Goal: Task Accomplishment & Management: Use online tool/utility

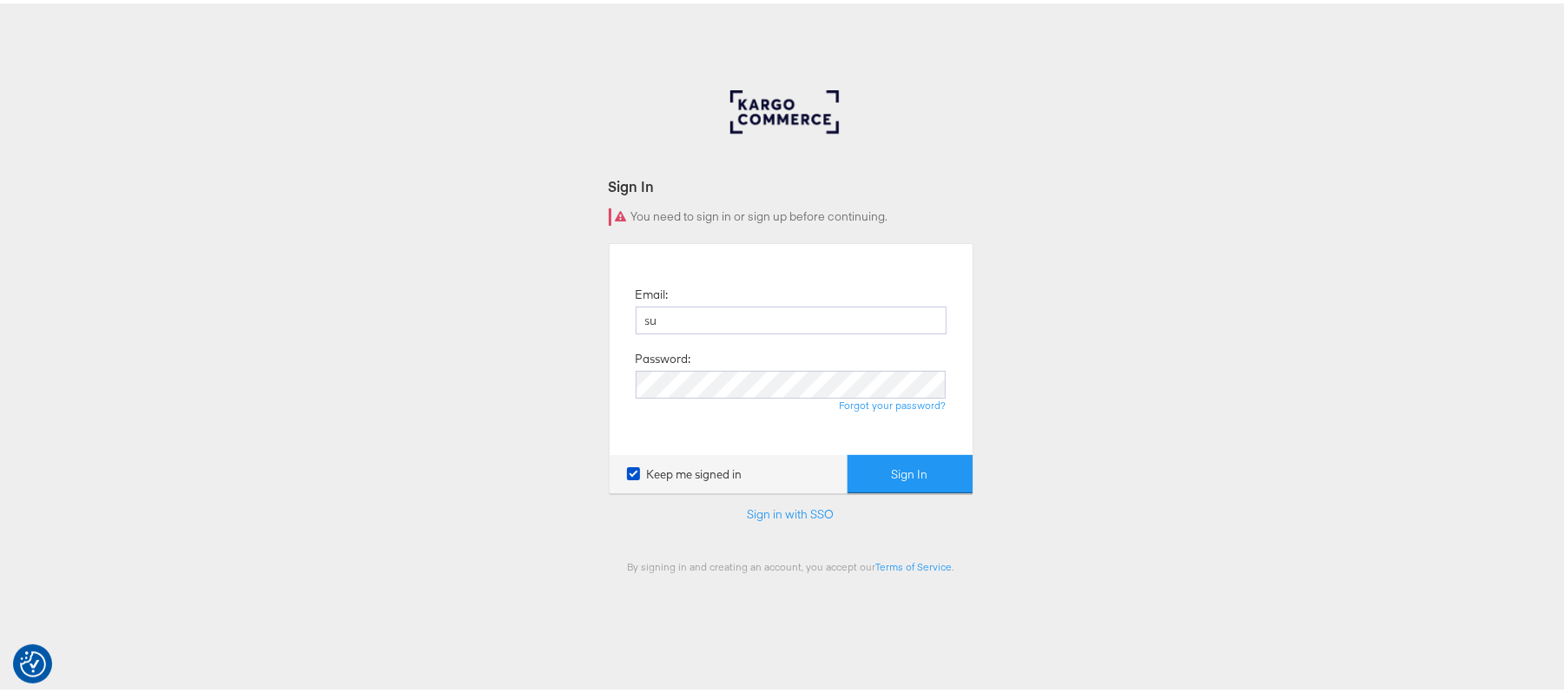
type input "sudheer.bheemunipalli@kargo.com"
click at [848, 452] on button "Sign In" at bounding box center [910, 471] width 125 height 39
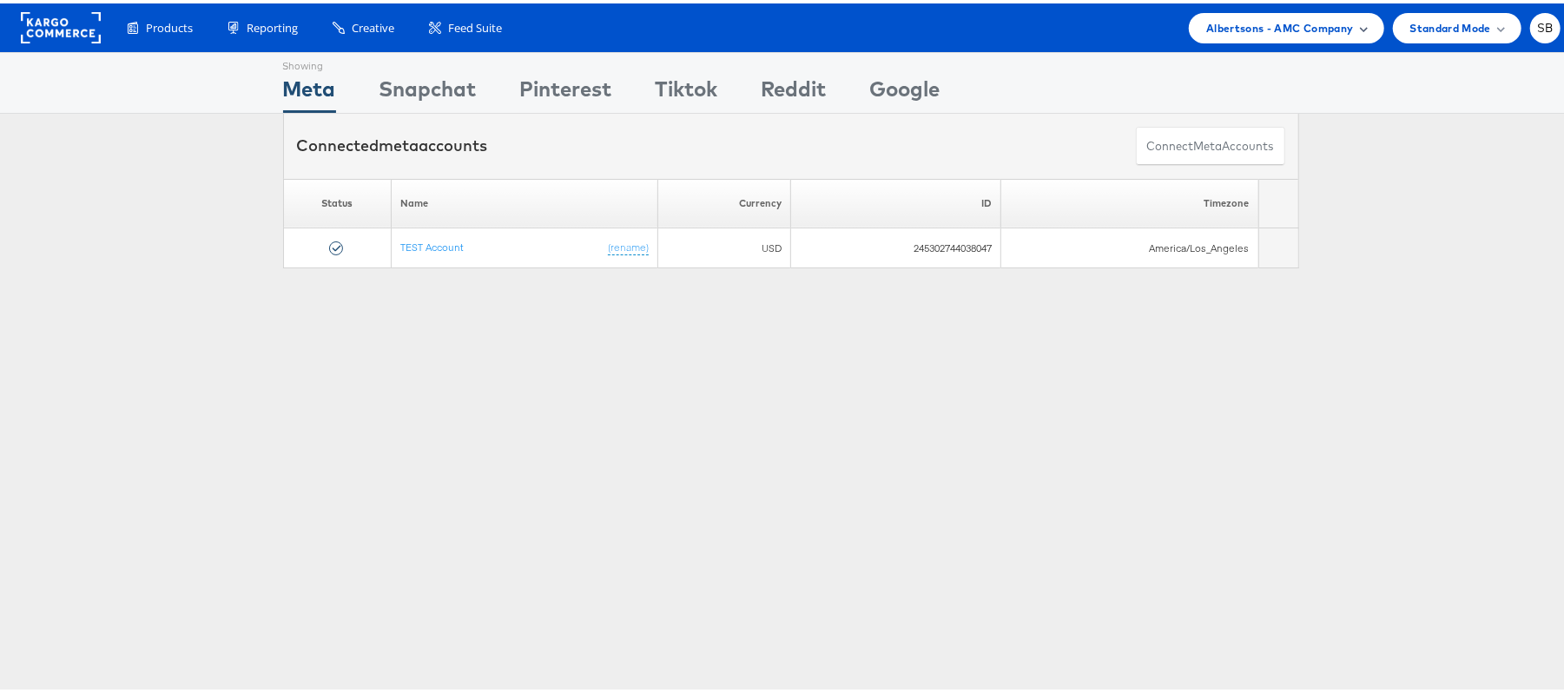
click at [1206, 17] on span "Albertsons - AMC Company" at bounding box center [1279, 25] width 147 height 18
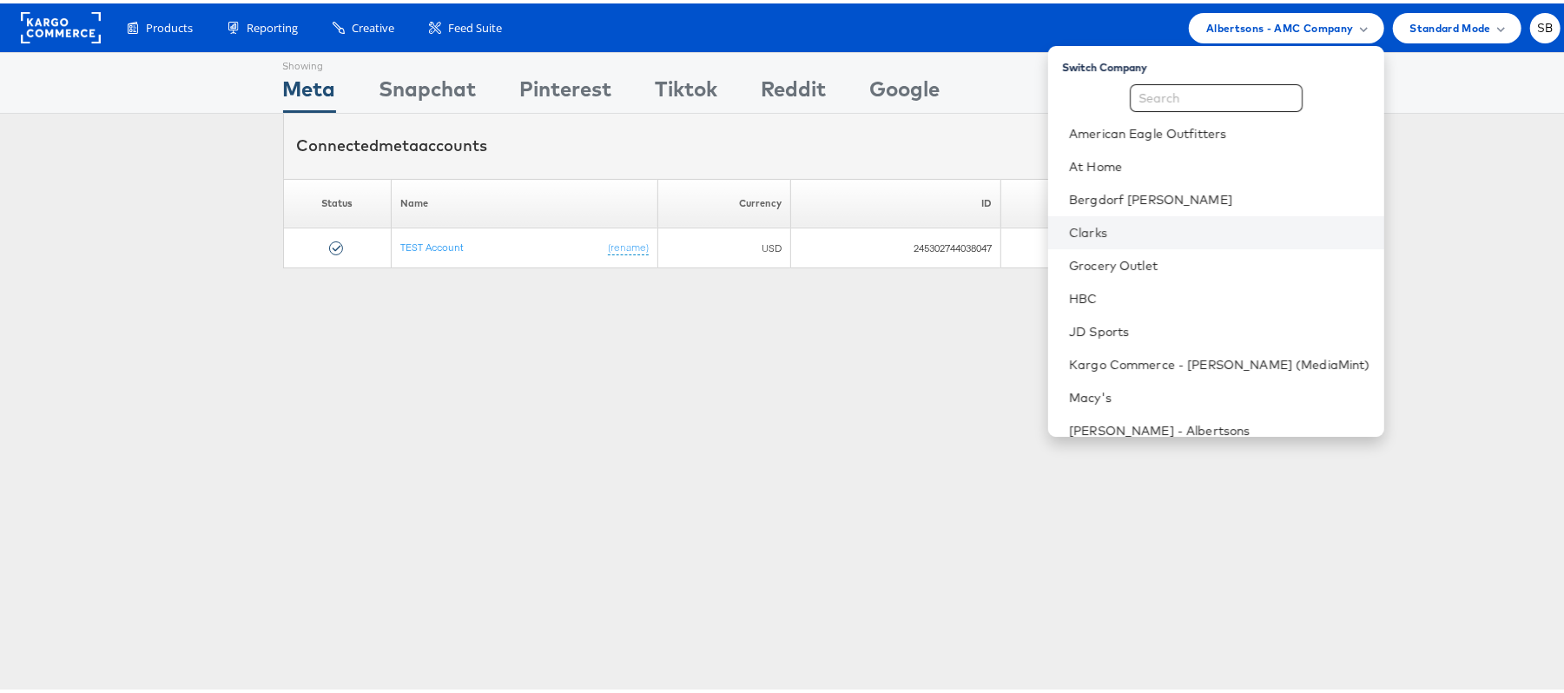
click at [1133, 240] on li "Clarks" at bounding box center [1216, 229] width 336 height 33
click at [1122, 228] on link "Clarks" at bounding box center [1219, 229] width 301 height 17
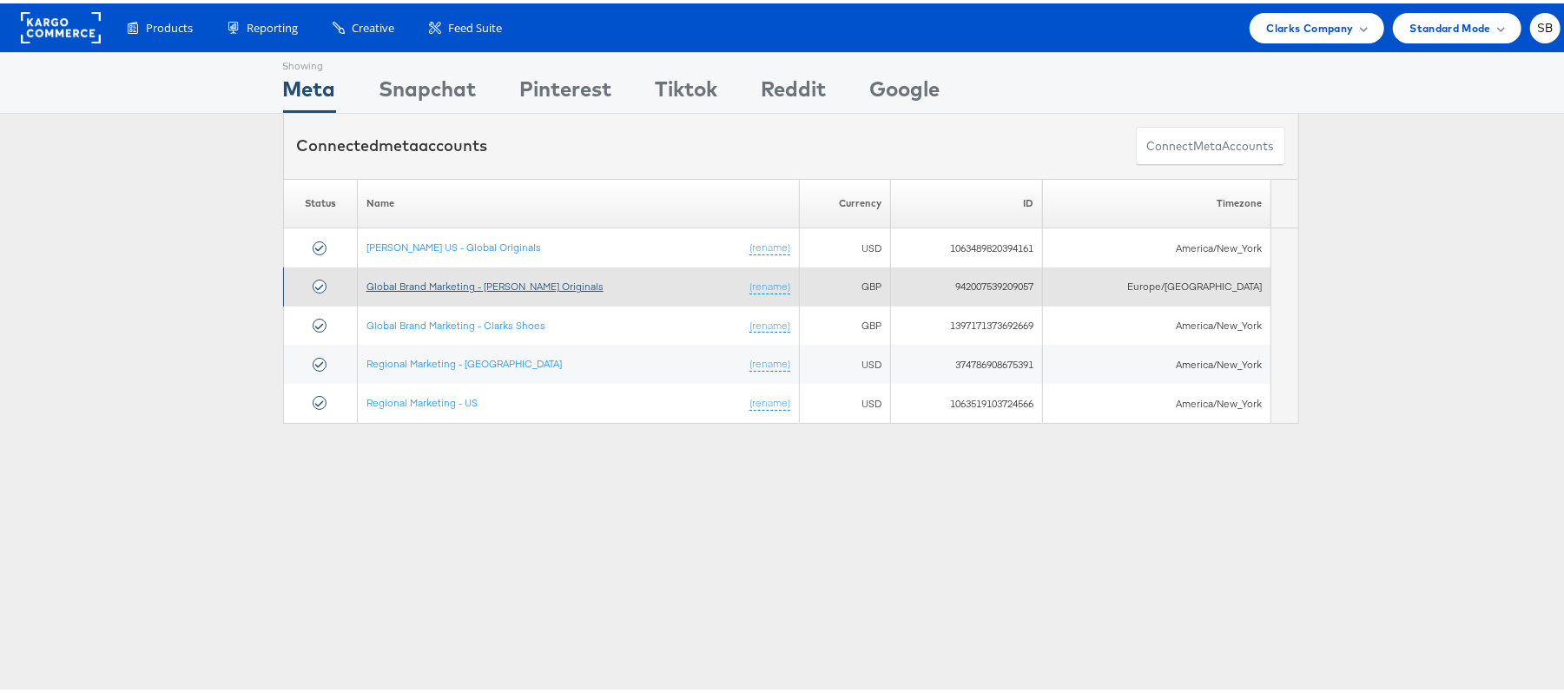
click at [479, 285] on link "Global Brand Marketing - [PERSON_NAME] Originals" at bounding box center [485, 282] width 237 height 13
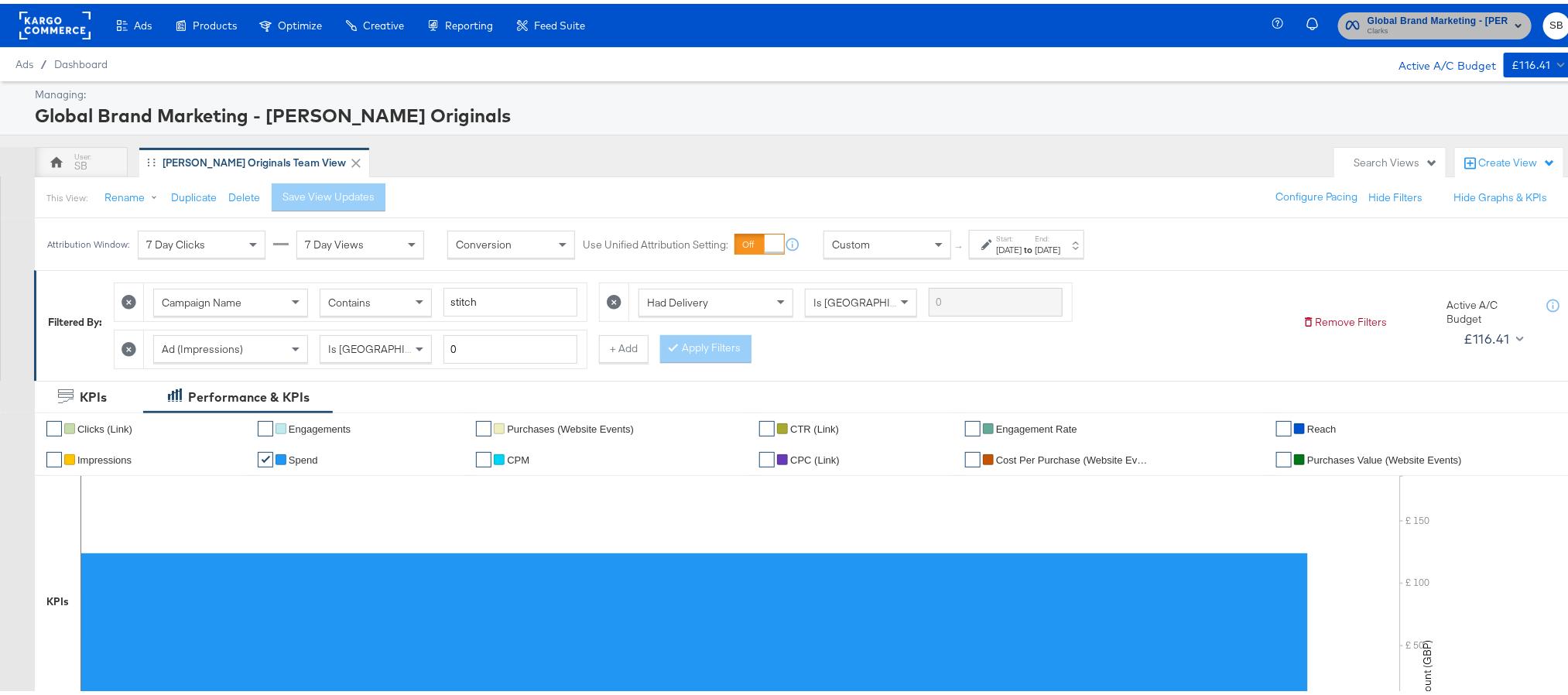
click at [1440, 16] on span "Global Brand Marketing - [PERSON_NAME] Originals" at bounding box center [1438, 17] width 141 height 16
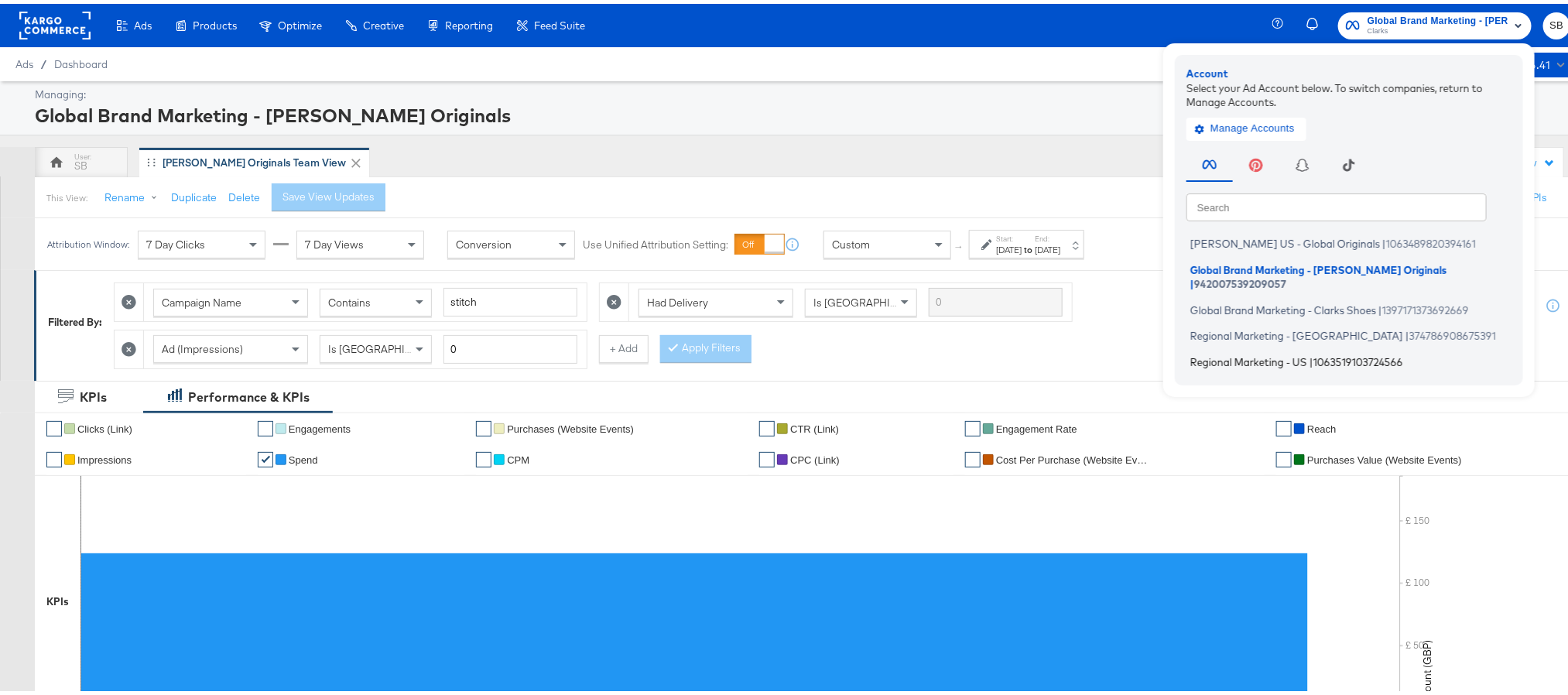
click at [1240, 347] on li "Regional Marketing - US | 1063519103724566" at bounding box center [1352, 357] width 332 height 22
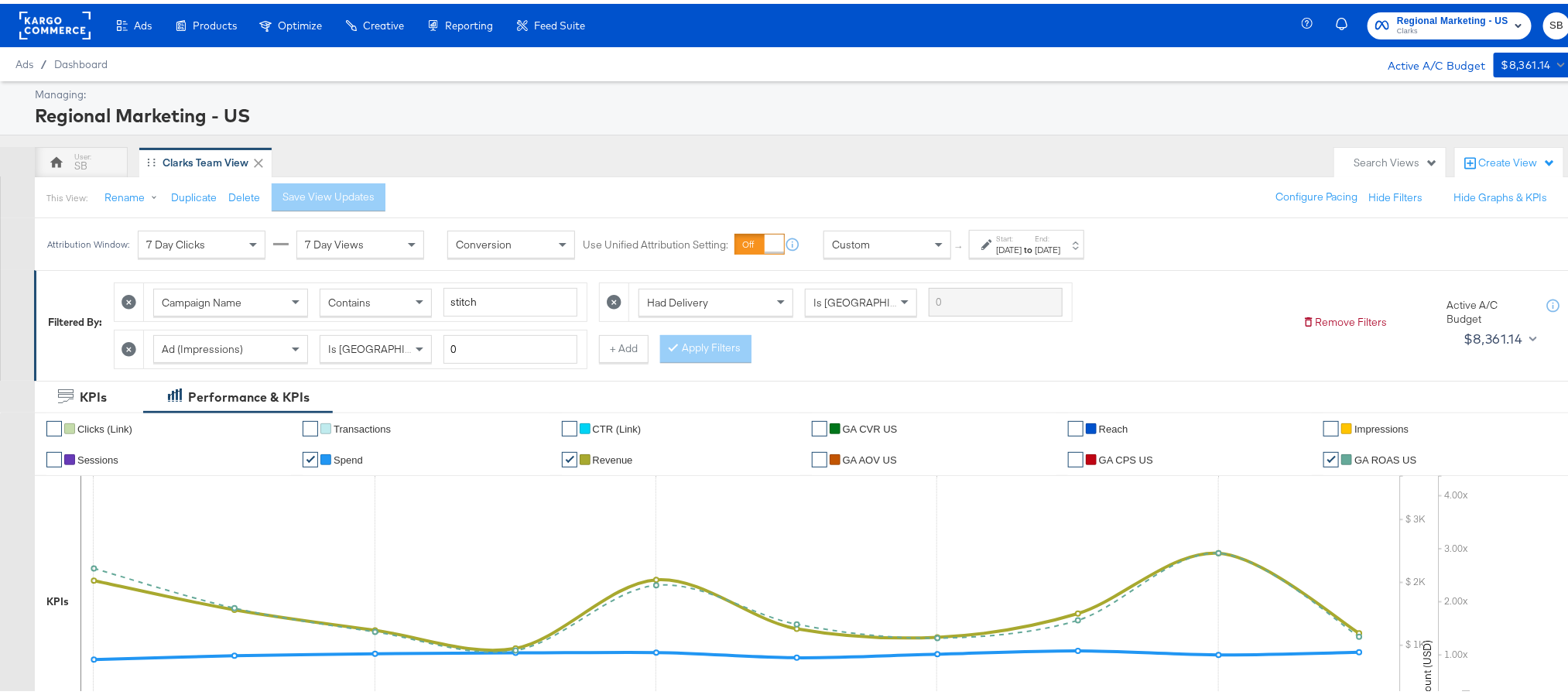
click at [1020, 254] on div "Start: Aug 24th 2025 to End: Sep 2nd 2025" at bounding box center [1025, 241] width 115 height 29
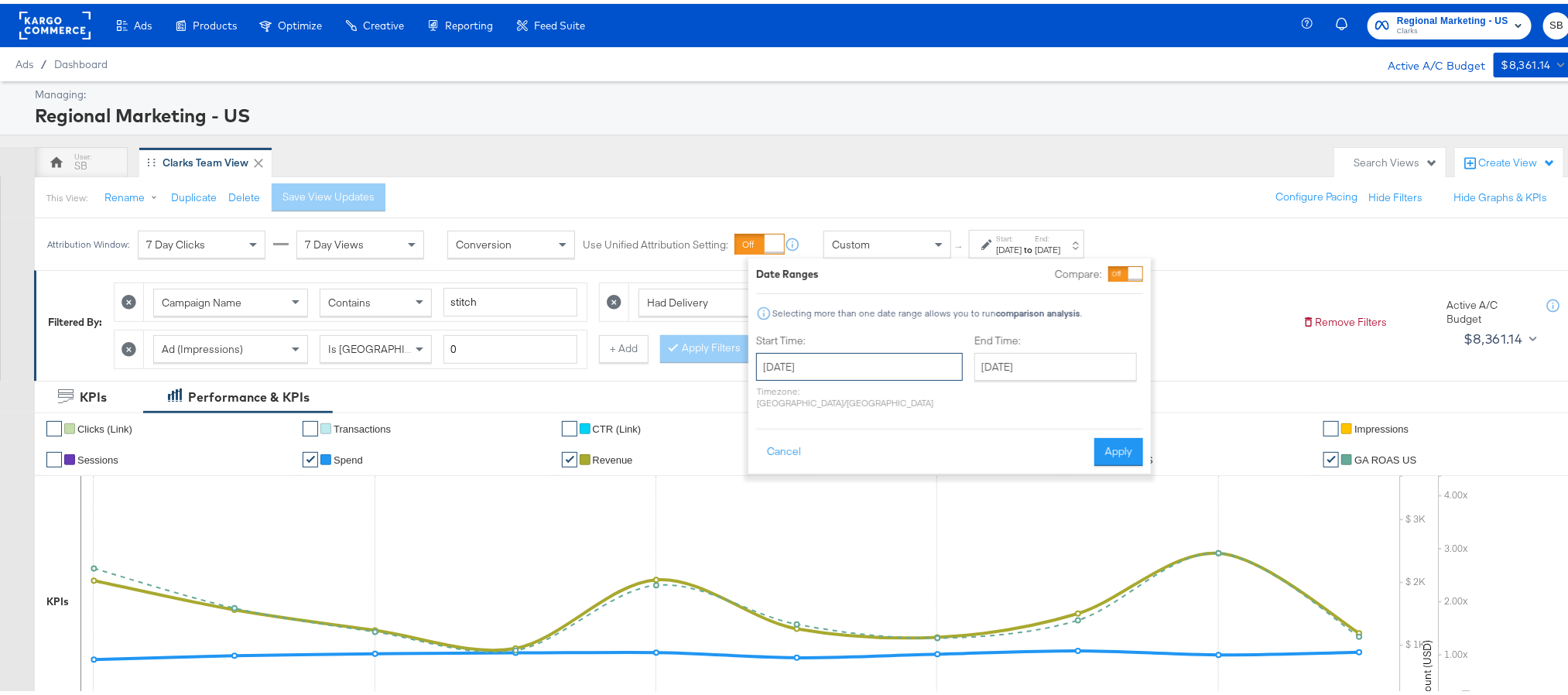
click at [854, 363] on input "August 24th 2025" at bounding box center [860, 363] width 207 height 28
click at [932, 404] on span "›" at bounding box center [932, 395] width 24 height 23
click at [792, 444] on td "1" at bounding box center [800, 441] width 27 height 21
type input "[DATE]"
click at [968, 363] on input "[DATE]" at bounding box center [1049, 363] width 162 height 28
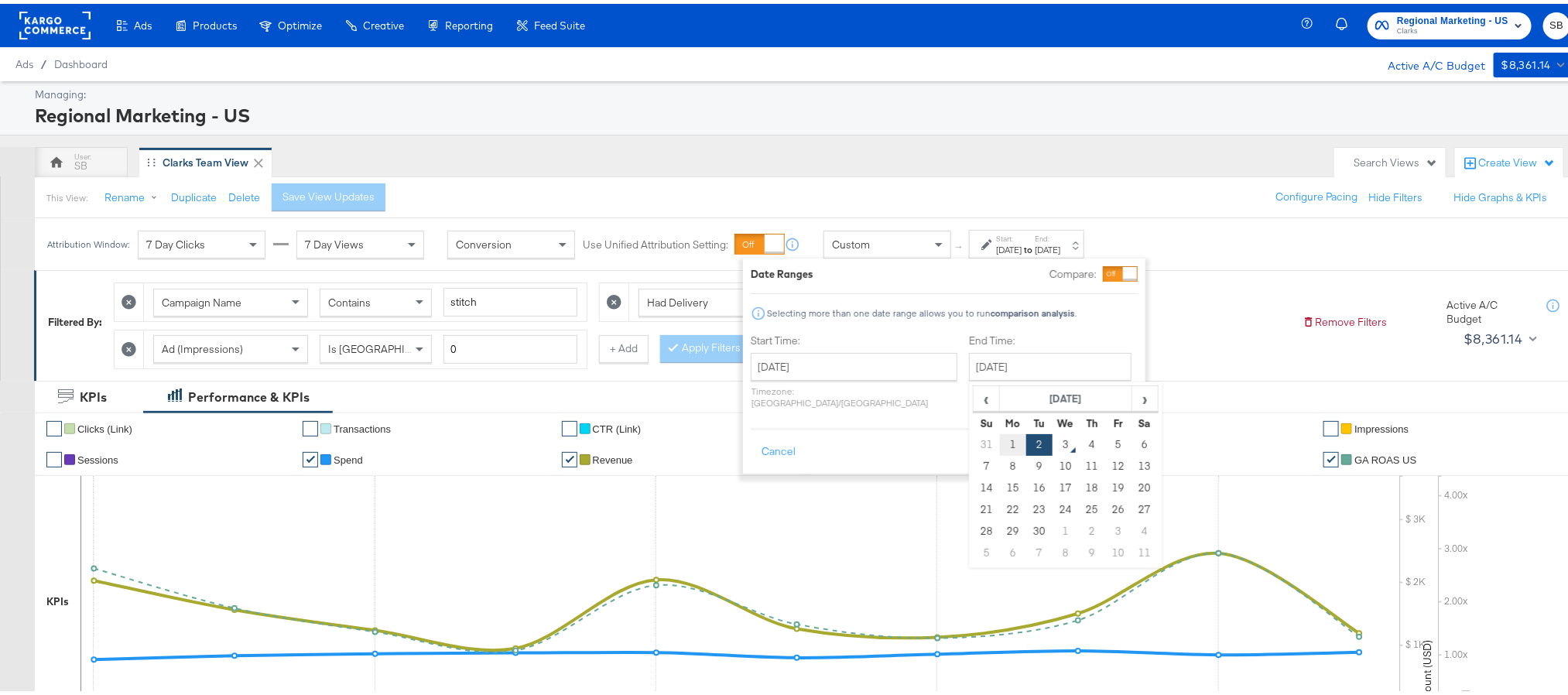
click at [1000, 439] on td "1" at bounding box center [1013, 441] width 27 height 21
type input "[DATE]"
click at [1106, 439] on button "Apply" at bounding box center [1109, 447] width 49 height 28
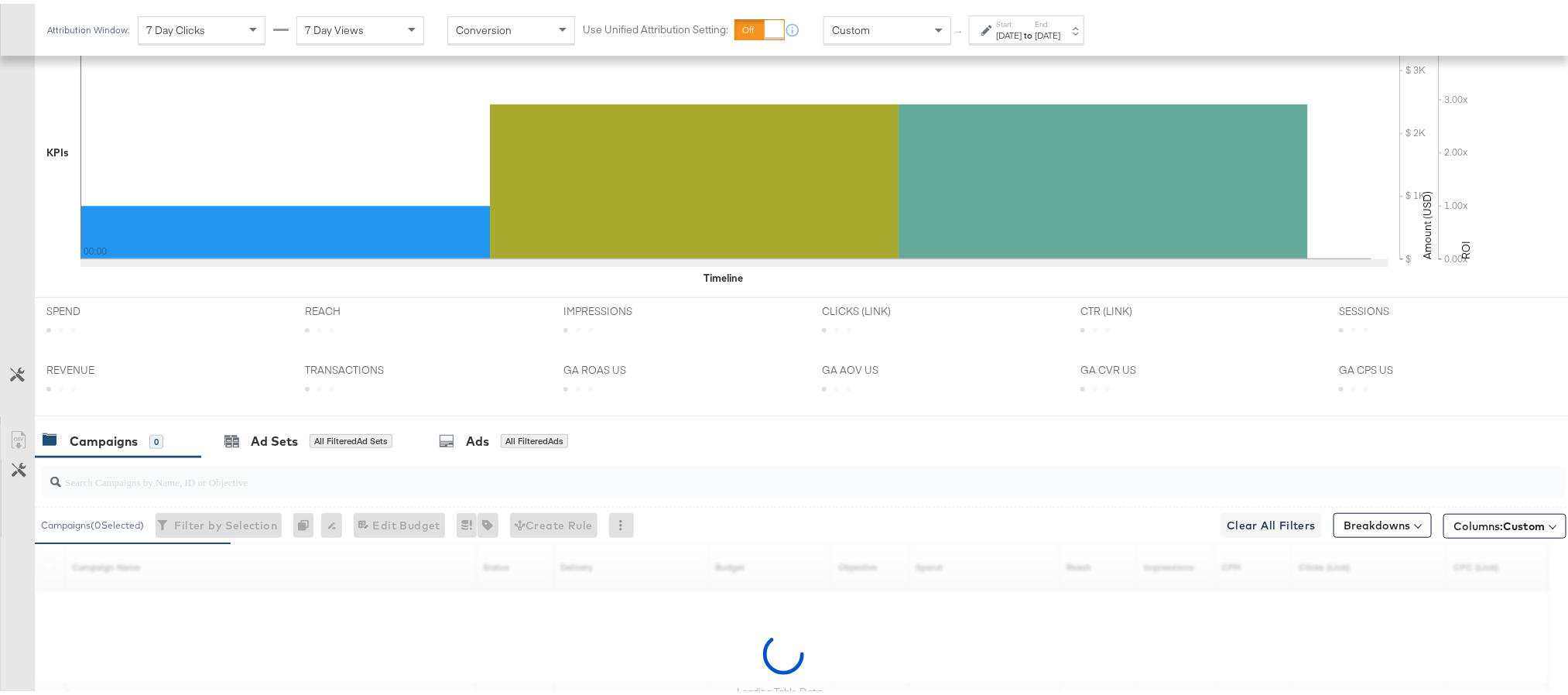
scroll to position [600, 0]
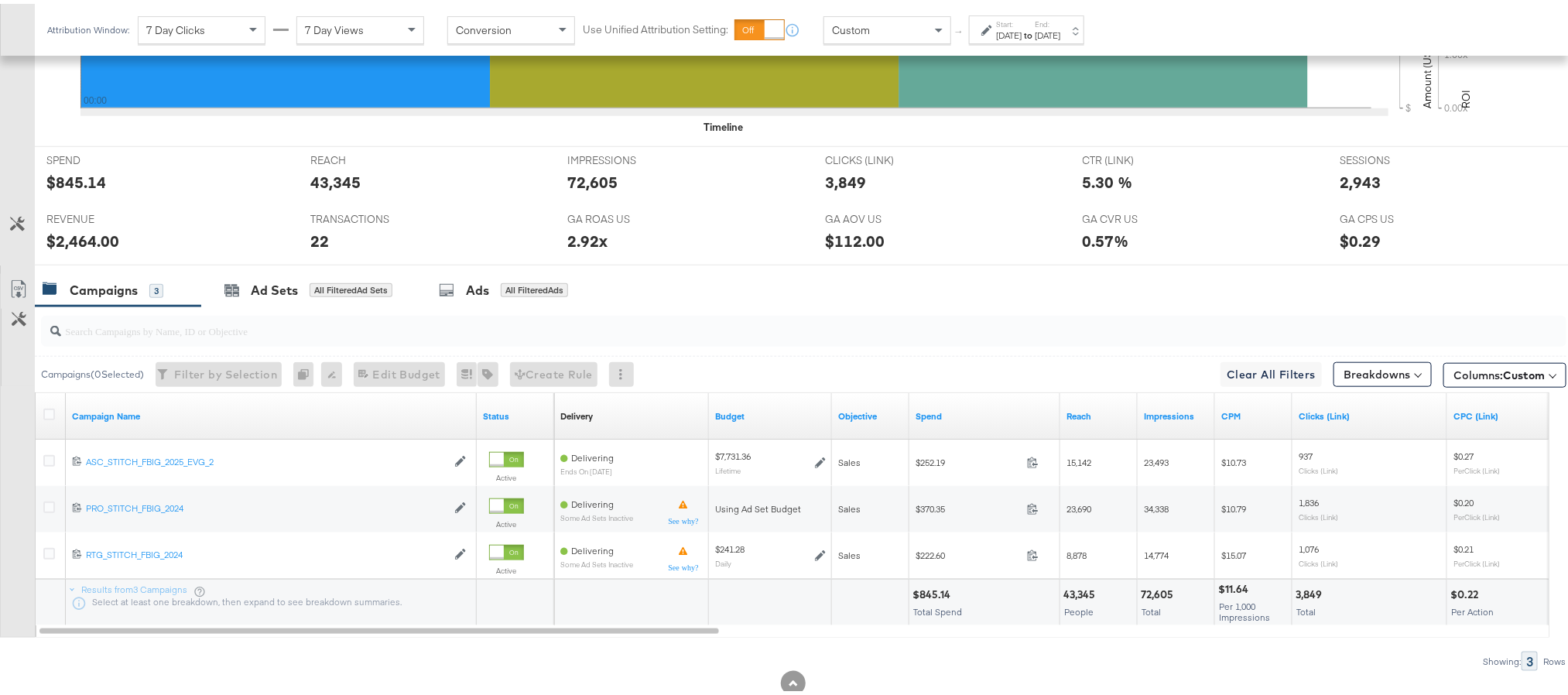
click at [925, 595] on div "$845.14" at bounding box center [934, 591] width 43 height 15
copy div "845.14"
click at [576, 180] on div "72,605" at bounding box center [592, 178] width 50 height 22
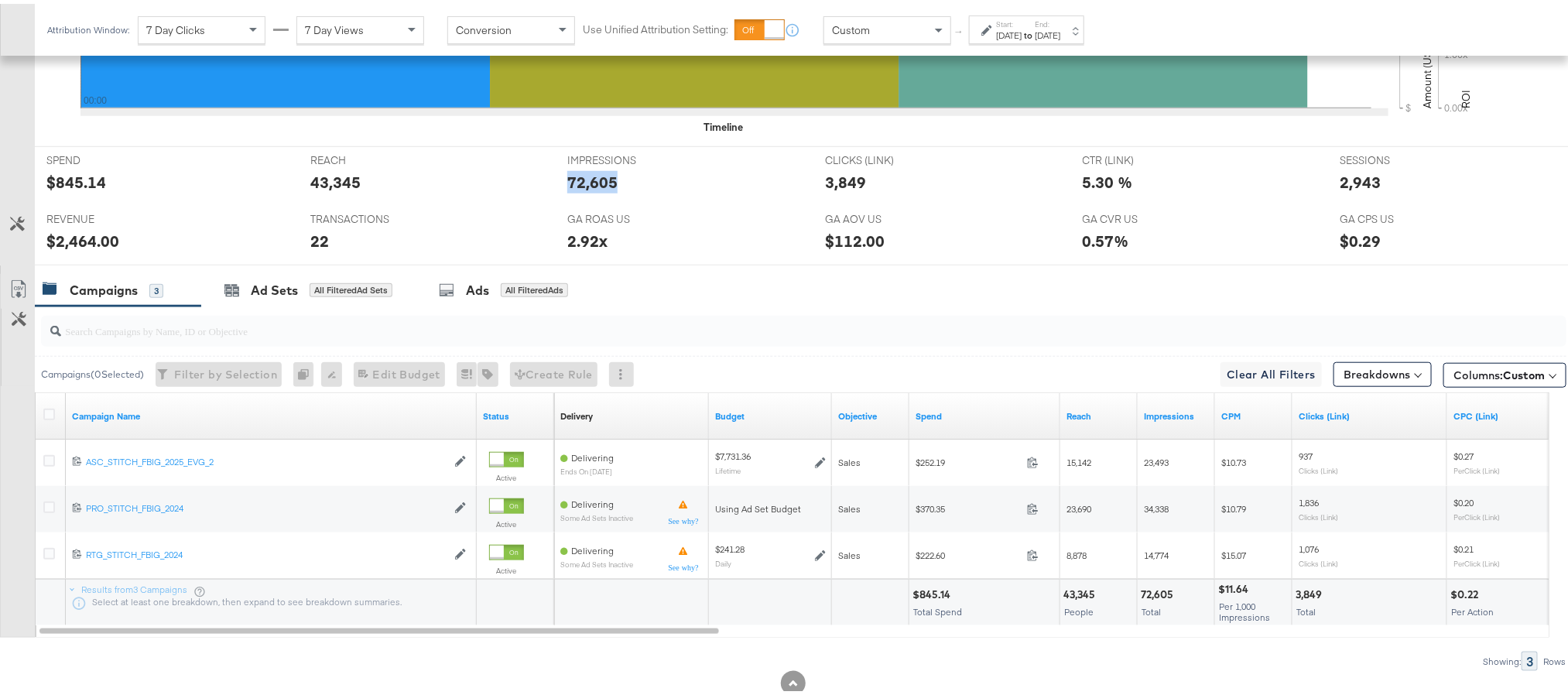
copy div "72,605"
click at [840, 186] on div "3,849" at bounding box center [845, 178] width 41 height 22
copy div "3,849"
click at [1343, 179] on div "2,943" at bounding box center [1360, 178] width 41 height 22
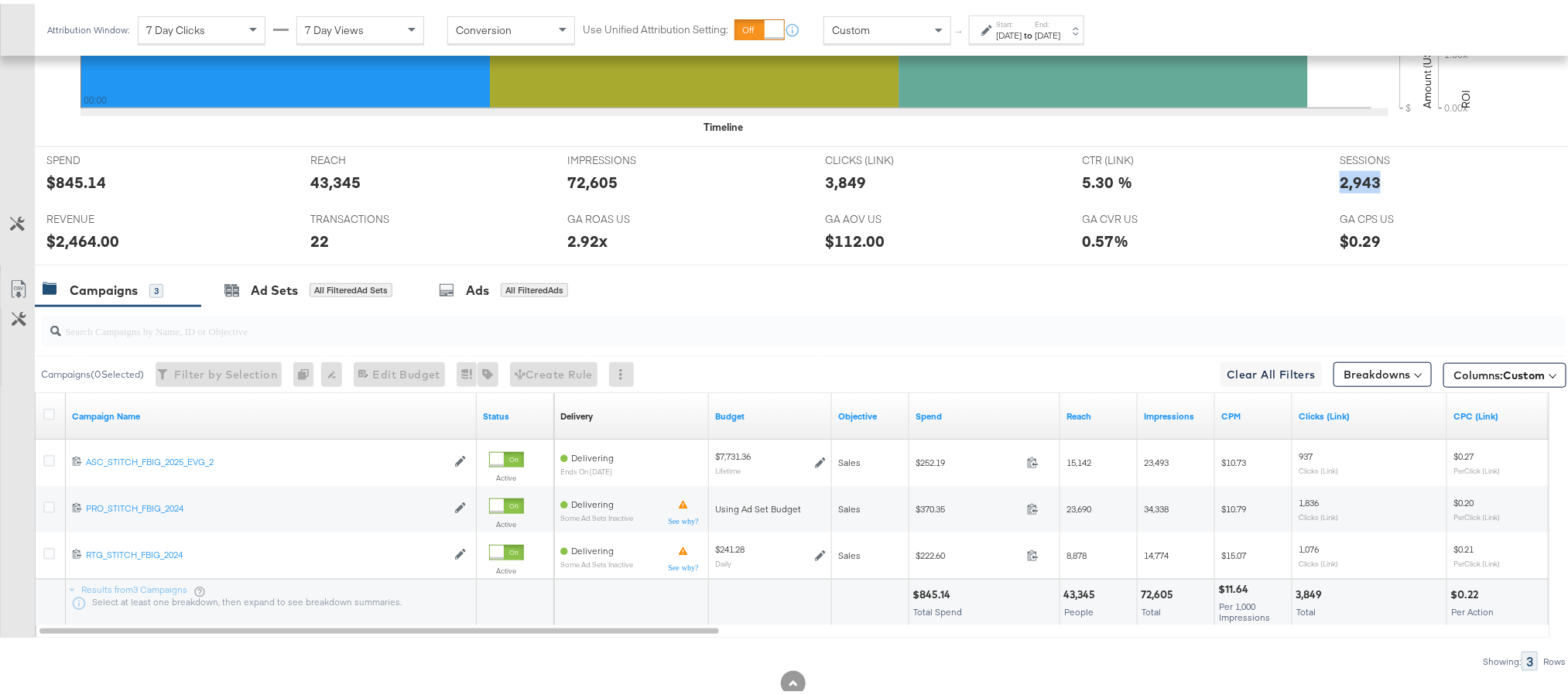
click at [1343, 179] on div "2,943" at bounding box center [1360, 178] width 41 height 22
copy div "2,943"
click at [70, 249] on div "$2,464.00" at bounding box center [83, 237] width 73 height 22
copy div "2,464.00"
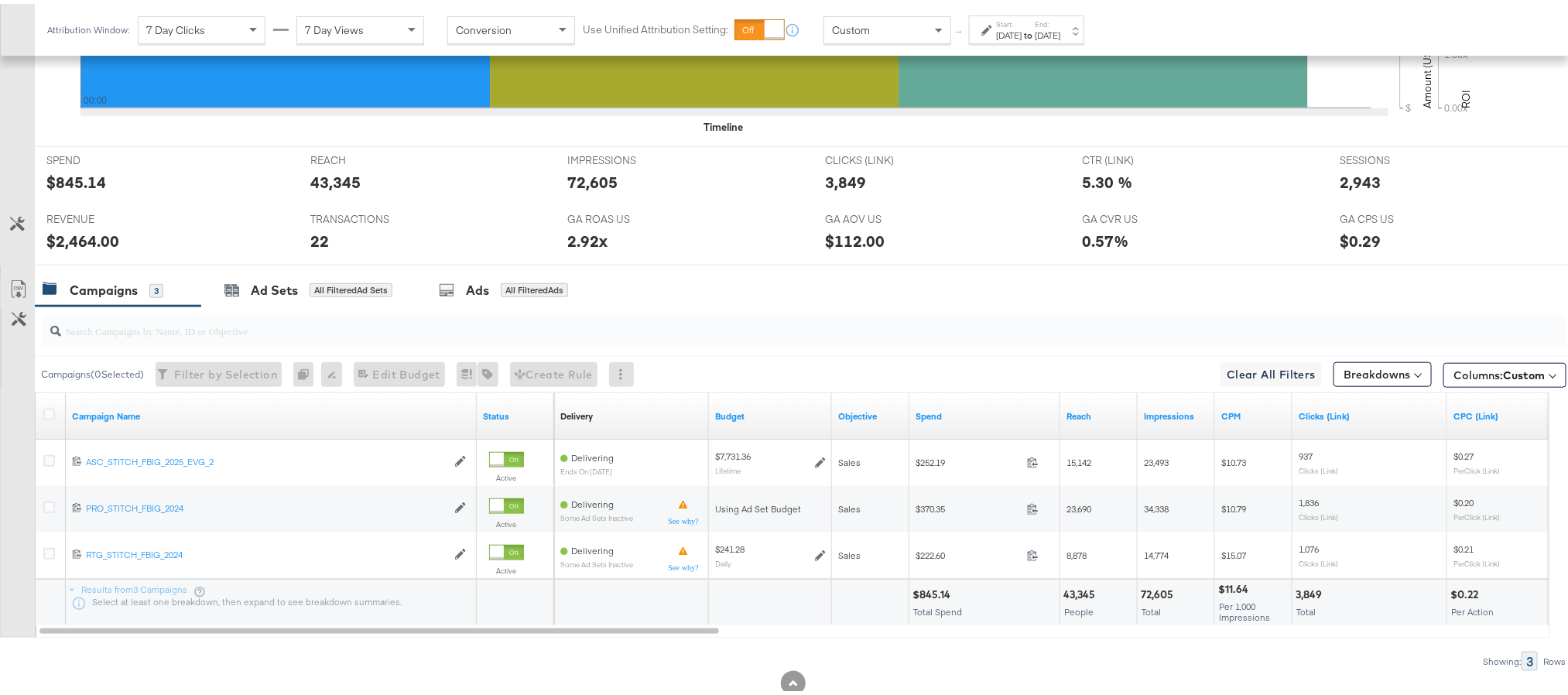
click at [318, 247] on div "22" at bounding box center [319, 237] width 19 height 22
copy div "22"
drag, startPoint x: 1082, startPoint y: 27, endPoint x: 1057, endPoint y: 36, distance: 26.6
click at [1060, 27] on div "[DATE]" at bounding box center [1047, 32] width 26 height 12
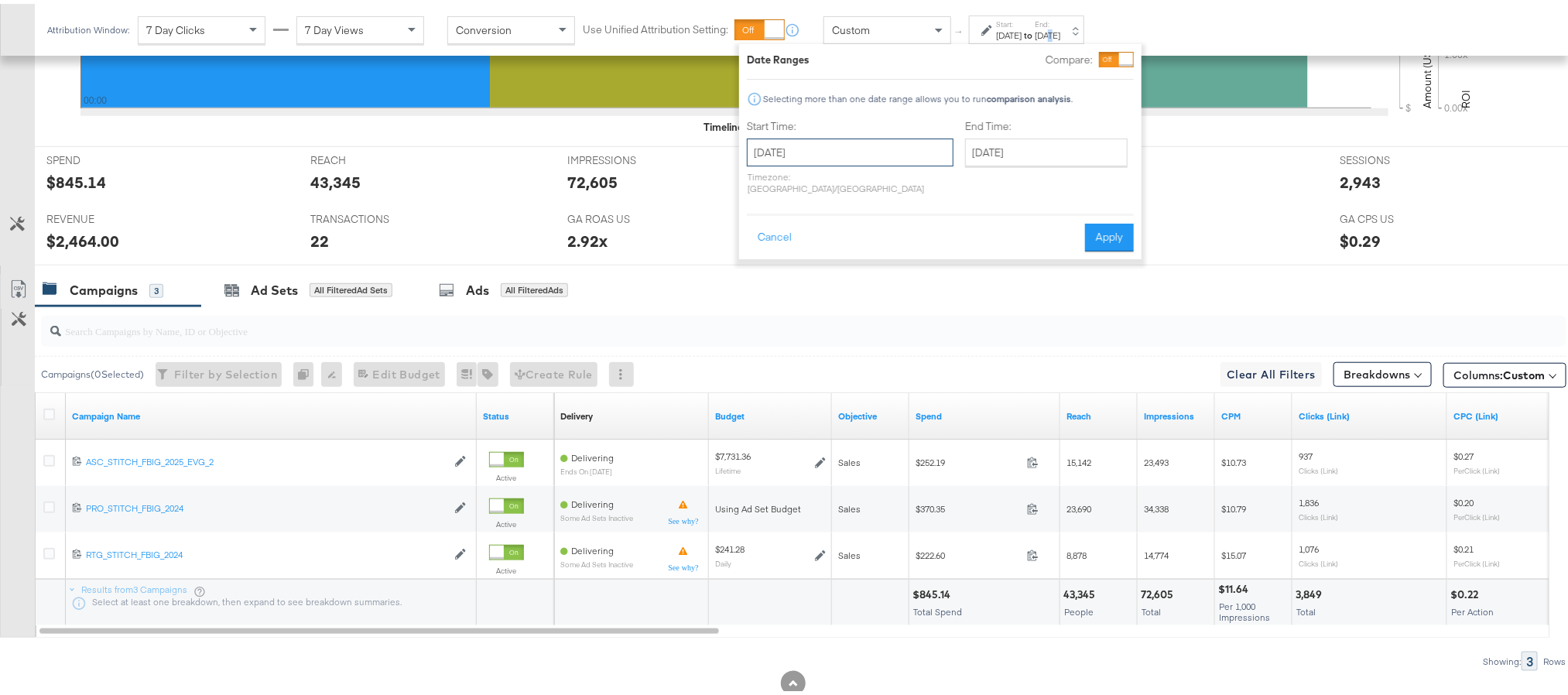
click at [829, 144] on input "[DATE]" at bounding box center [850, 148] width 207 height 28
click at [825, 223] on td "2" at bounding box center [817, 226] width 27 height 21
type input "[DATE]"
click at [1103, 230] on button "Apply" at bounding box center [1116, 233] width 49 height 28
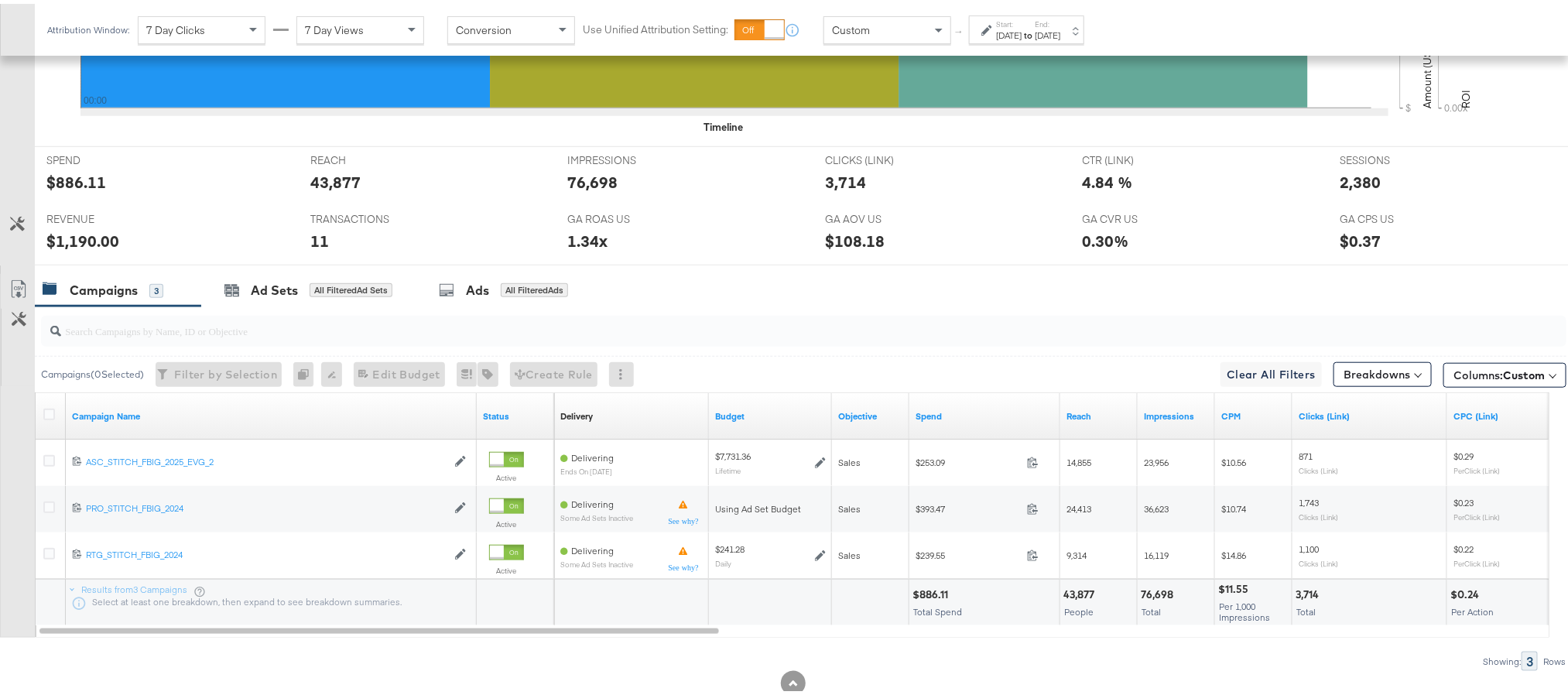
click at [56, 186] on div "$886.11" at bounding box center [76, 178] width 60 height 22
copy div "886.11"
click at [591, 186] on div "76,698" at bounding box center [592, 178] width 50 height 22
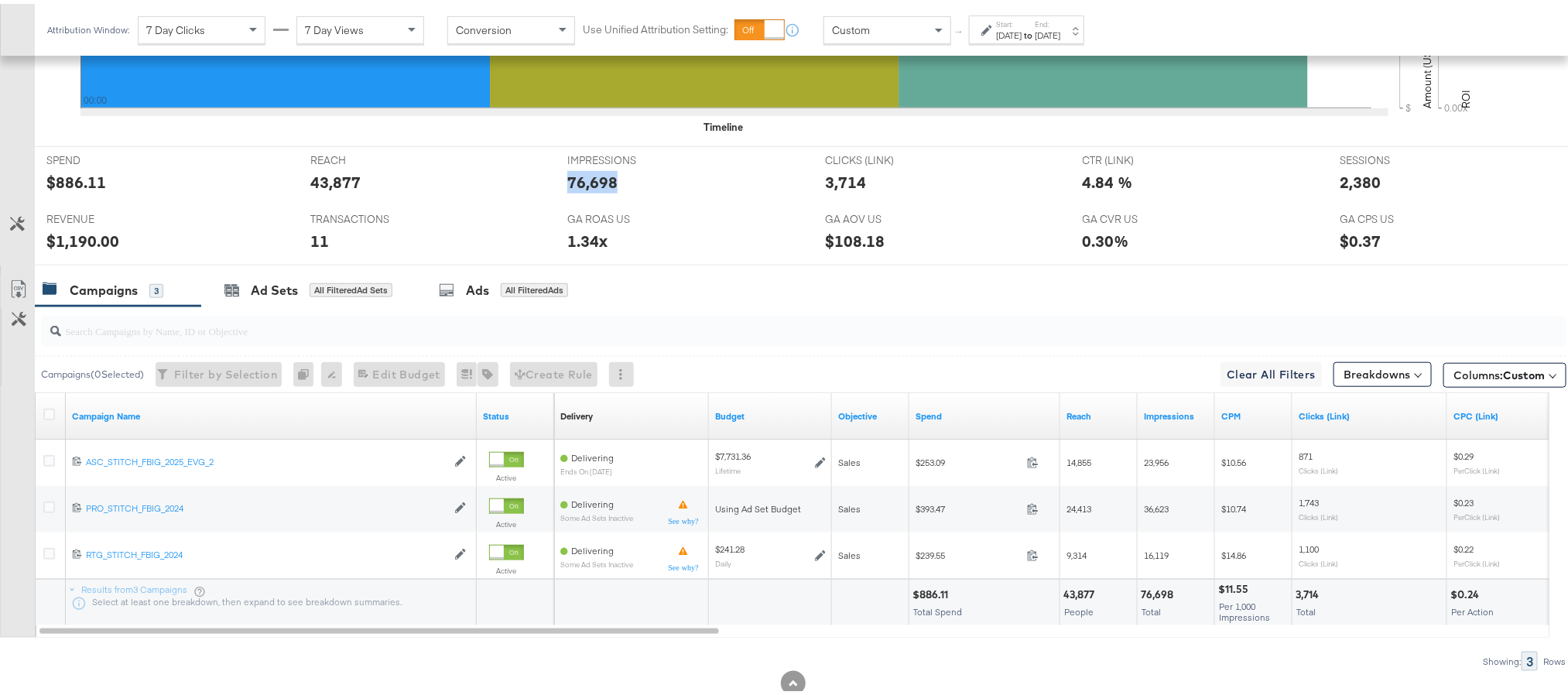
copy div "76,698"
click at [831, 184] on div "3,714" at bounding box center [845, 178] width 41 height 22
copy div "3,714"
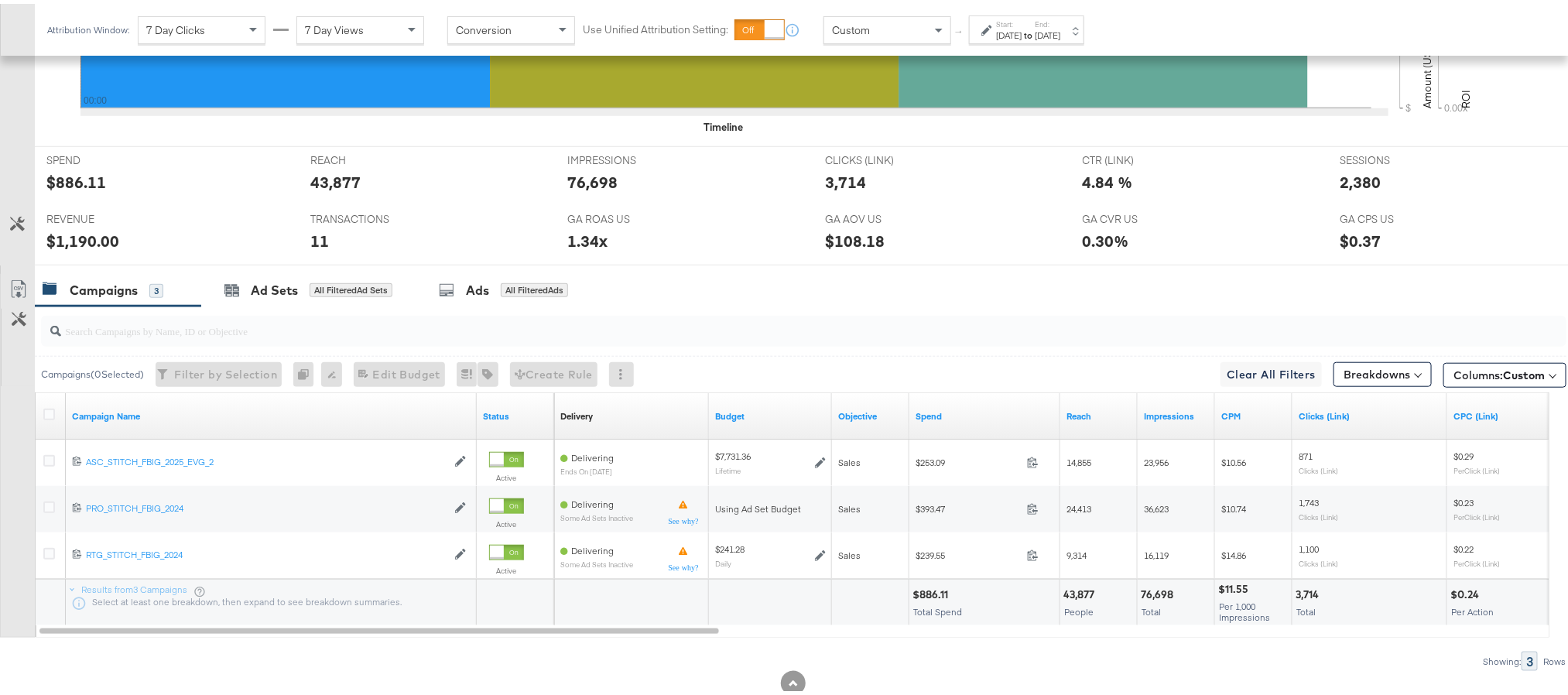
click at [1344, 185] on div "2,380" at bounding box center [1360, 178] width 41 height 22
copy div "2,380"
click at [61, 240] on div "$1,190.00" at bounding box center [83, 237] width 73 height 22
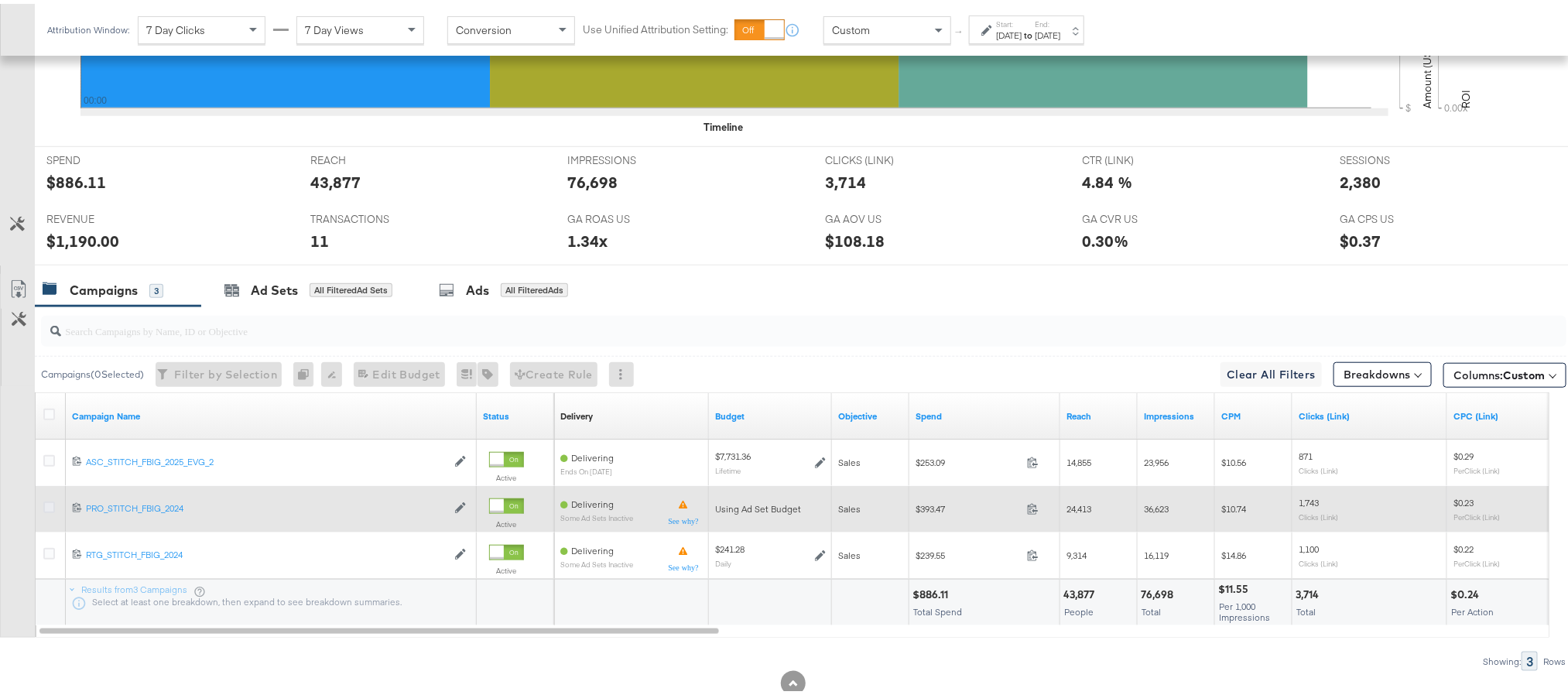
click at [45, 510] on icon at bounding box center [49, 503] width 12 height 12
click at [0, 0] on input "checkbox" at bounding box center [0, 0] width 0 height 0
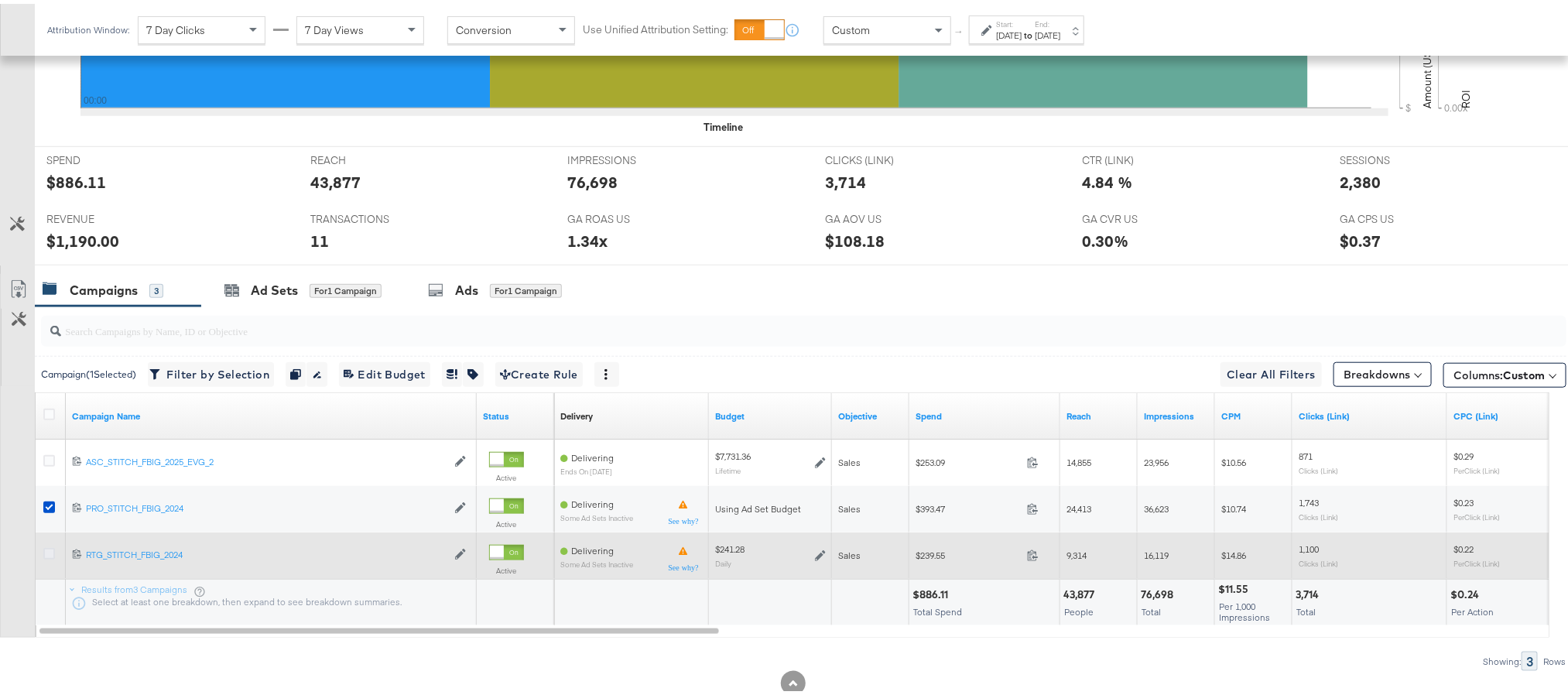
click at [45, 556] on icon at bounding box center [49, 550] width 12 height 12
click at [0, 0] on input "checkbox" at bounding box center [0, 0] width 0 height 0
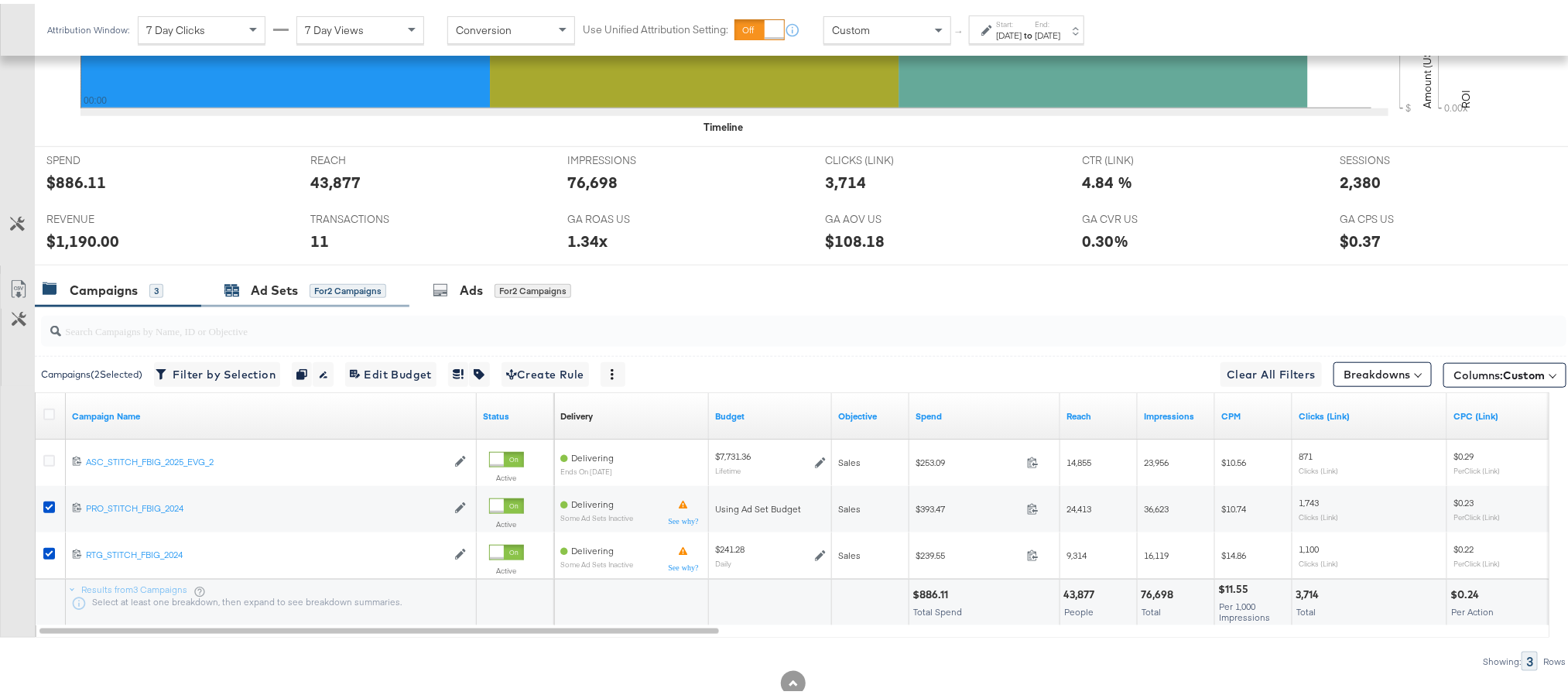
click at [267, 296] on div "Ad Sets" at bounding box center [274, 287] width 47 height 18
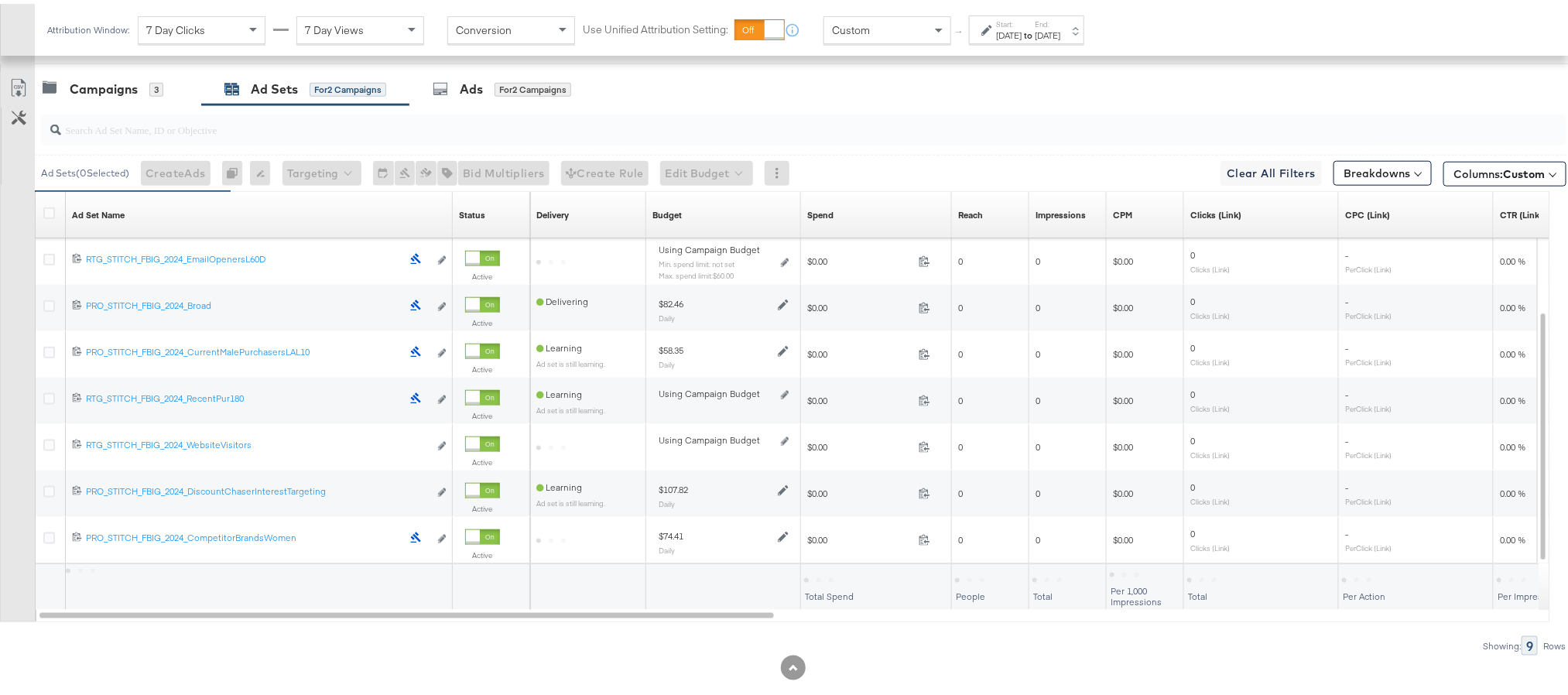
scroll to position [832, 0]
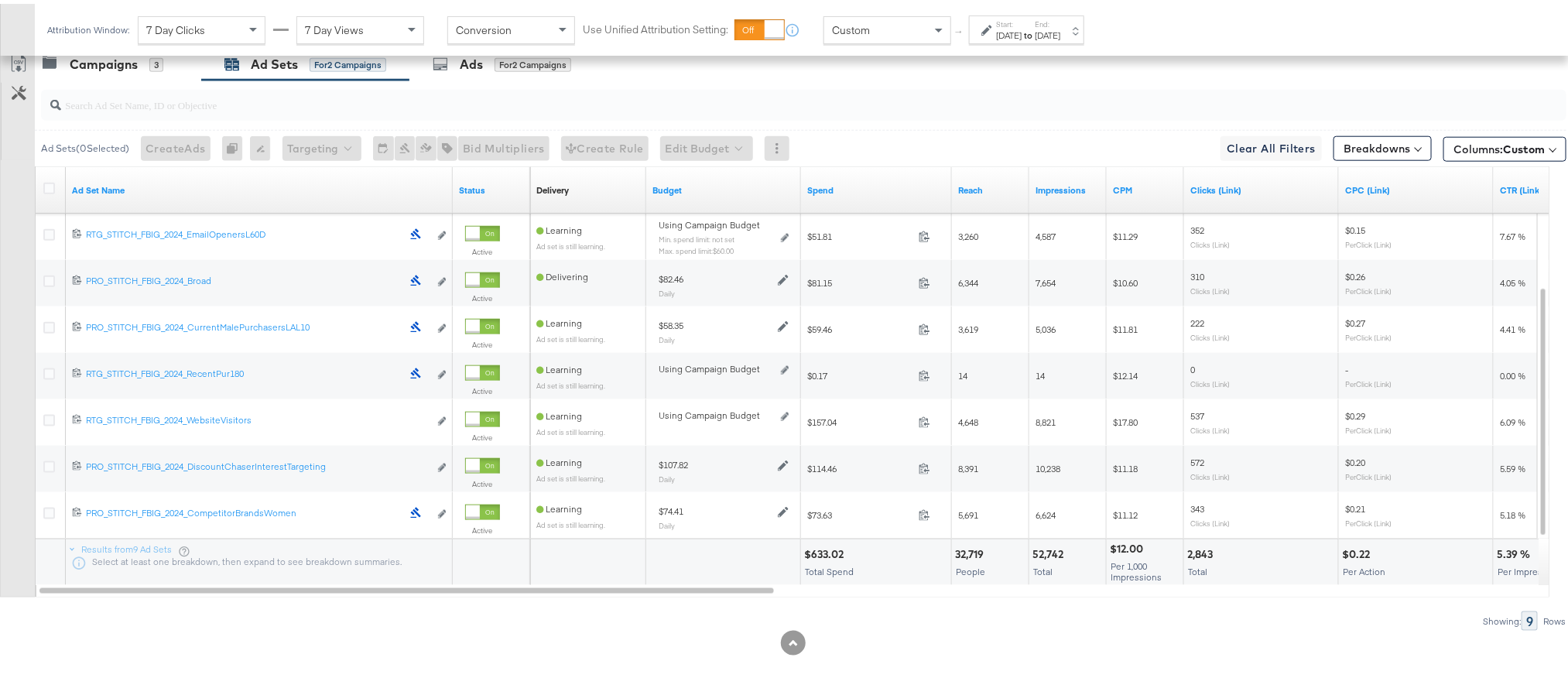
click at [833, 551] on div "$633.02" at bounding box center [826, 551] width 45 height 15
click at [832, 551] on div "$633.02" at bounding box center [826, 551] width 45 height 15
click at [1043, 551] on div "52,742" at bounding box center [1050, 551] width 36 height 15
click at [1204, 549] on div "2,843" at bounding box center [1202, 551] width 30 height 15
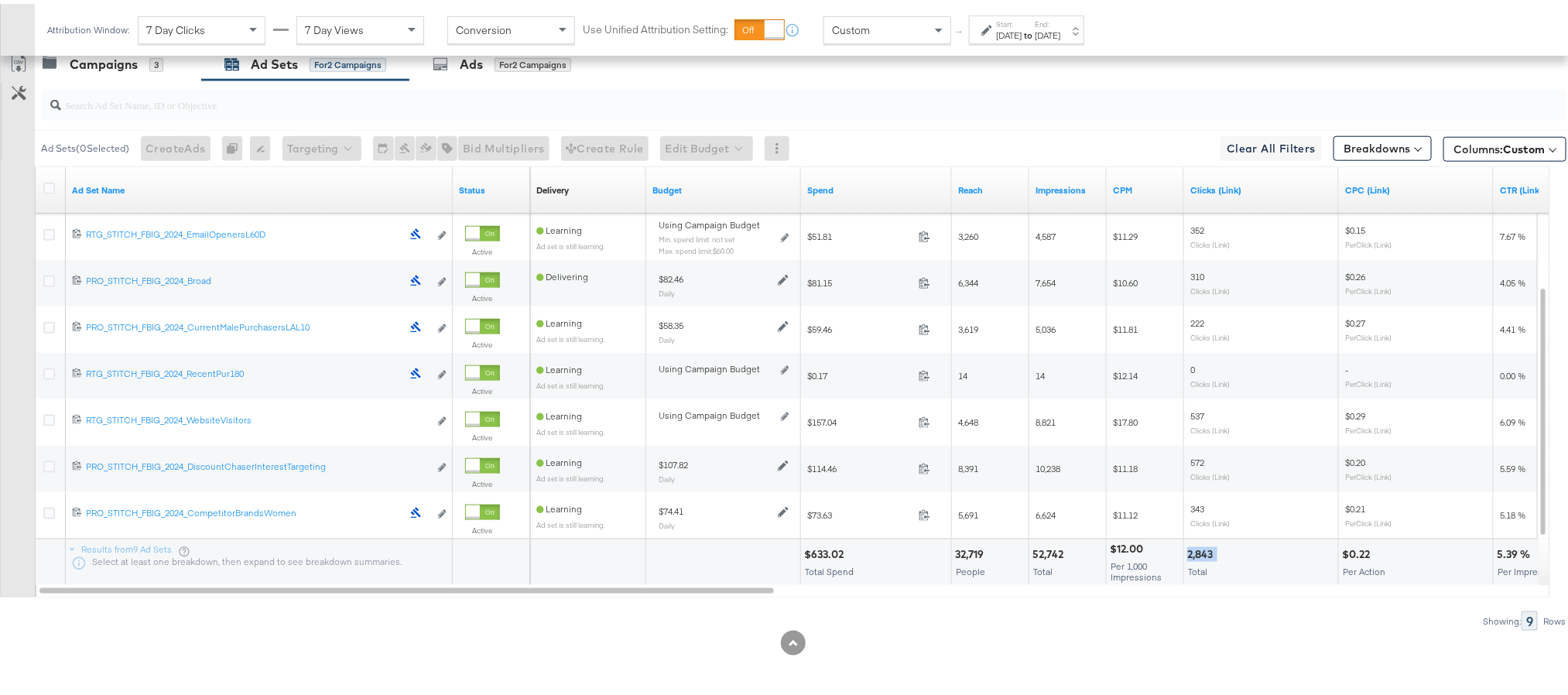
click at [1204, 549] on div "2,843" at bounding box center [1202, 551] width 30 height 15
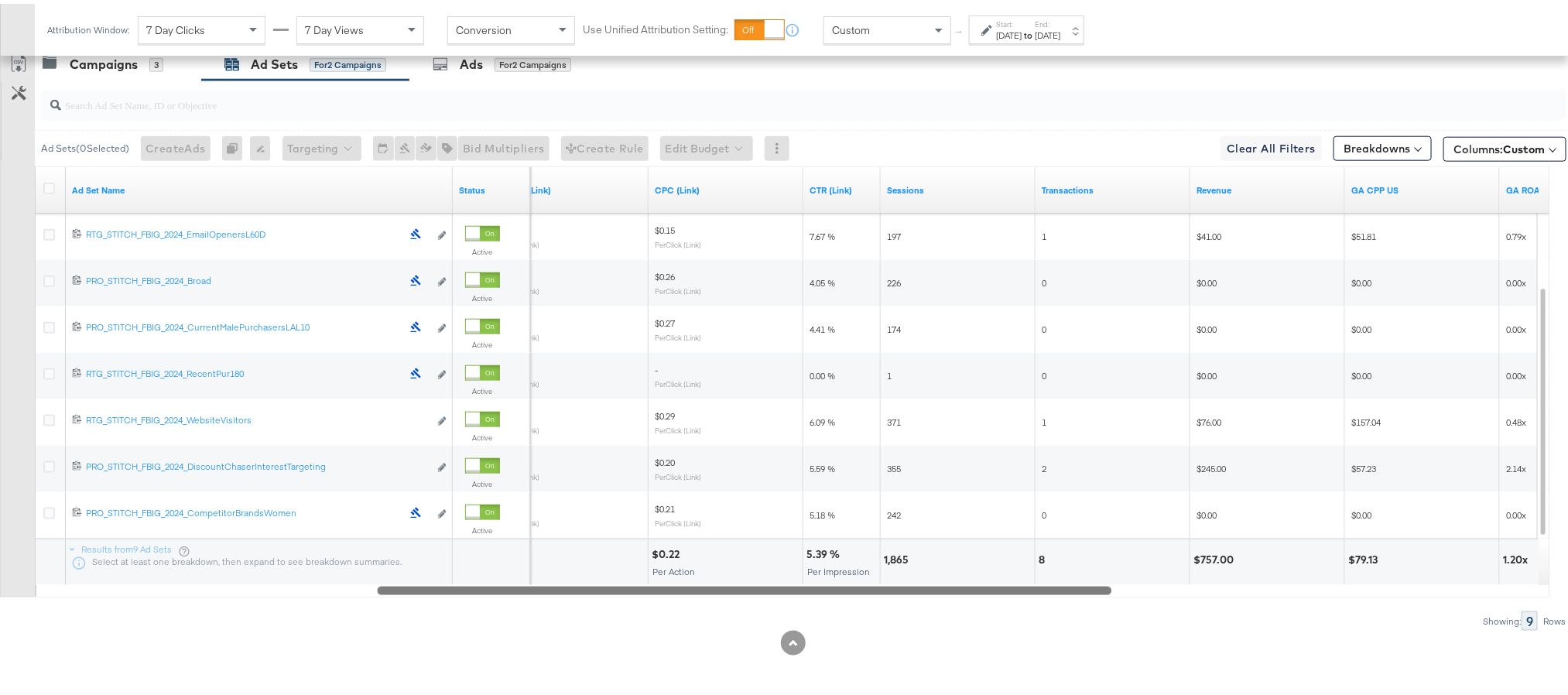
drag, startPoint x: 755, startPoint y: 588, endPoint x: 1096, endPoint y: 584, distance: 341.0
click at [1096, 584] on div at bounding box center [744, 586] width 734 height 13
click at [894, 549] on div "1,865" at bounding box center [898, 556] width 29 height 15
click at [1210, 557] on div "$757.00" at bounding box center [1215, 556] width 45 height 15
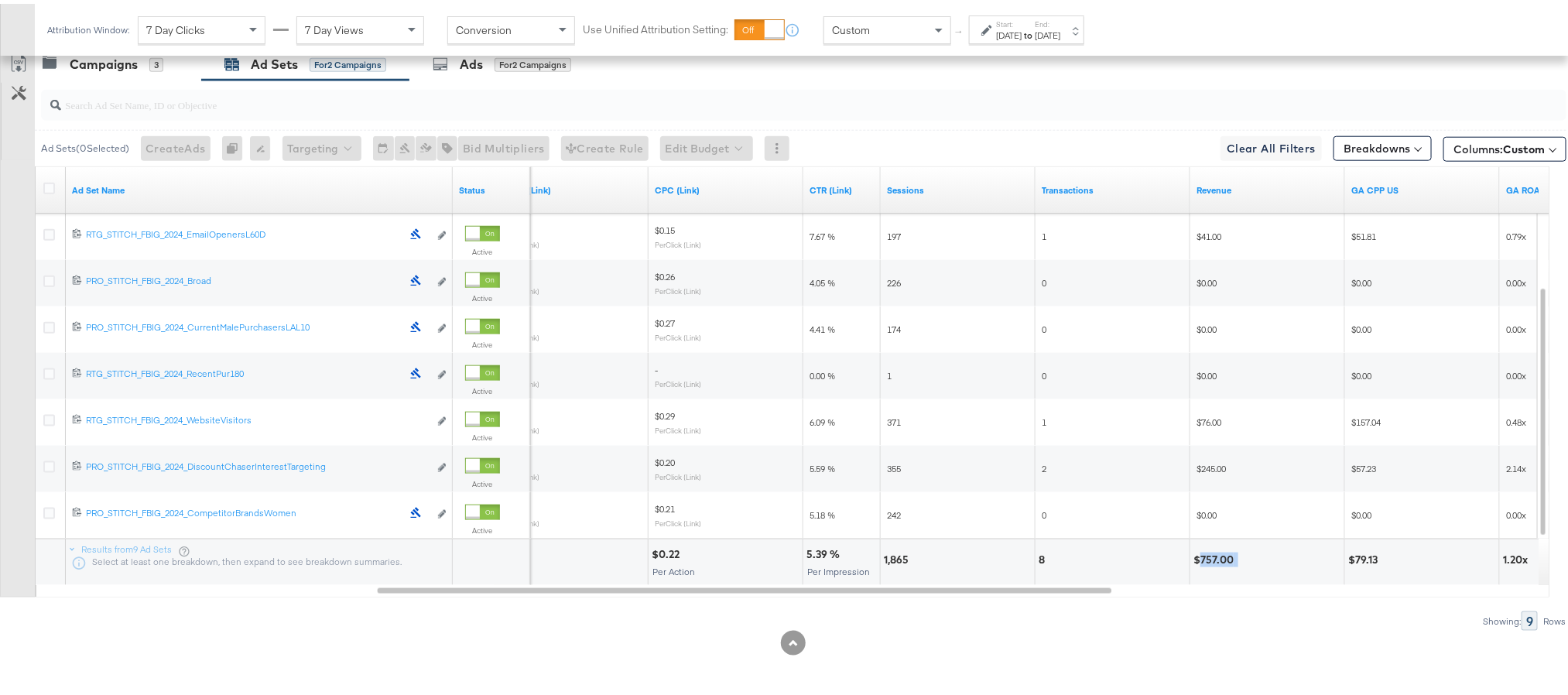
click at [1210, 557] on div "$757.00" at bounding box center [1215, 556] width 45 height 15
click at [1021, 20] on label "Start:" at bounding box center [1009, 20] width 26 height 10
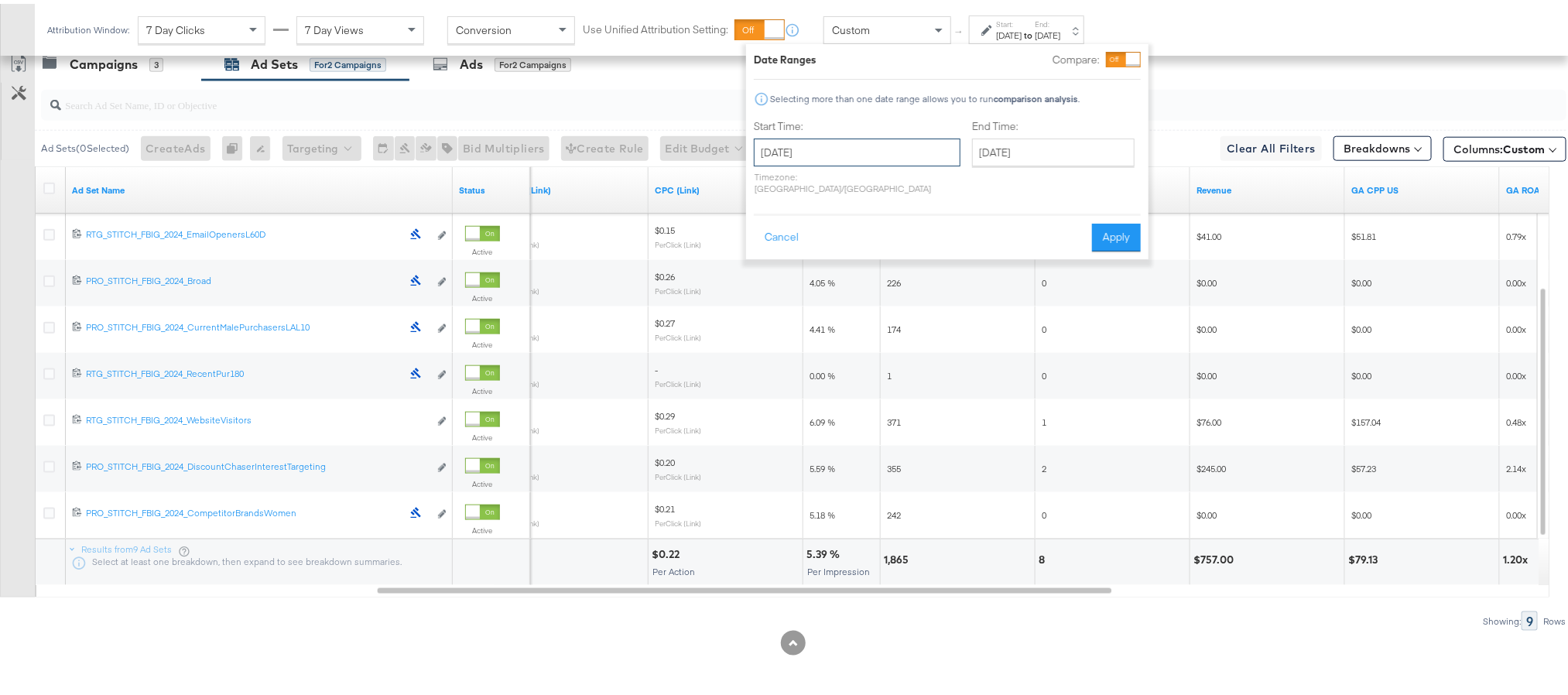
click at [860, 139] on input "[DATE]" at bounding box center [857, 148] width 207 height 28
click at [804, 223] on td "1" at bounding box center [798, 226] width 27 height 21
type input "[DATE]"
click at [1039, 149] on input "[DATE]" at bounding box center [1049, 148] width 162 height 28
click at [1000, 221] on td "1" at bounding box center [1013, 226] width 27 height 21
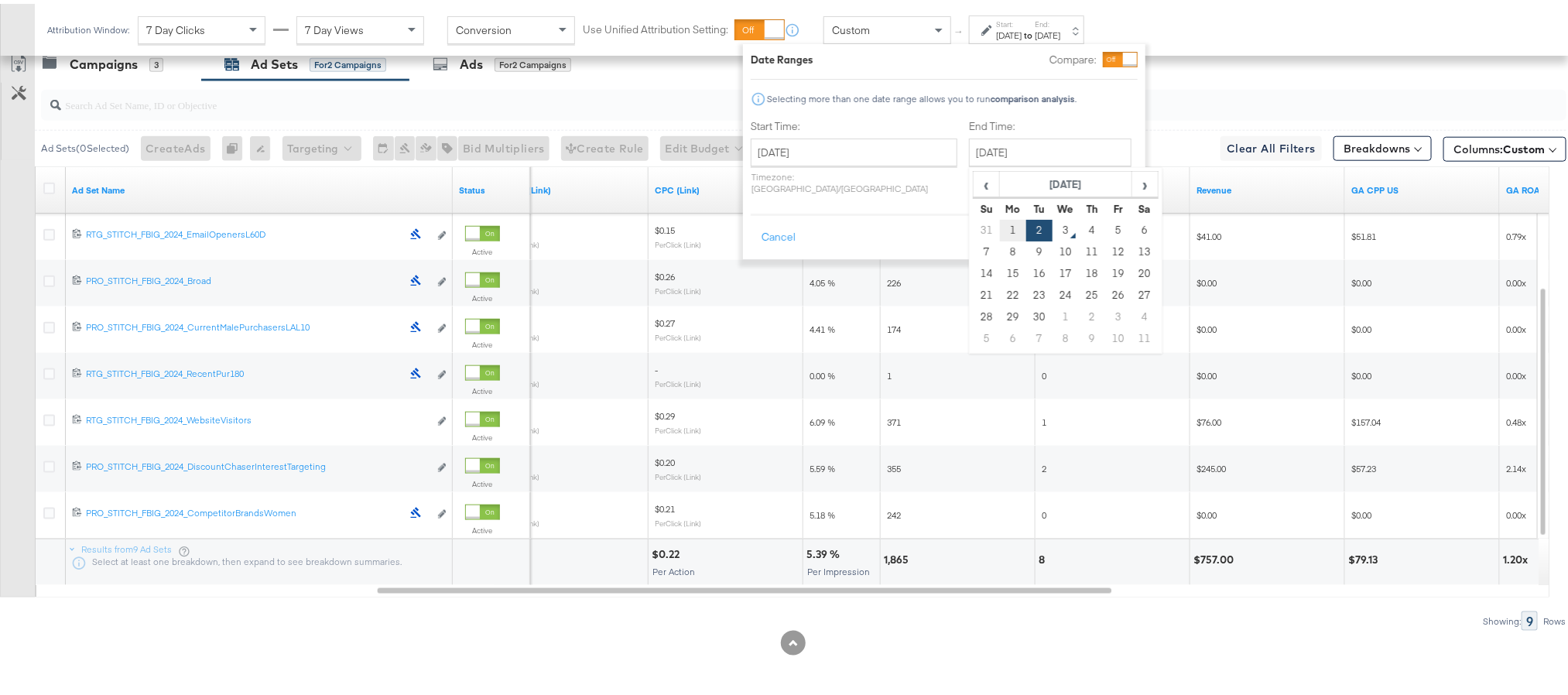
type input "[DATE]"
click at [1085, 221] on button "Apply" at bounding box center [1109, 233] width 49 height 28
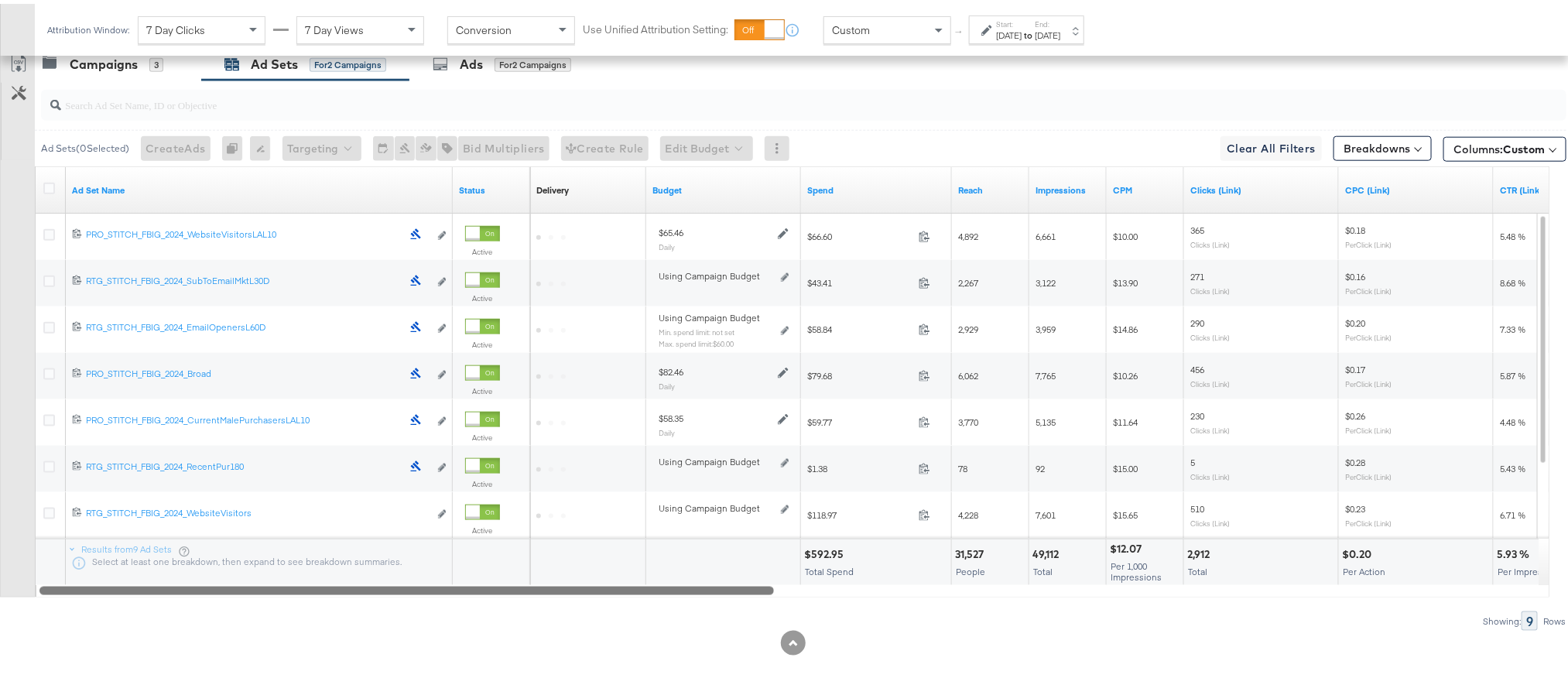
drag, startPoint x: 977, startPoint y: 584, endPoint x: 406, endPoint y: 595, distance: 571.1
click at [406, 595] on div "Ad Sets ( 0 Selected) Create Ads At least one ad set must be selected 0 Rename …" at bounding box center [783, 352] width 1566 height 551
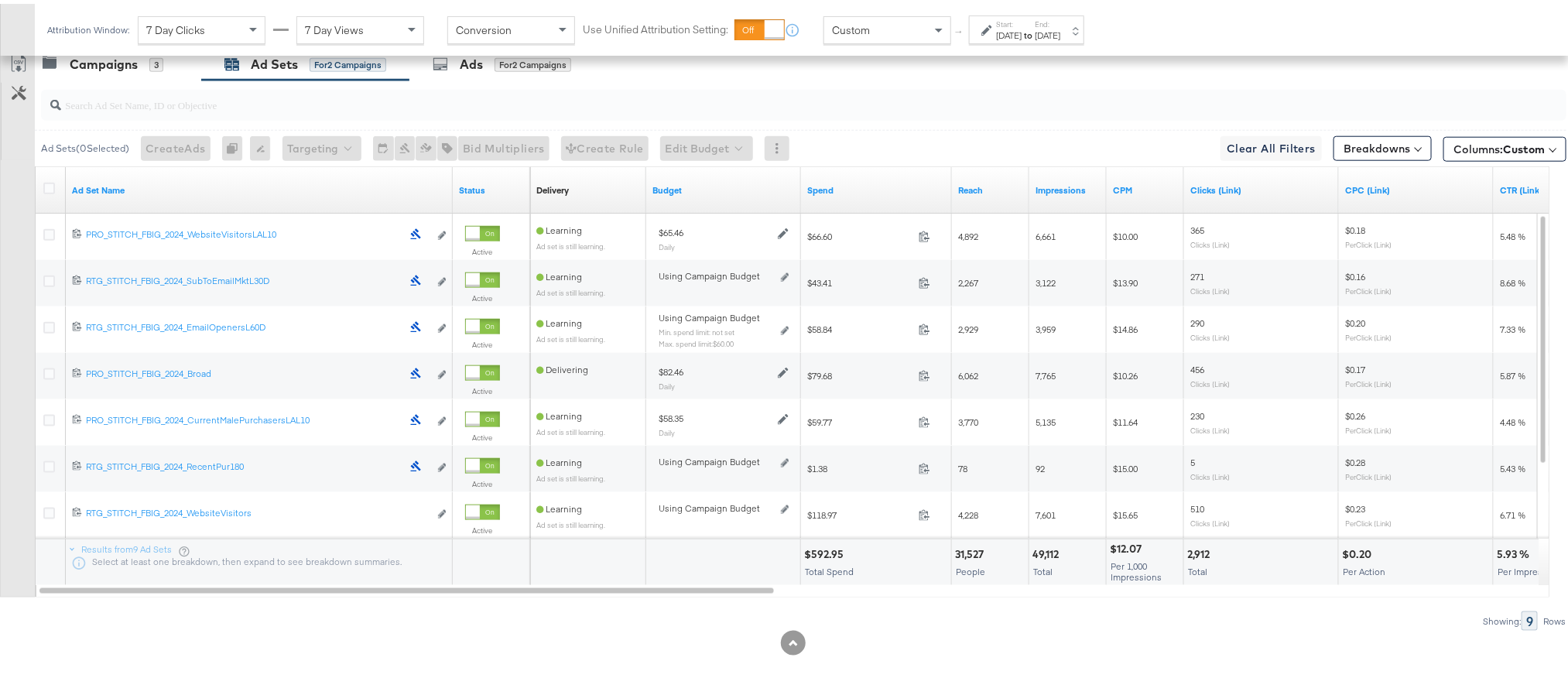
click at [827, 551] on div "$592.95" at bounding box center [826, 551] width 45 height 15
click at [1040, 551] on div "49,112" at bounding box center [1048, 551] width 31 height 15
click at [1198, 551] on div "2,912" at bounding box center [1200, 551] width 27 height 15
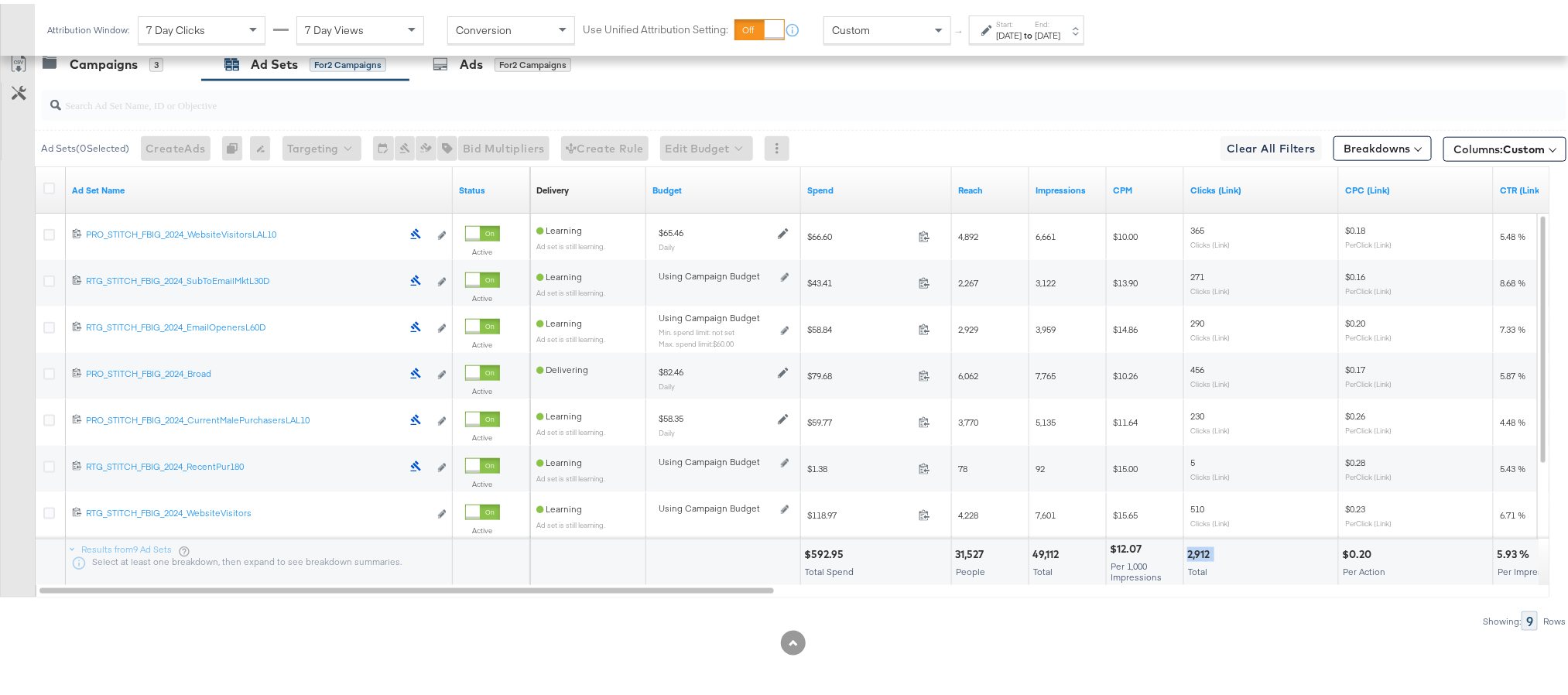
click at [1198, 551] on div "2,912" at bounding box center [1200, 551] width 27 height 15
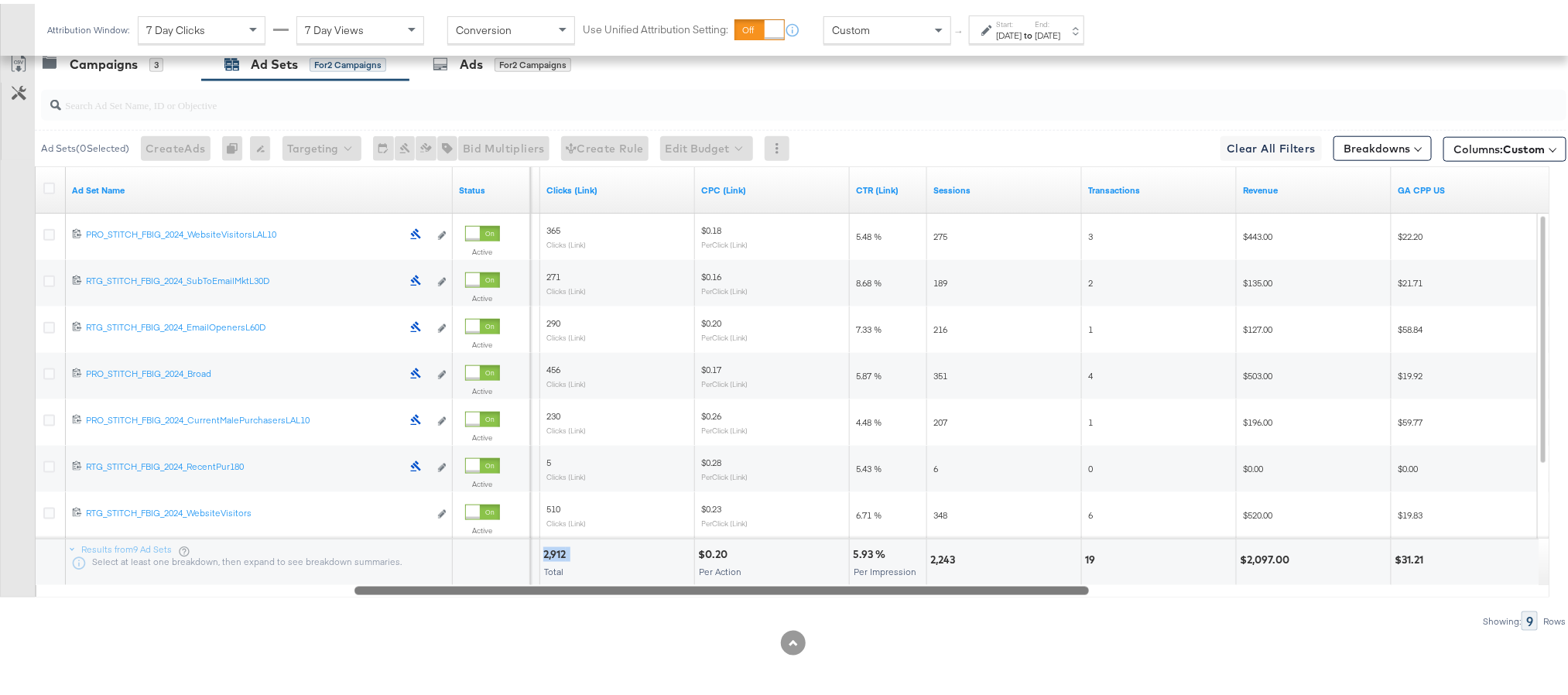
drag, startPoint x: 734, startPoint y: 583, endPoint x: 1070, endPoint y: 602, distance: 336.5
click at [1070, 602] on div "Ad Sets ( 0 Selected) Create Ads At least one ad set must be selected 0 Rename …" at bounding box center [783, 352] width 1566 height 551
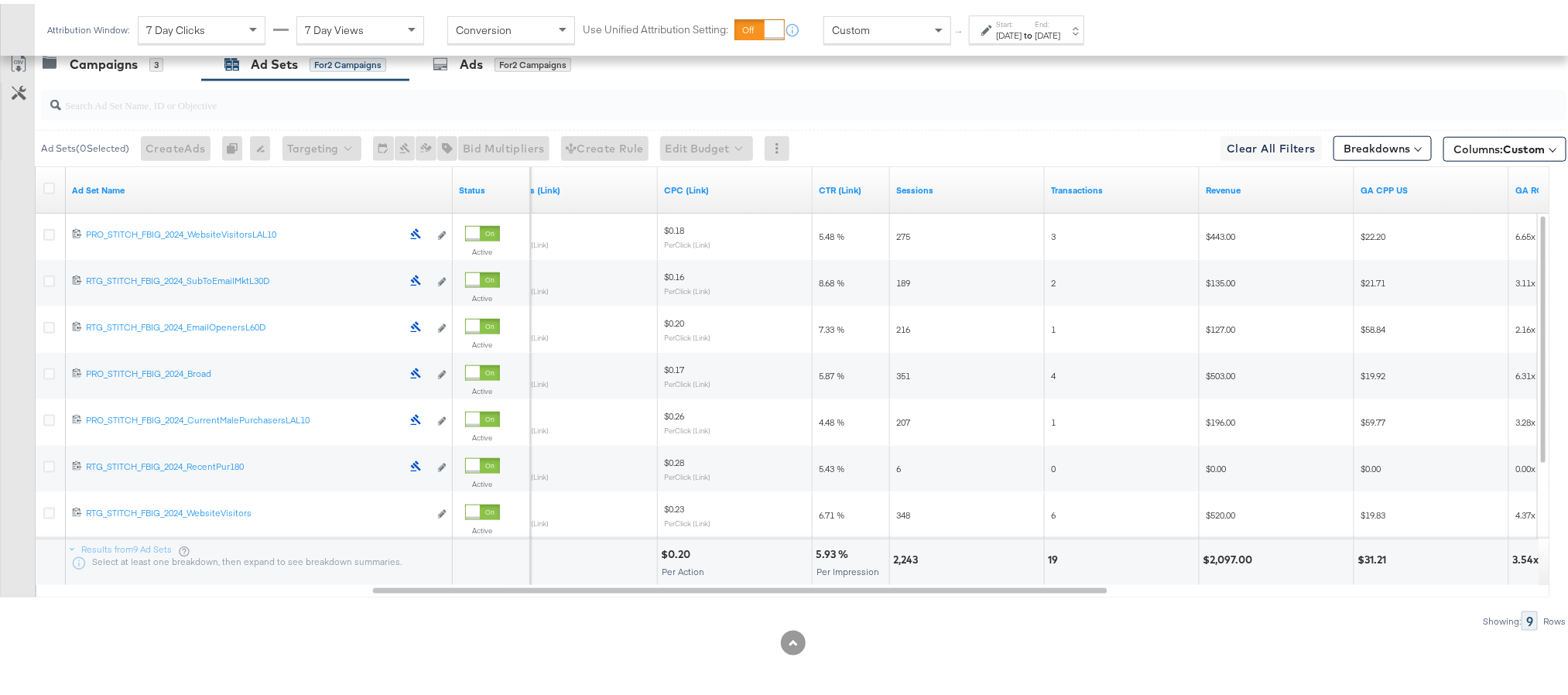
click at [908, 557] on div "2,243" at bounding box center [907, 556] width 29 height 15
click at [1223, 555] on div "$2,097.00" at bounding box center [1229, 556] width 54 height 15
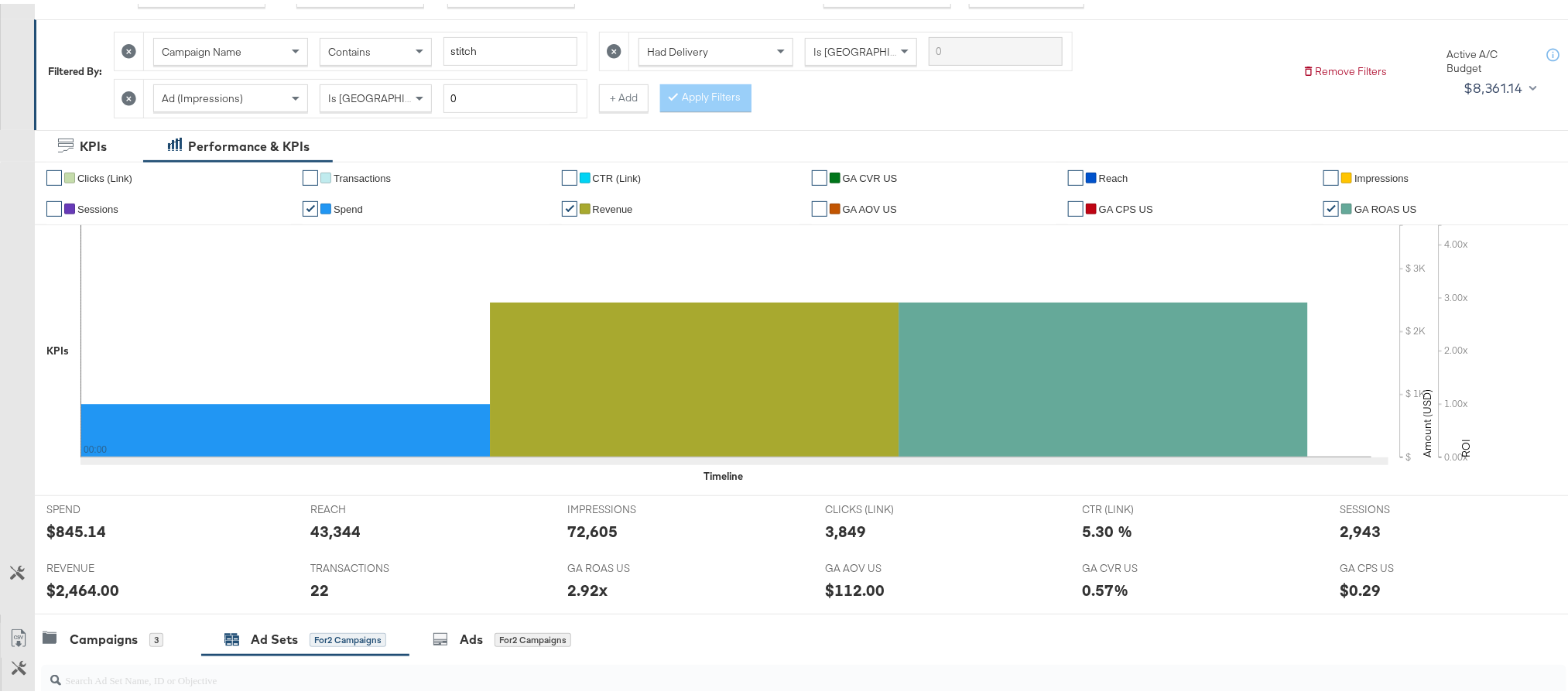
scroll to position [20, 0]
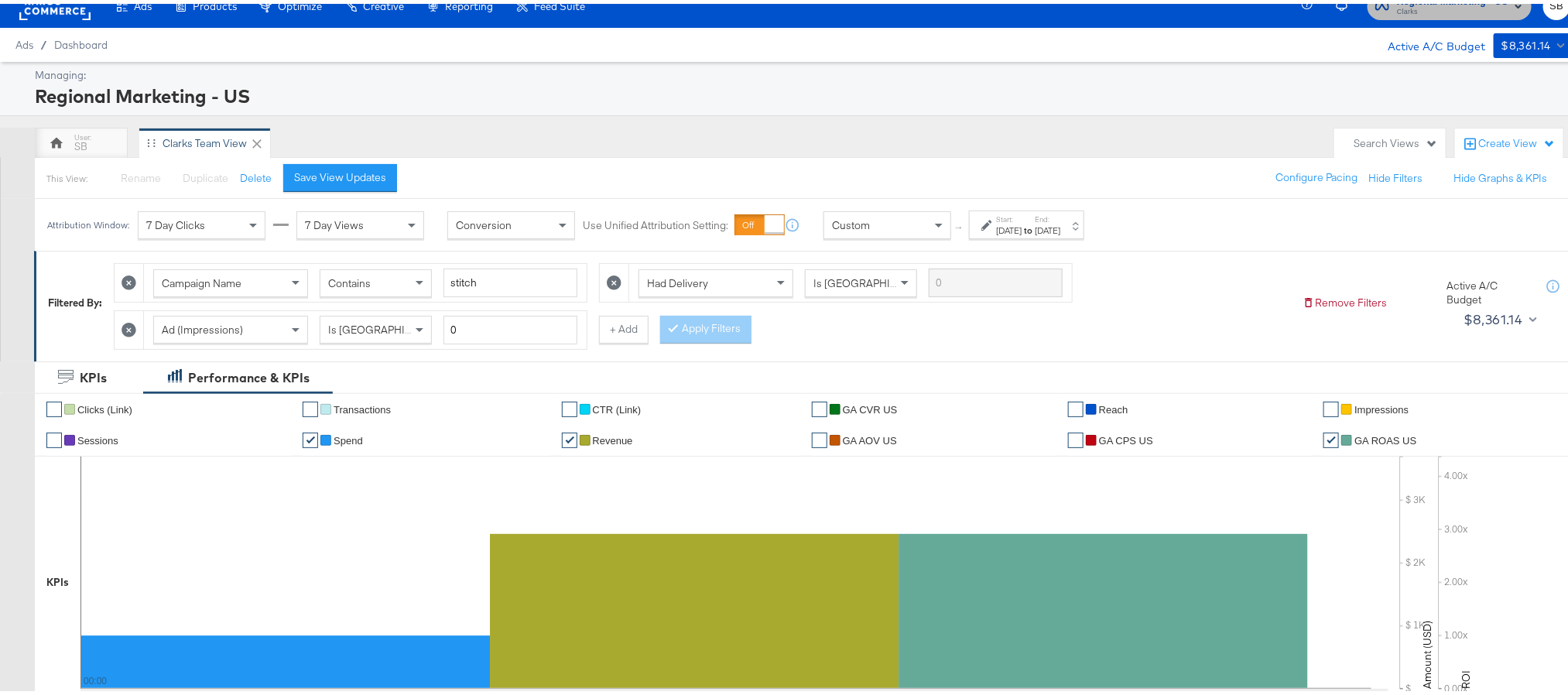
click at [1425, 12] on span "Clarks" at bounding box center [1452, 9] width 111 height 12
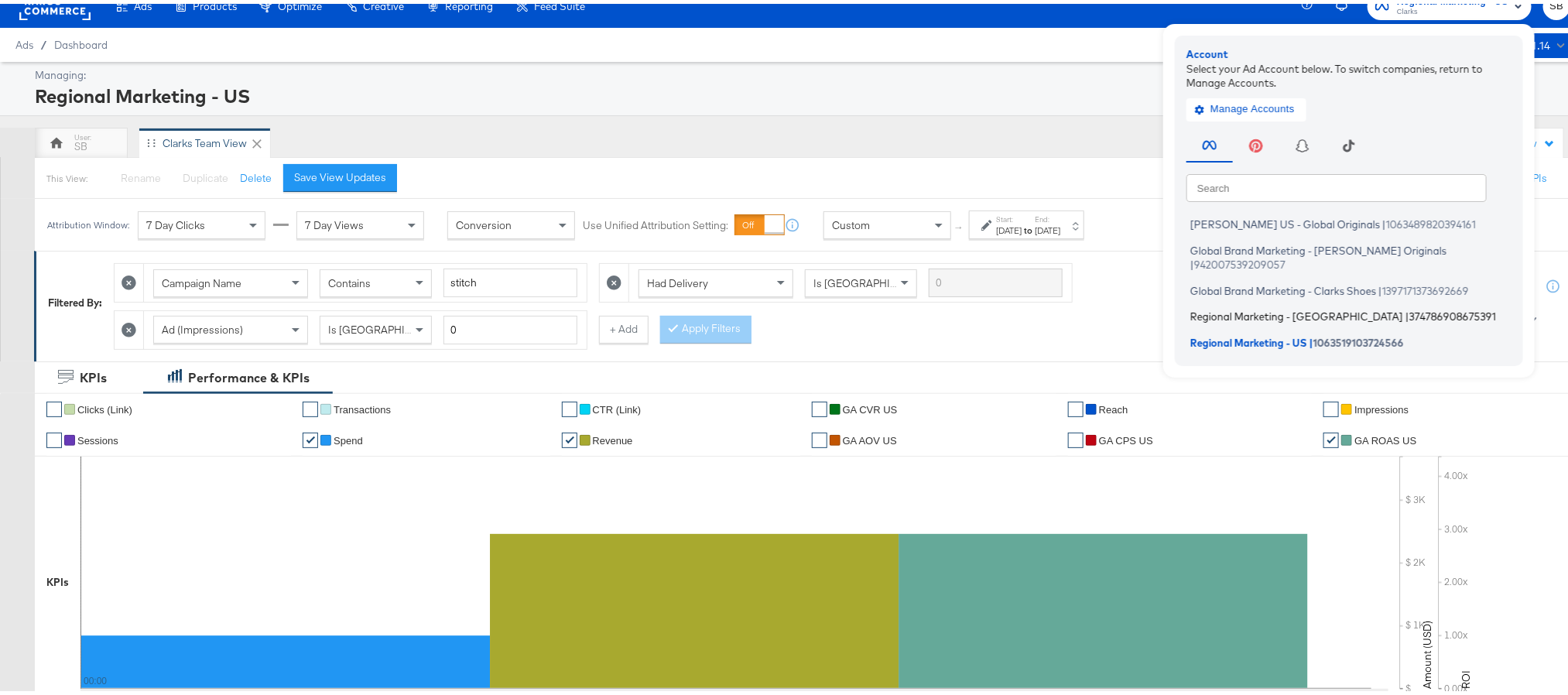
click at [1275, 304] on li "Regional Marketing - CA | 374786908675391" at bounding box center [1352, 313] width 332 height 22
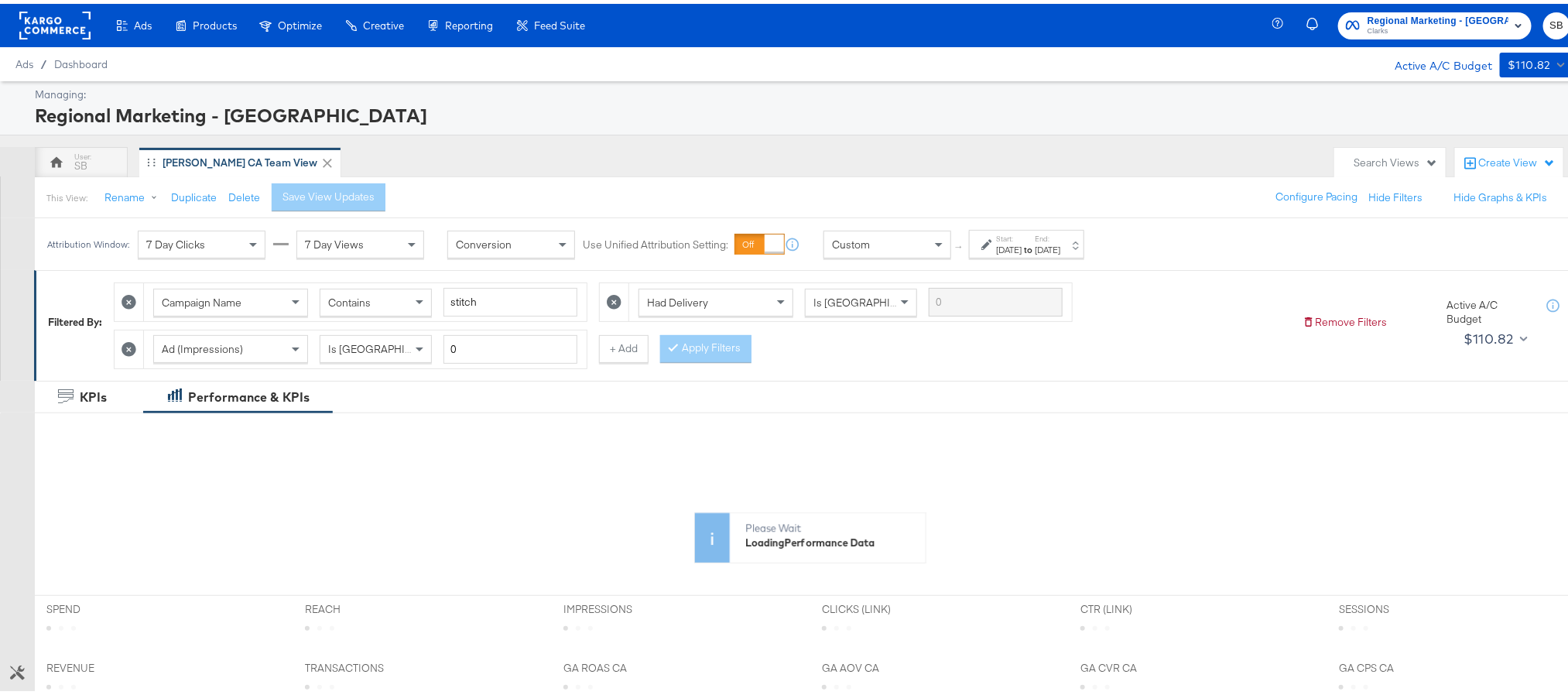
click at [1060, 238] on div "Start: Aug 24th 2025 to End: Sep 2nd 2025" at bounding box center [1028, 241] width 64 height 22
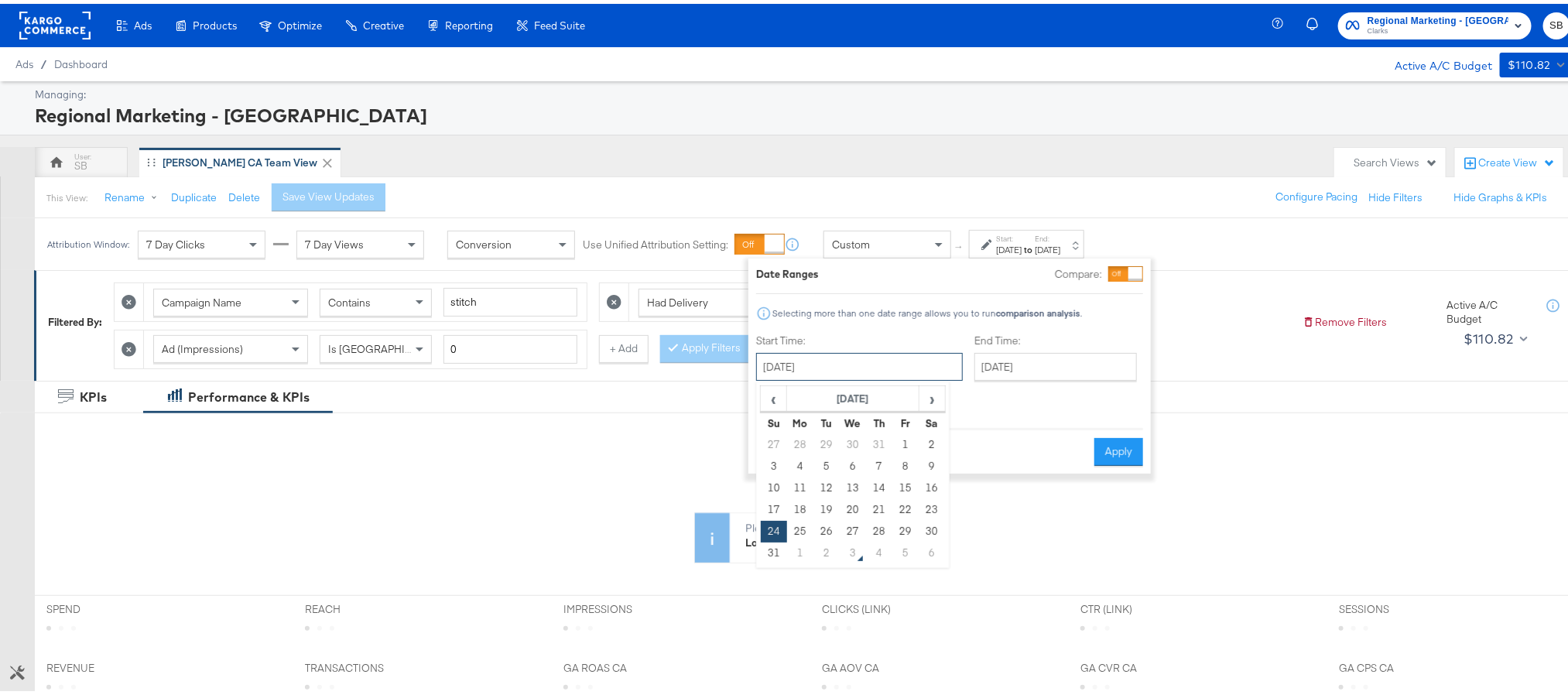
click at [855, 362] on input "August 24th 2025" at bounding box center [860, 363] width 207 height 28
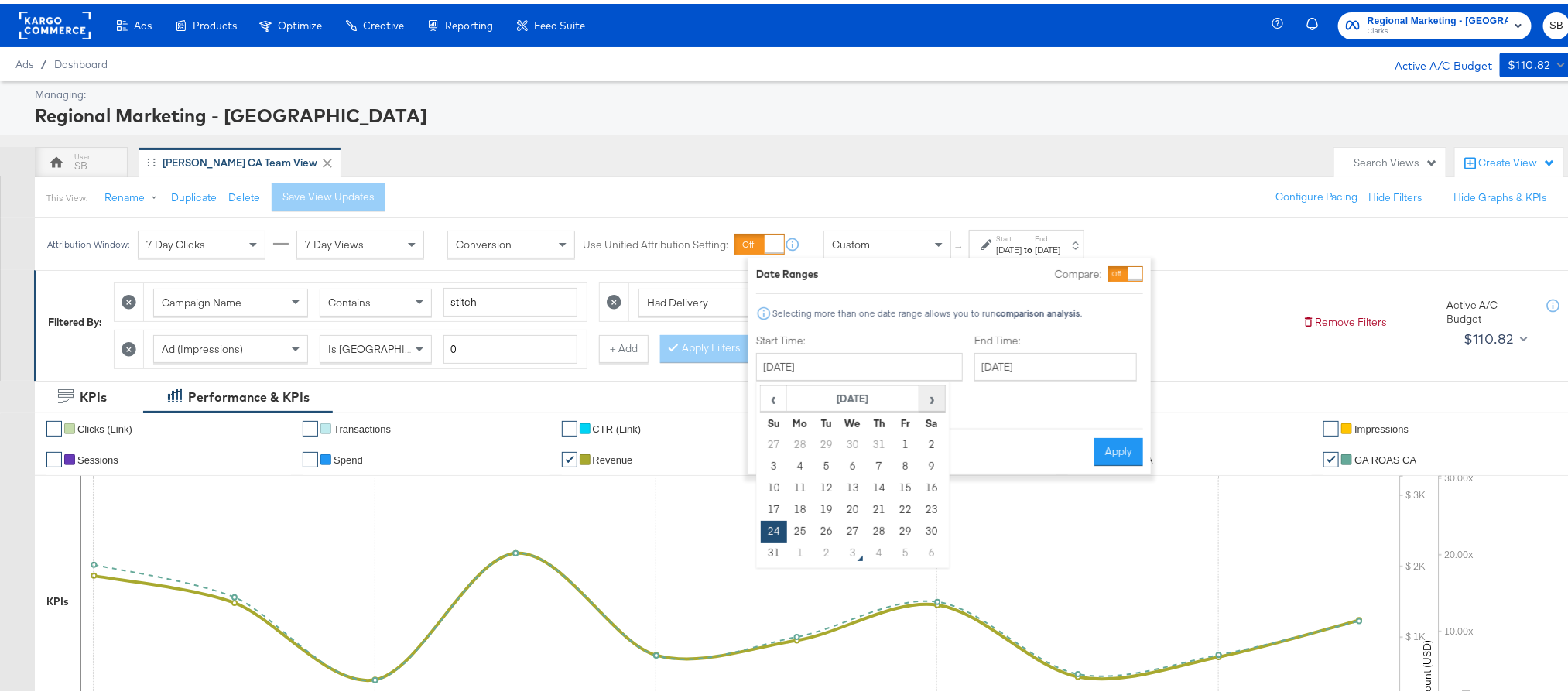
click at [922, 403] on span "›" at bounding box center [932, 395] width 24 height 23
click at [806, 448] on td "1" at bounding box center [800, 441] width 27 height 21
type input "[DATE]"
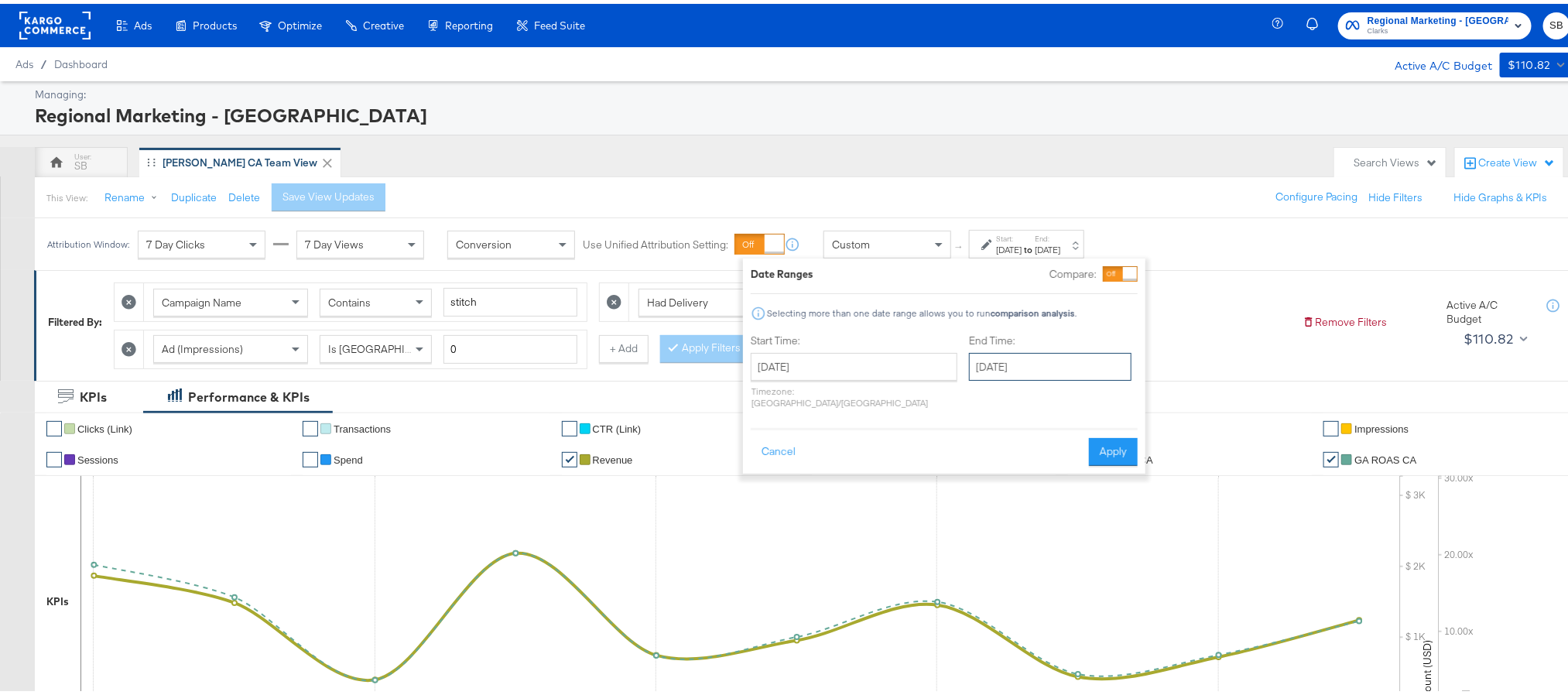
click at [1003, 369] on input "[DATE]" at bounding box center [1049, 363] width 162 height 28
click at [1000, 441] on td "1" at bounding box center [1013, 441] width 27 height 21
type input "[DATE]"
click at [1098, 434] on button "Apply" at bounding box center [1109, 447] width 49 height 28
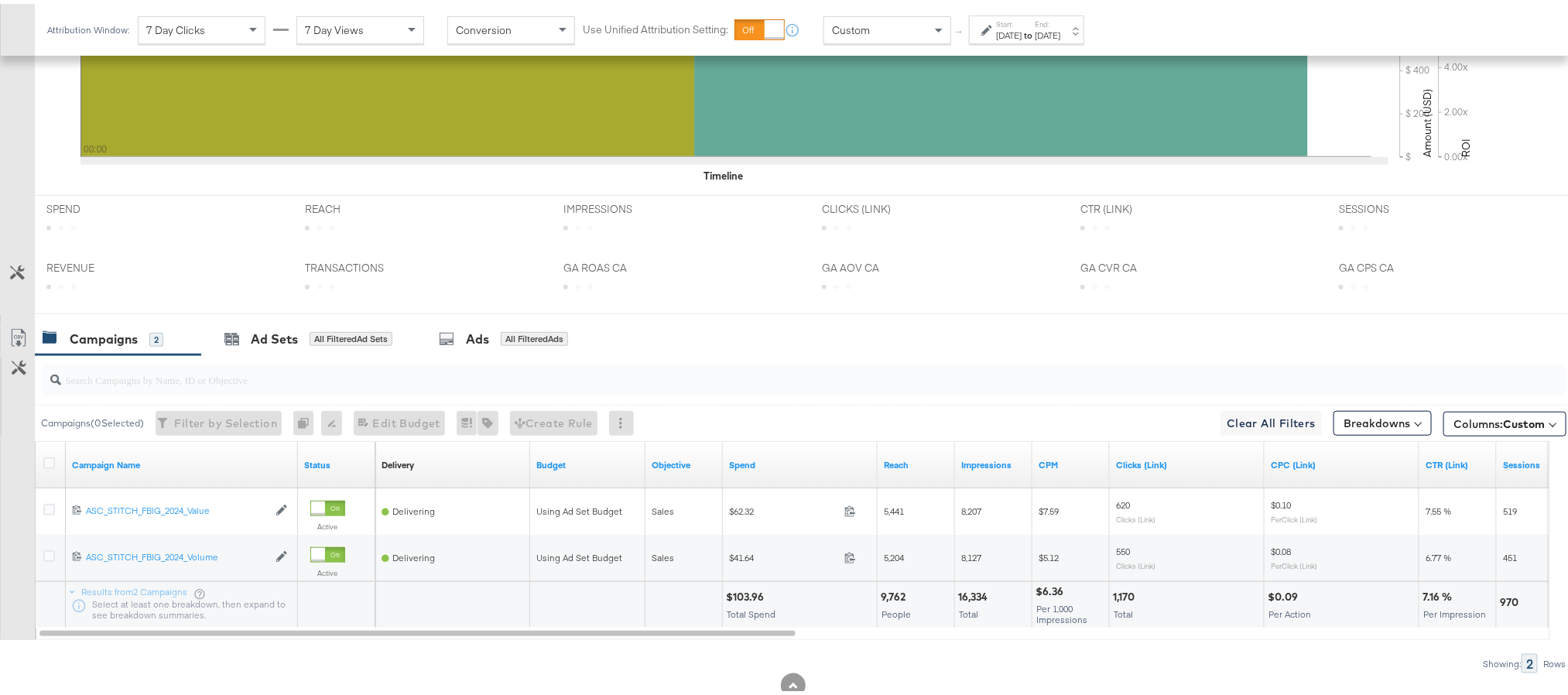
scroll to position [565, 0]
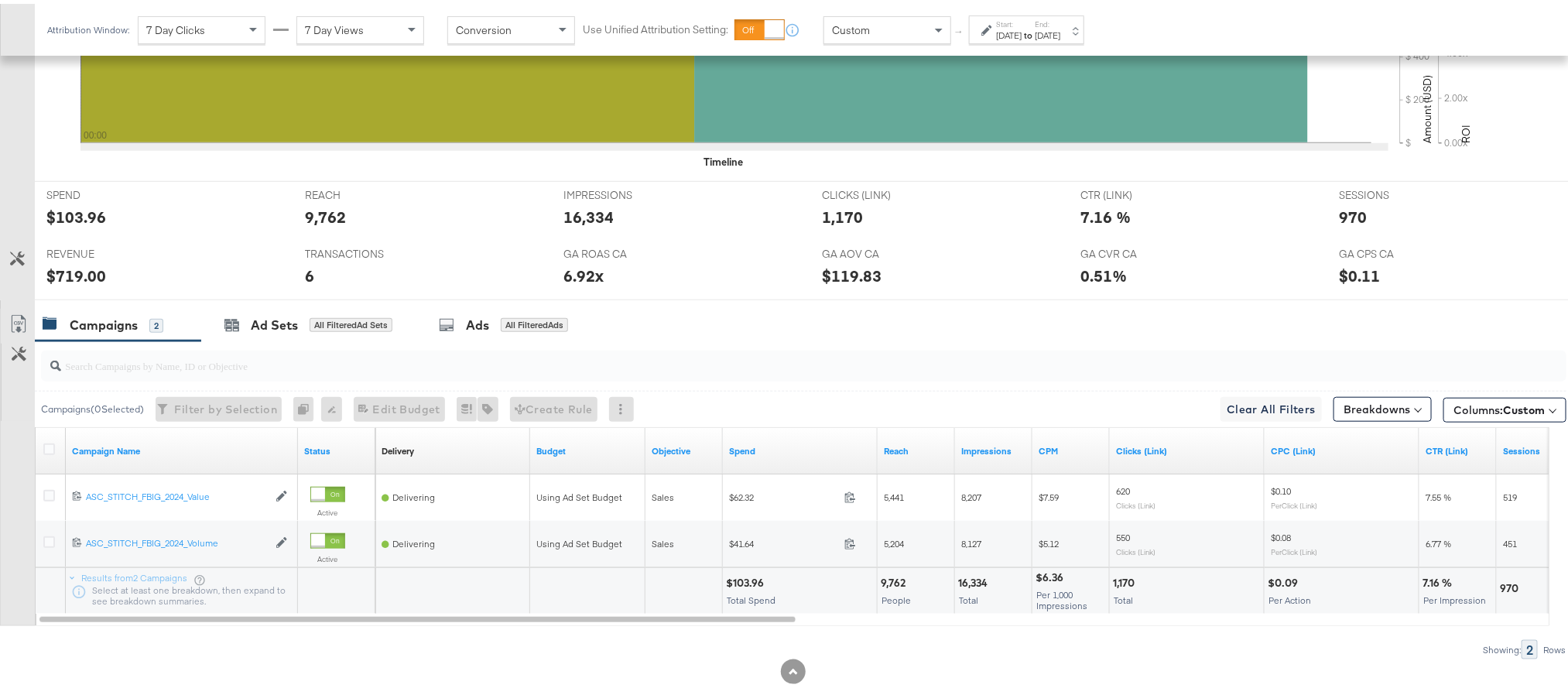
click at [744, 584] on div "$103.96" at bounding box center [747, 579] width 43 height 15
copy div "103.96"
click at [567, 219] on div "16,334" at bounding box center [588, 213] width 50 height 22
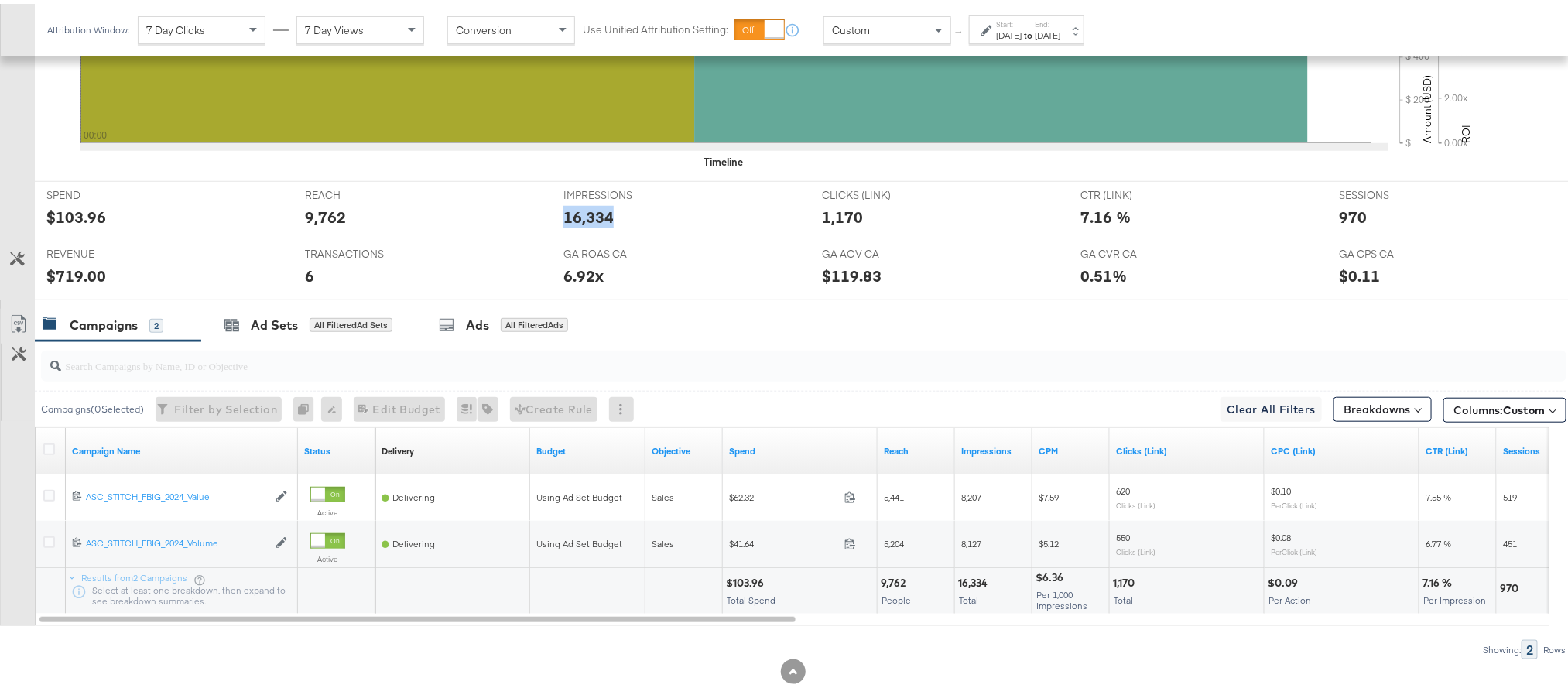
copy div "16,334"
click at [837, 216] on div "1,170" at bounding box center [842, 213] width 41 height 22
copy div "1,170"
click at [1339, 221] on div "970" at bounding box center [1352, 213] width 28 height 22
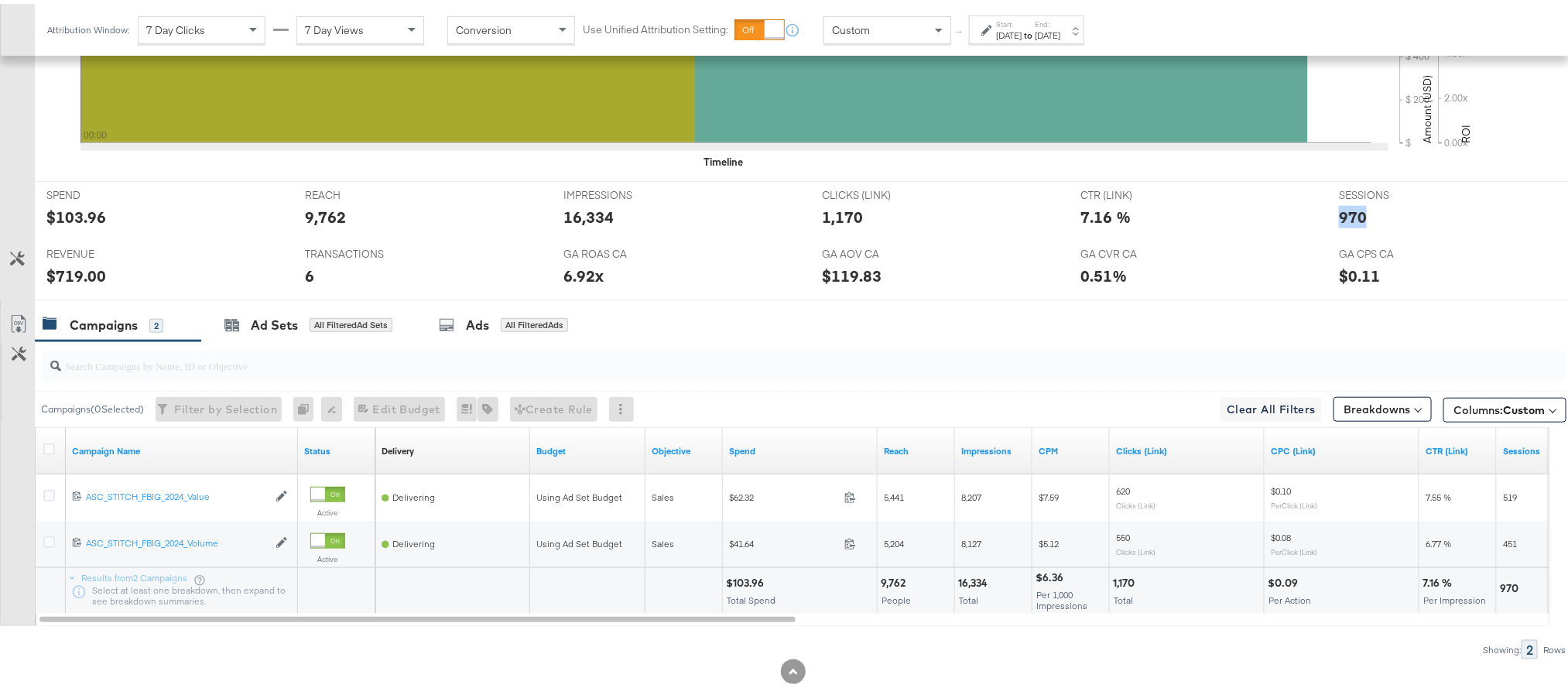
click at [1339, 221] on div "970" at bounding box center [1352, 213] width 28 height 22
copy div "970"
click at [72, 280] on div "$719.00" at bounding box center [76, 272] width 60 height 22
click at [70, 280] on div "$719.00" at bounding box center [76, 272] width 60 height 22
copy div "719.00"
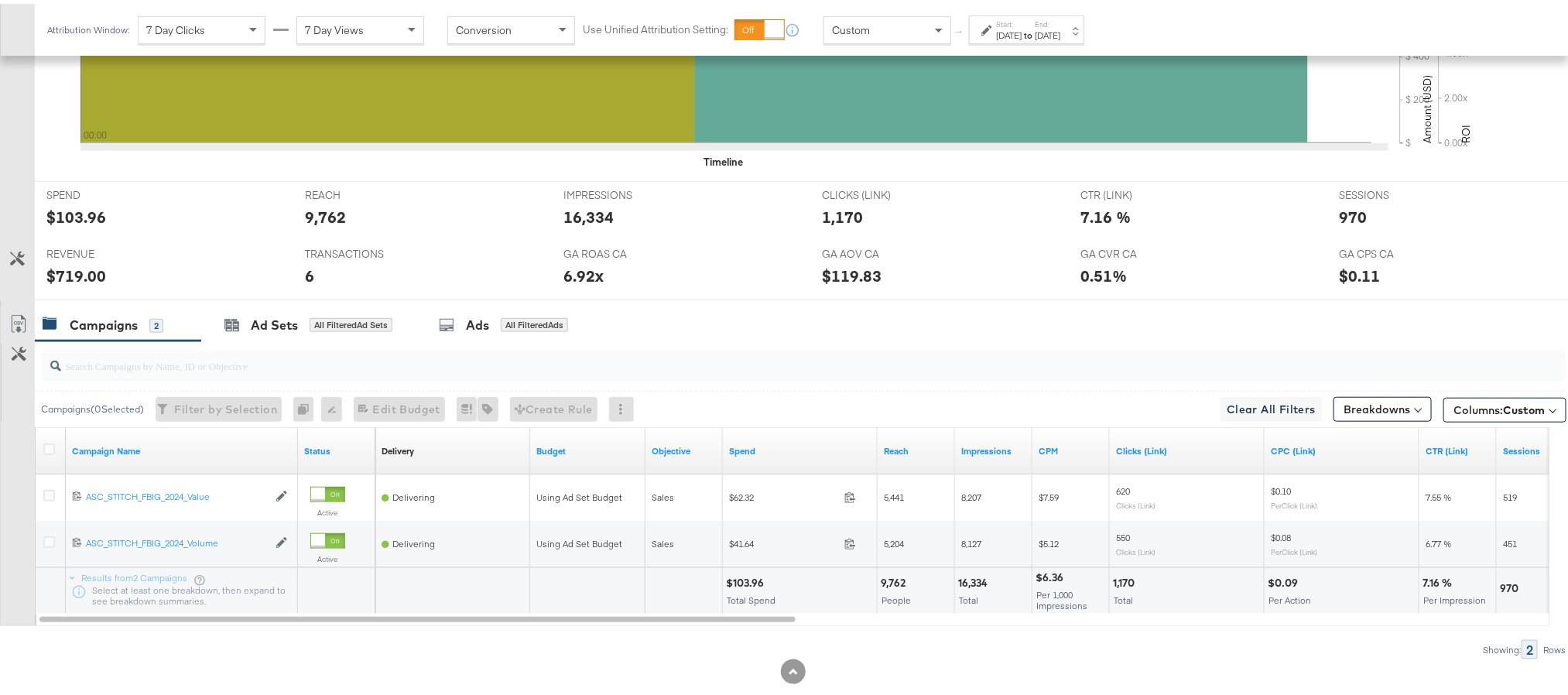
click at [1034, 32] on strong "to" at bounding box center [1027, 31] width 13 height 12
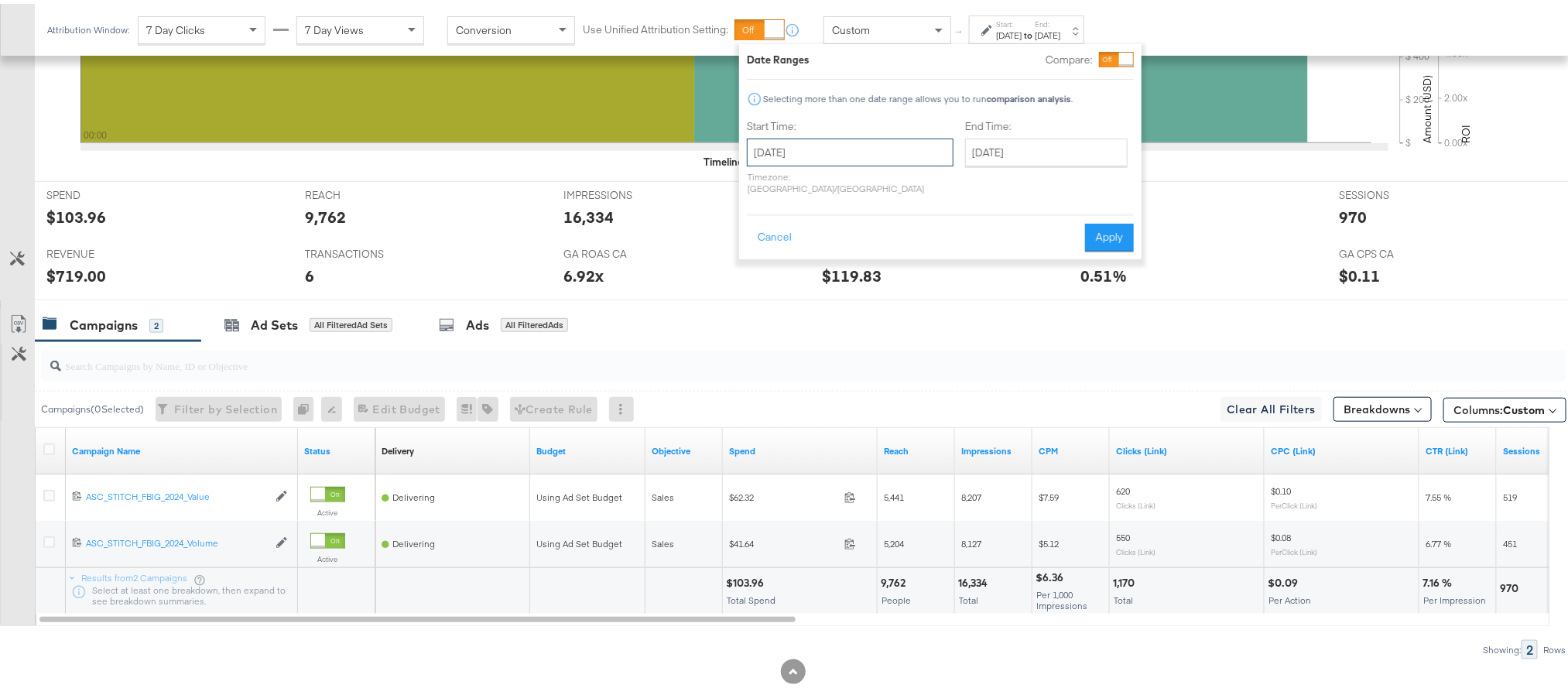
click at [854, 151] on input "[DATE]" at bounding box center [850, 148] width 207 height 28
click at [818, 224] on td "2" at bounding box center [817, 226] width 27 height 21
type input "[DATE]"
click at [1131, 220] on button "Apply" at bounding box center [1116, 233] width 49 height 28
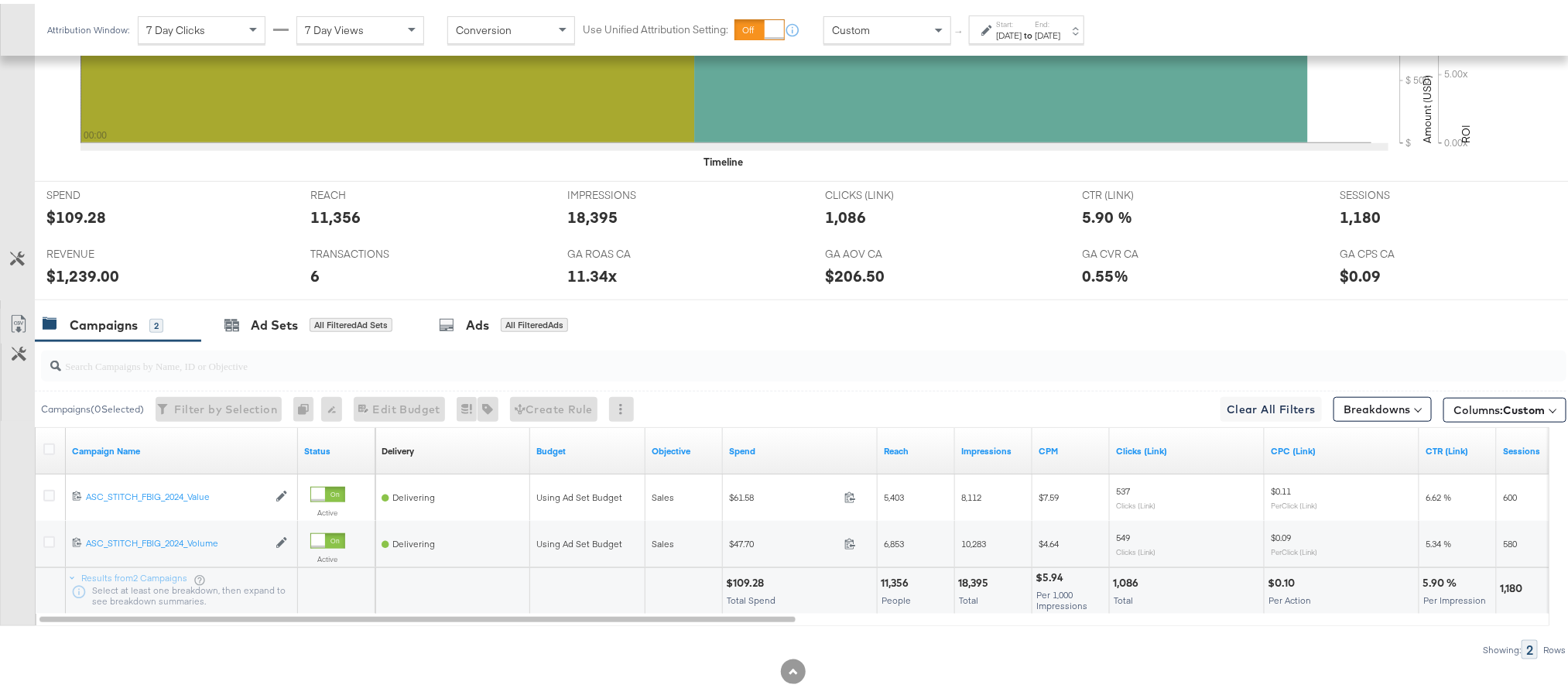
click at [77, 225] on div "$109.28" at bounding box center [76, 213] width 60 height 22
copy div "109.28"
click at [574, 214] on div "18,395" at bounding box center [592, 213] width 50 height 22
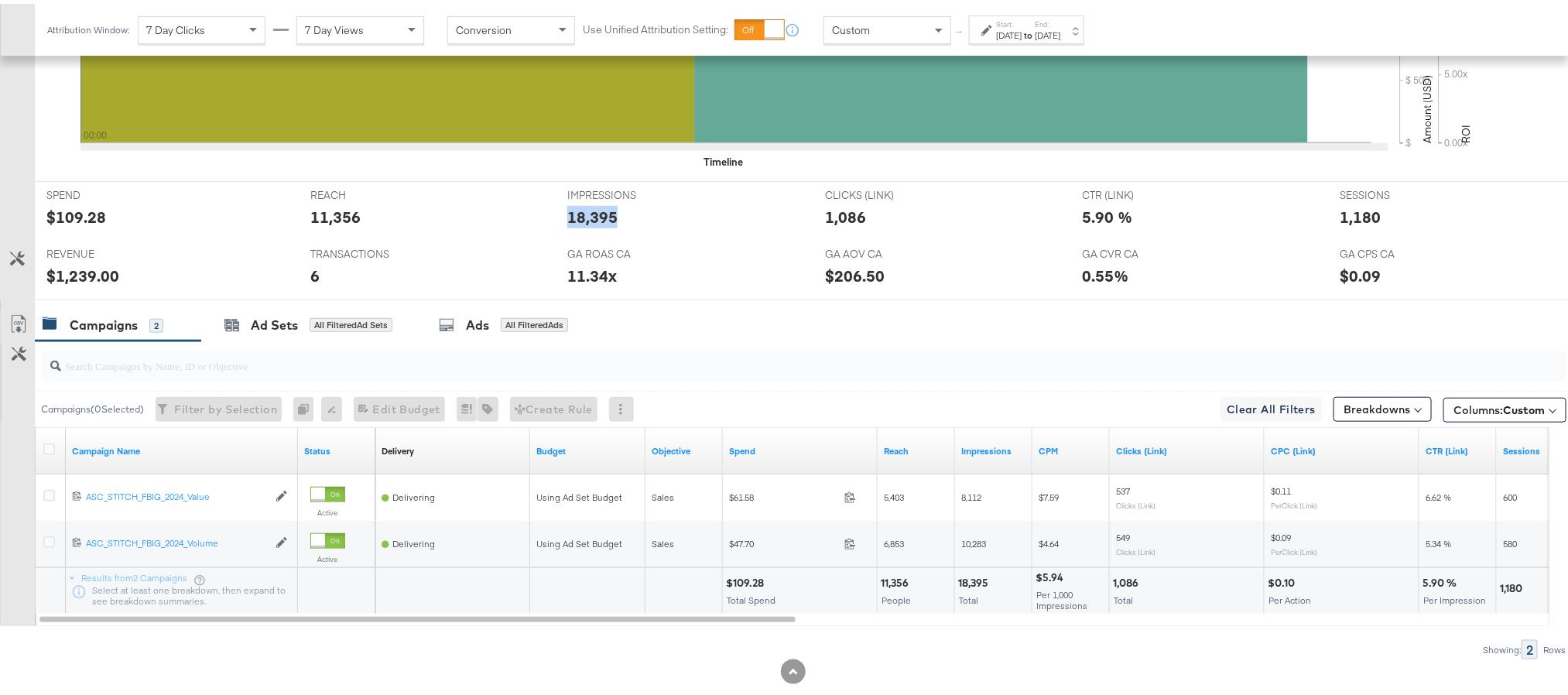
copy div "18,395"
click at [838, 218] on div "1,086" at bounding box center [845, 213] width 41 height 22
copy div "1,086"
click at [1345, 225] on div "1,180" at bounding box center [1360, 213] width 41 height 22
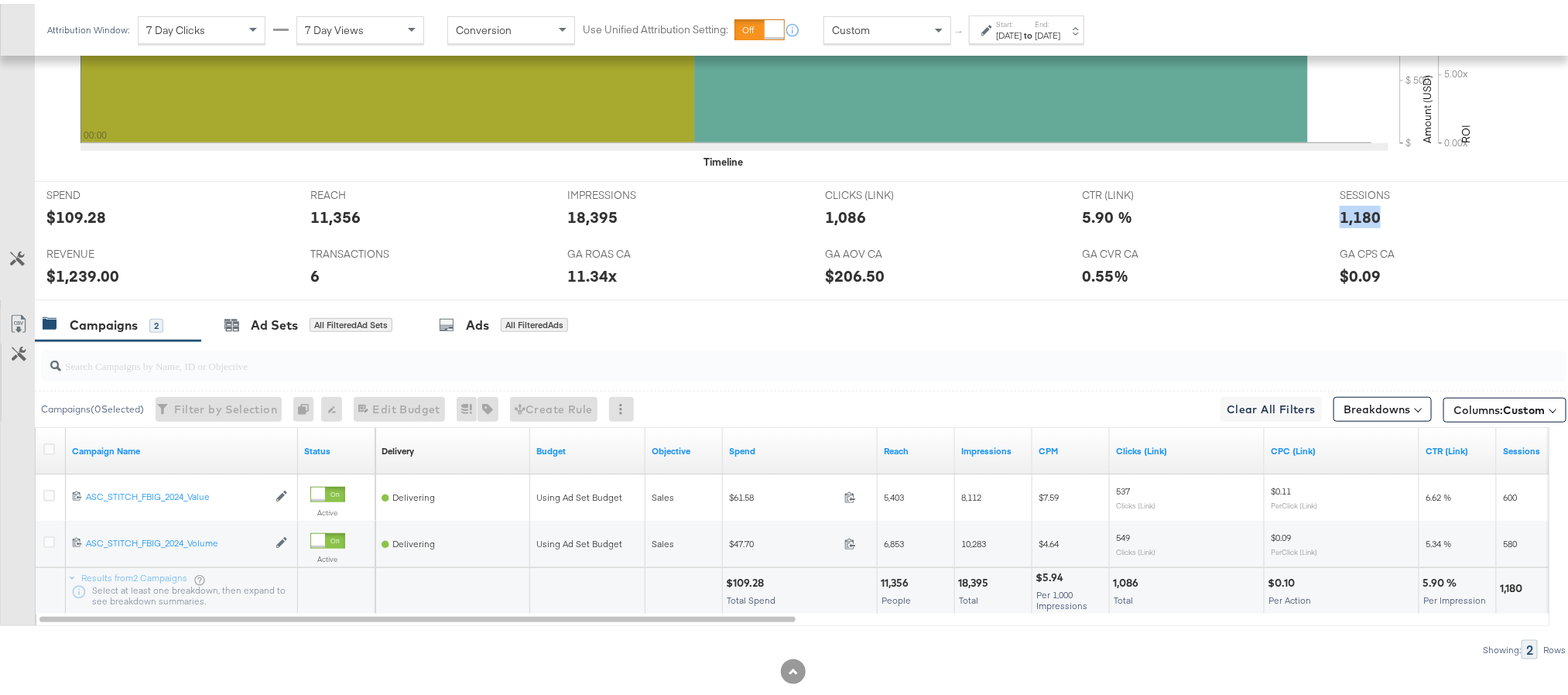
click at [1345, 225] on div "1,180" at bounding box center [1360, 213] width 41 height 22
copy div "1,180"
click at [68, 279] on div "$1,239.00" at bounding box center [83, 272] width 73 height 22
copy div "1,239.00"
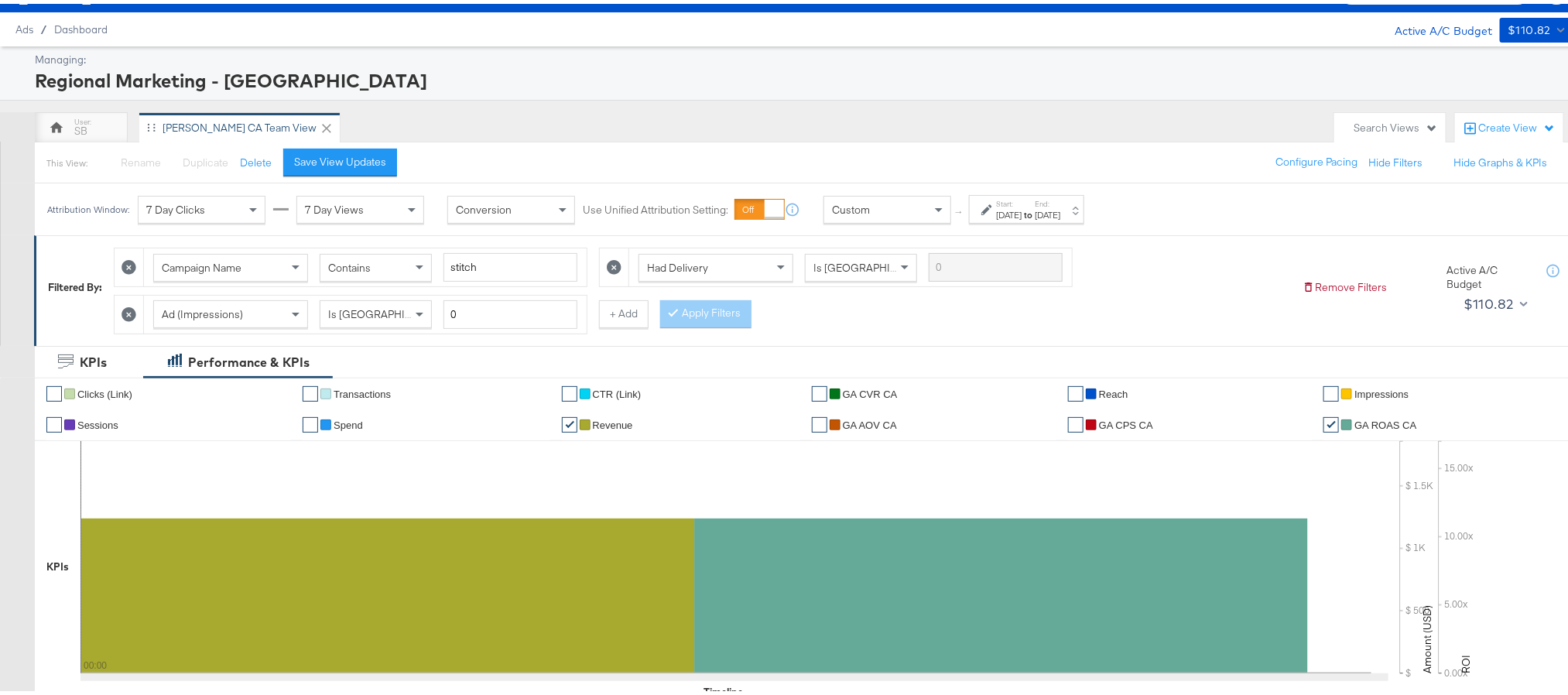
scroll to position [0, 0]
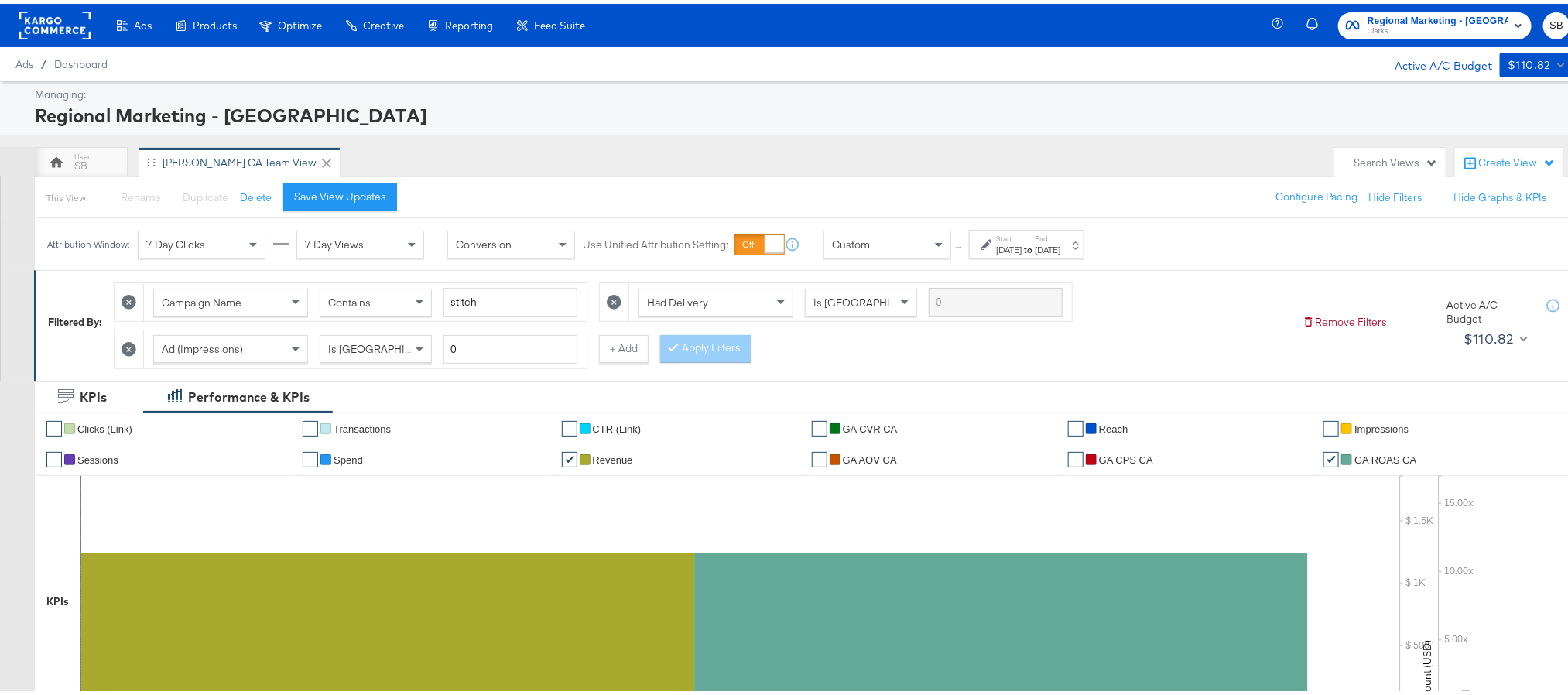
click at [1427, 3] on div "Regional Marketing - CA Clarks SB" at bounding box center [1432, 21] width 308 height 44
click at [1422, 26] on span "Clarks" at bounding box center [1438, 28] width 141 height 12
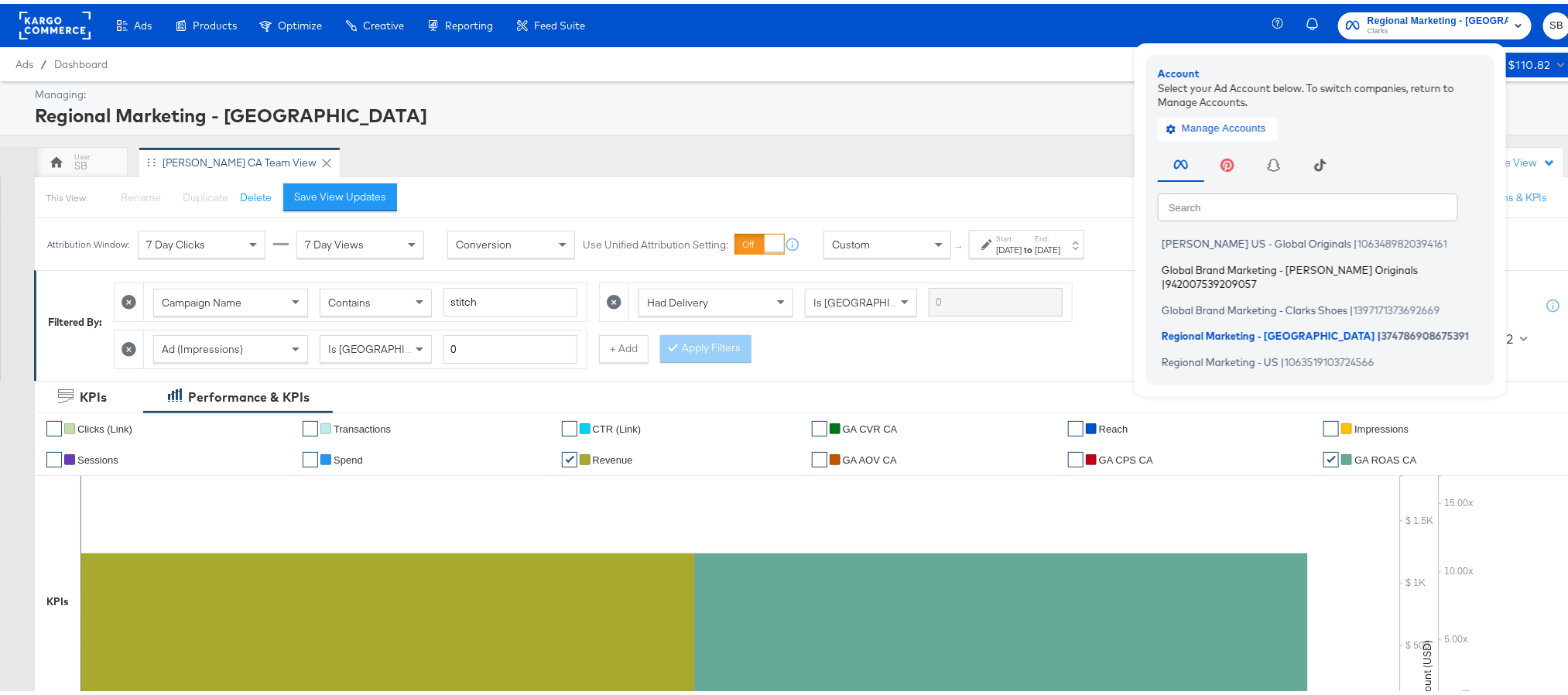
click at [1311, 259] on span "Global Brand Marketing - [PERSON_NAME] Originals" at bounding box center [1289, 266] width 256 height 12
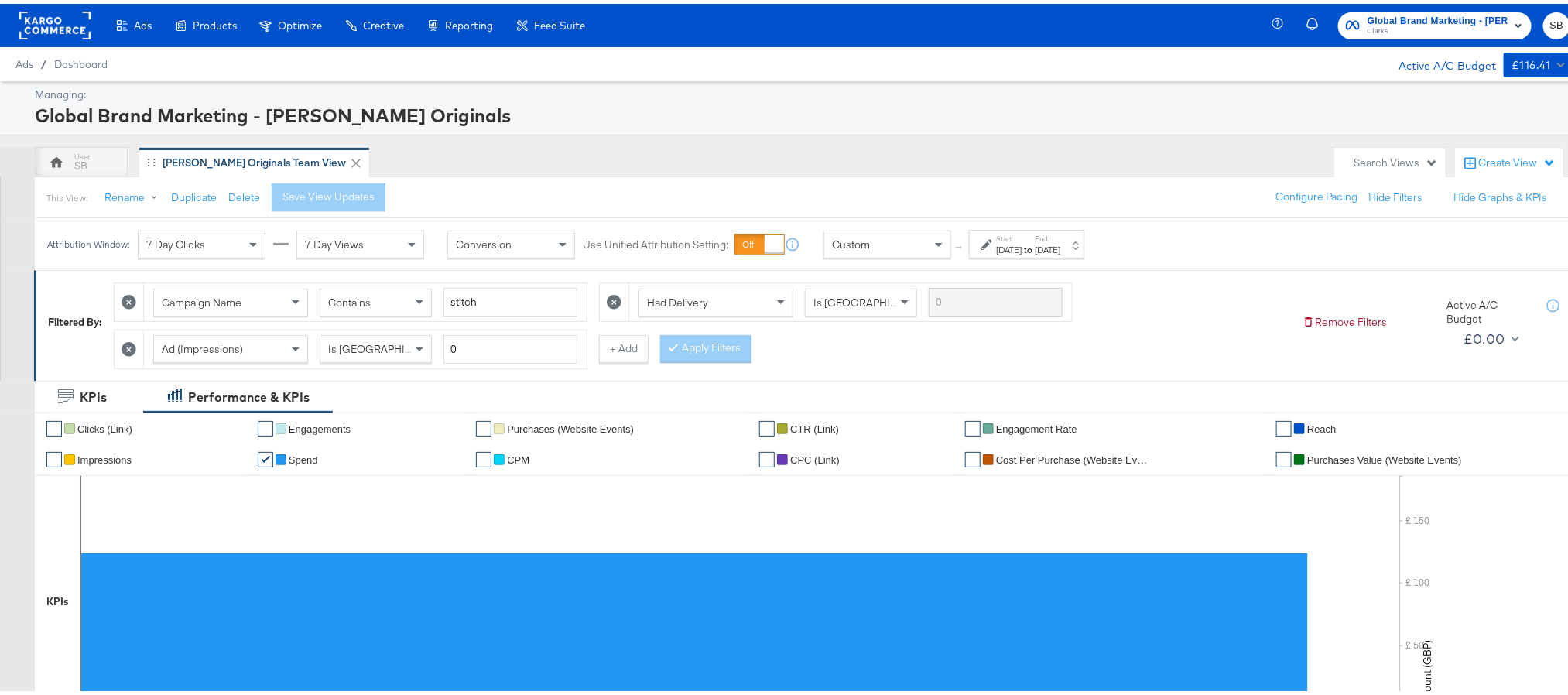
click at [1021, 238] on label "Start:" at bounding box center [1009, 234] width 26 height 10
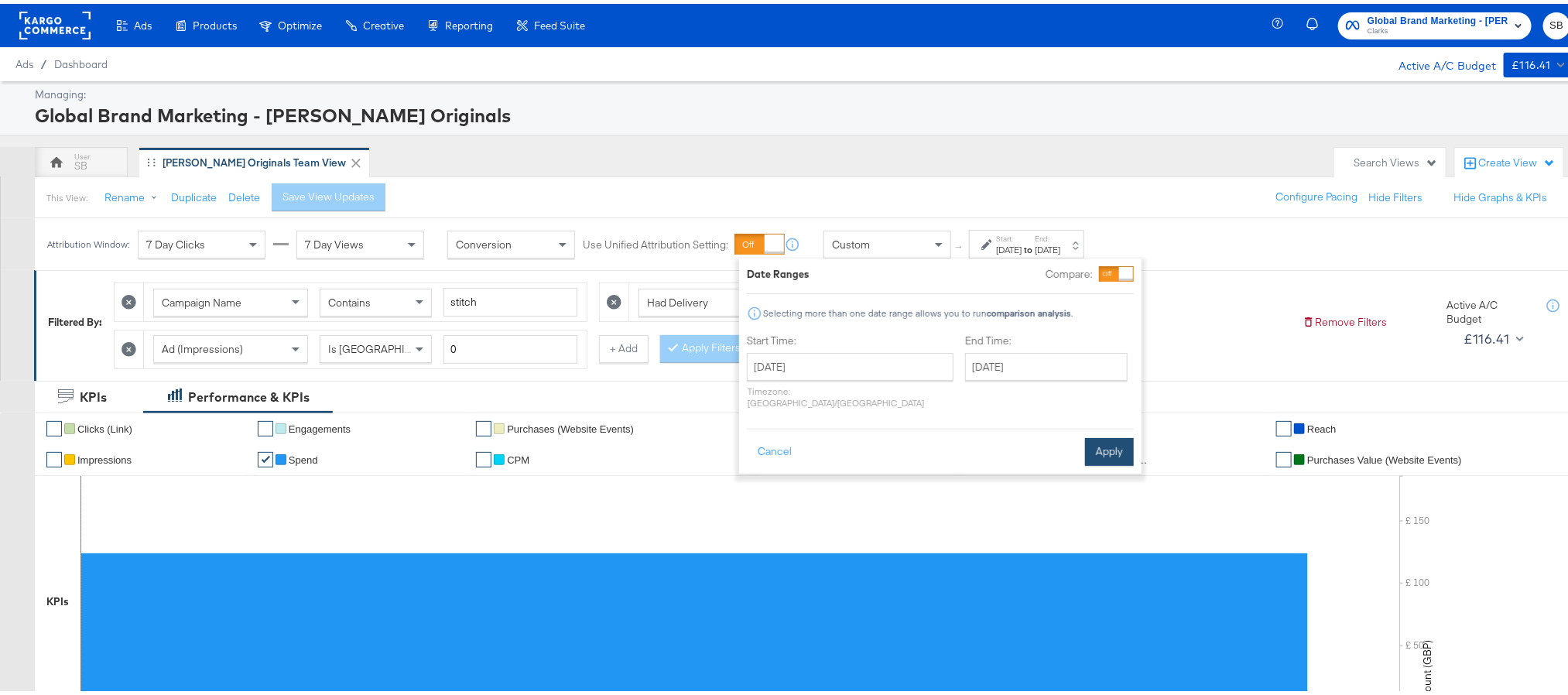
click at [1101, 446] on button "Apply" at bounding box center [1109, 447] width 49 height 28
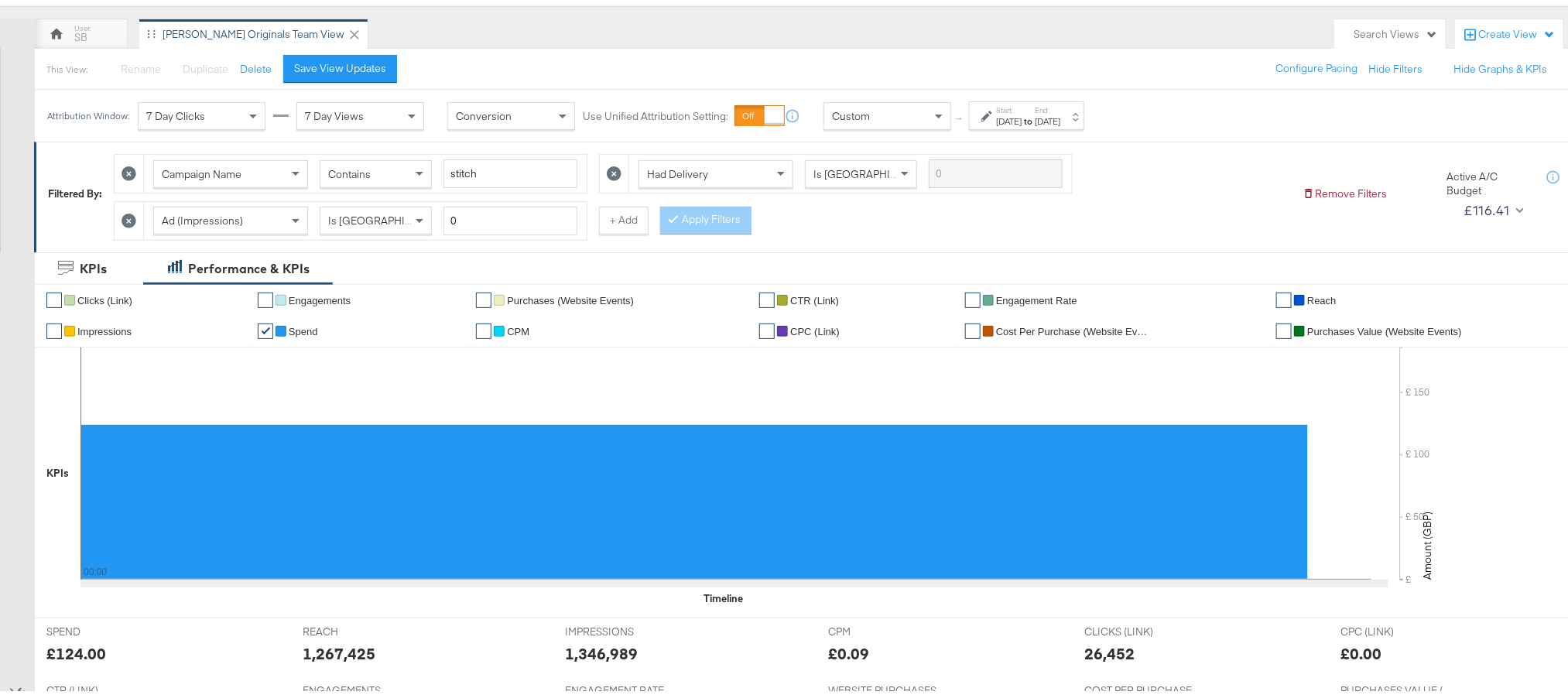
scroll to position [348, 0]
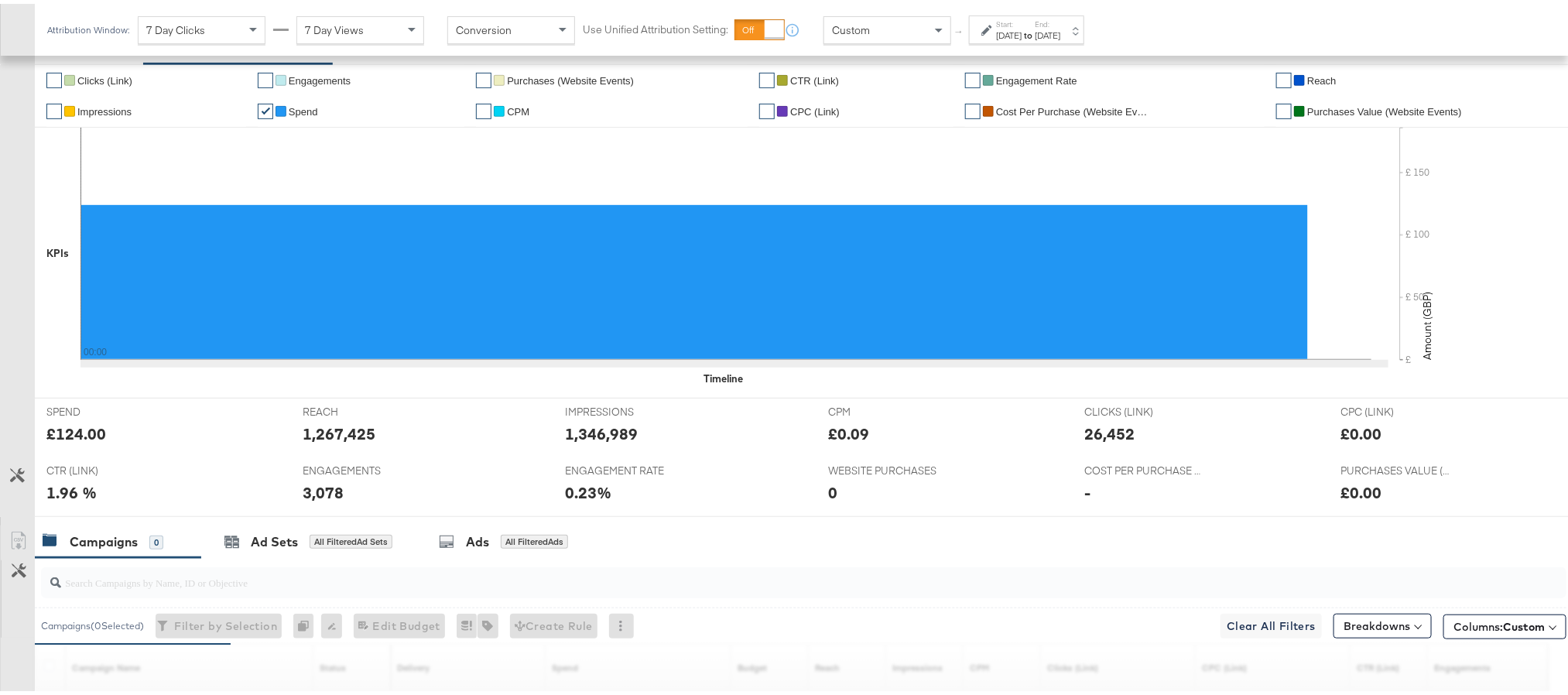
click at [69, 430] on div "£124.00" at bounding box center [76, 429] width 60 height 22
copy div "124.00"
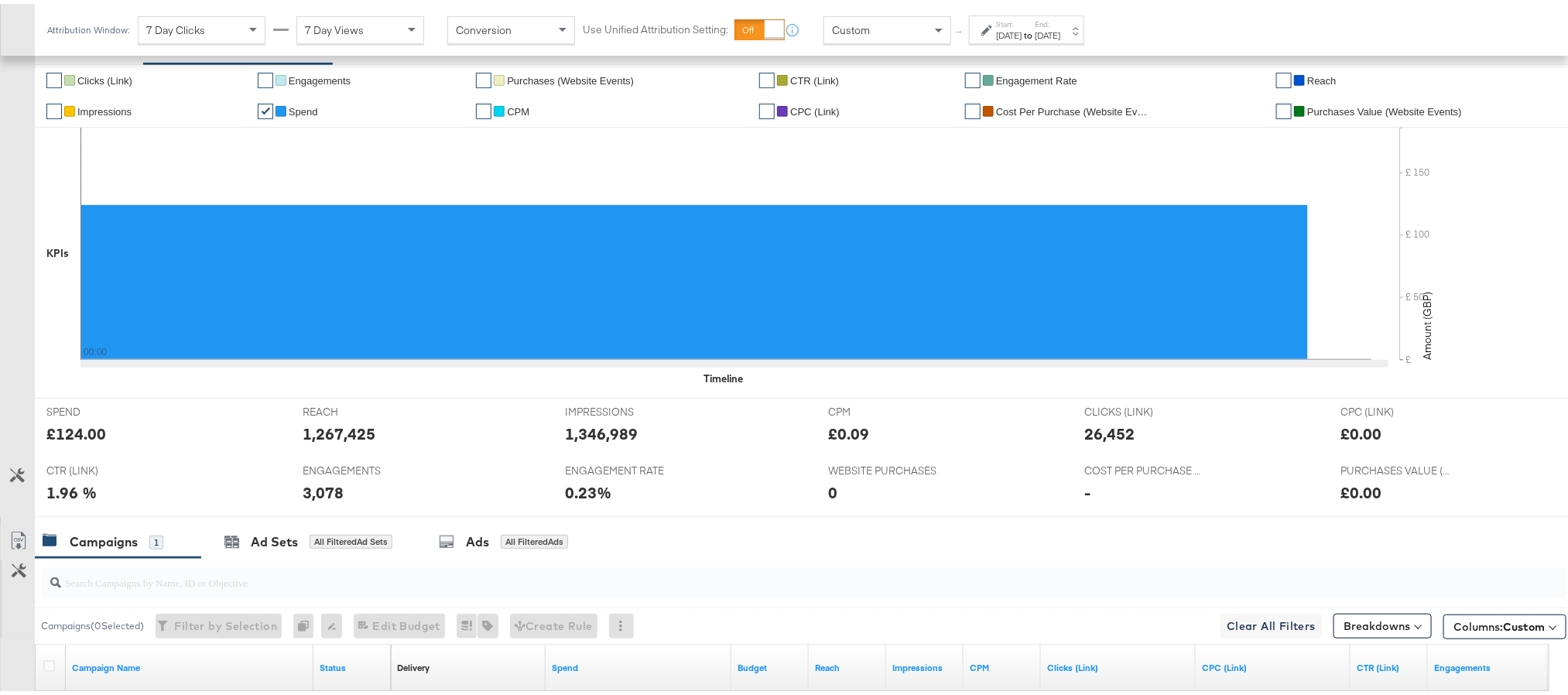
click at [331, 439] on div "1,267,425" at bounding box center [339, 429] width 73 height 22
copy div "1,267,425"
click at [581, 433] on div "1,346,989" at bounding box center [602, 429] width 73 height 22
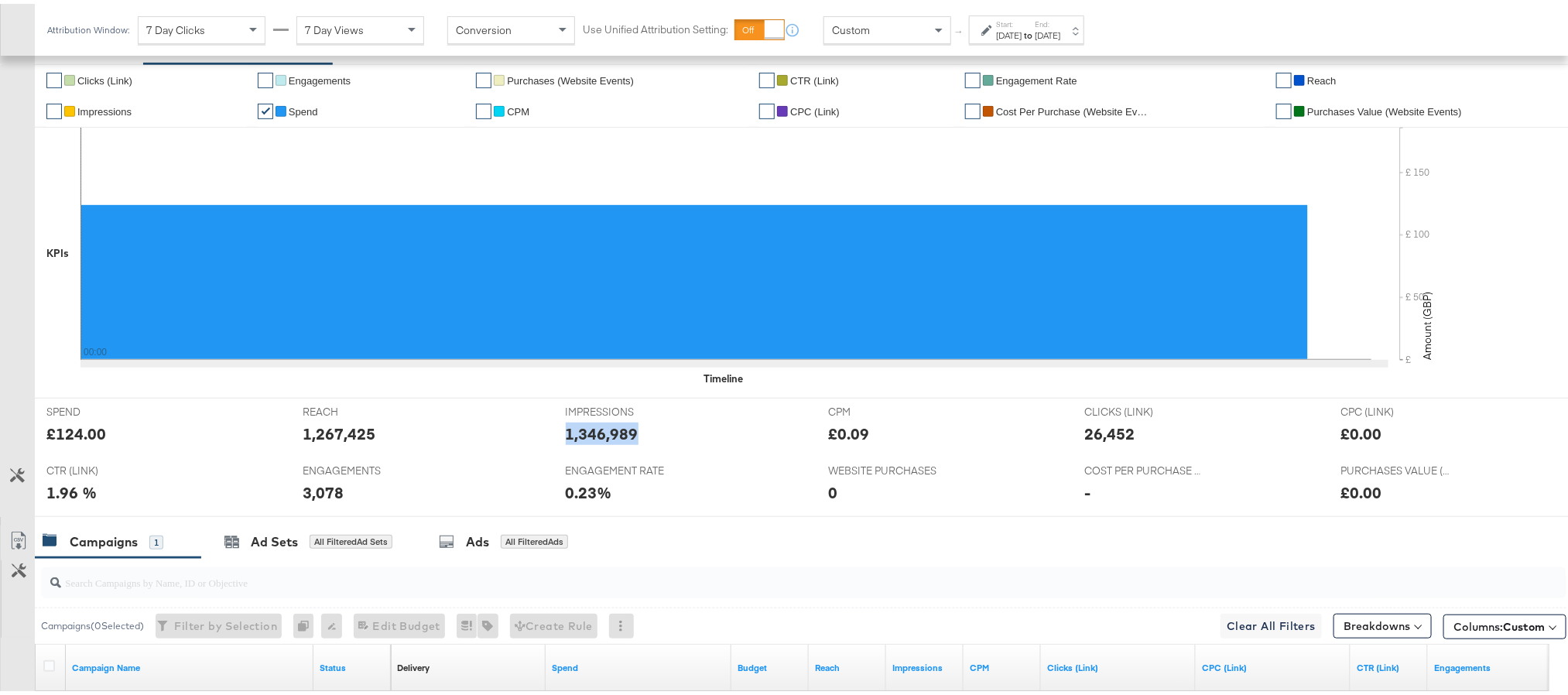
copy div "1,346,989"
click at [1094, 433] on div "26,452" at bounding box center [1109, 429] width 50 height 22
copy div "26,452"
click at [309, 492] on div "3,078" at bounding box center [323, 488] width 41 height 22
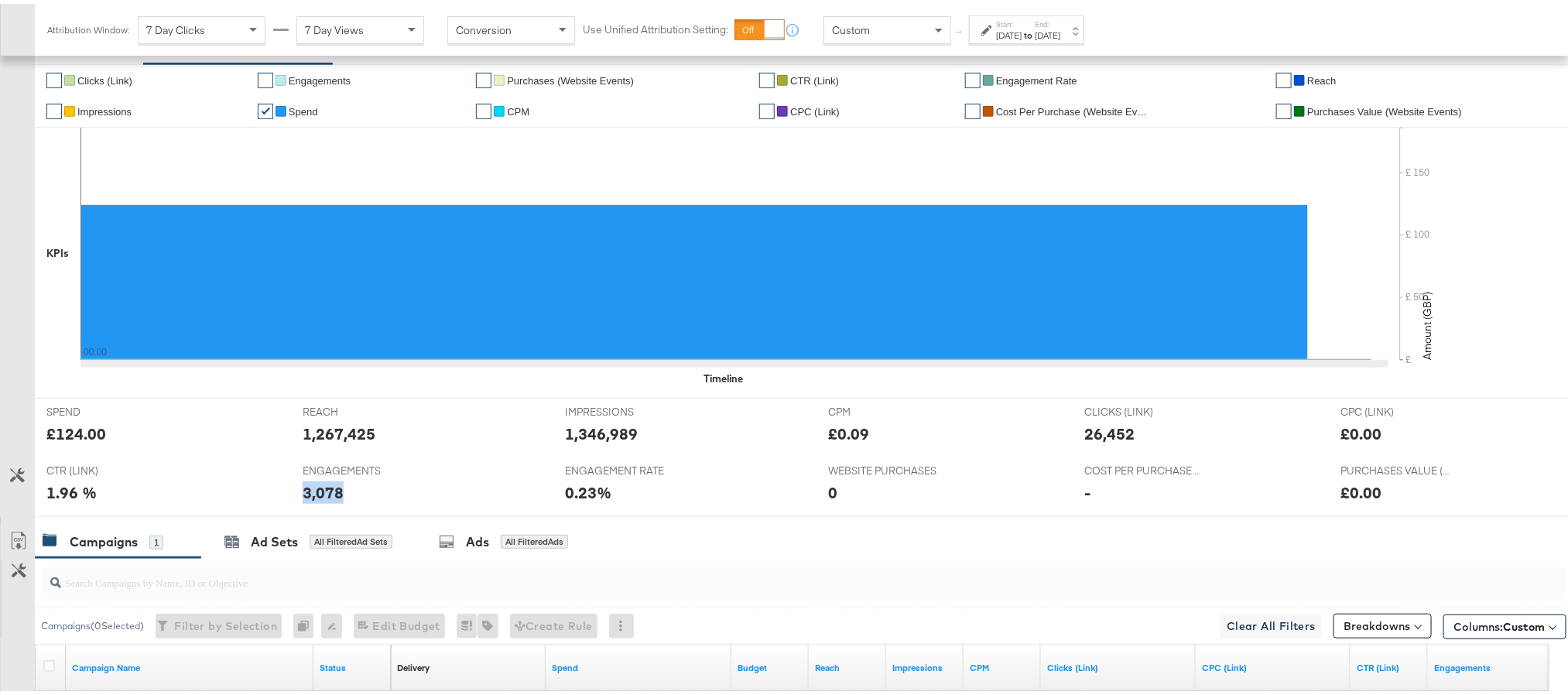
click at [311, 492] on div "3,078" at bounding box center [323, 488] width 41 height 22
copy div "3,078"
click at [1060, 32] on div "[DATE]" at bounding box center [1047, 32] width 26 height 12
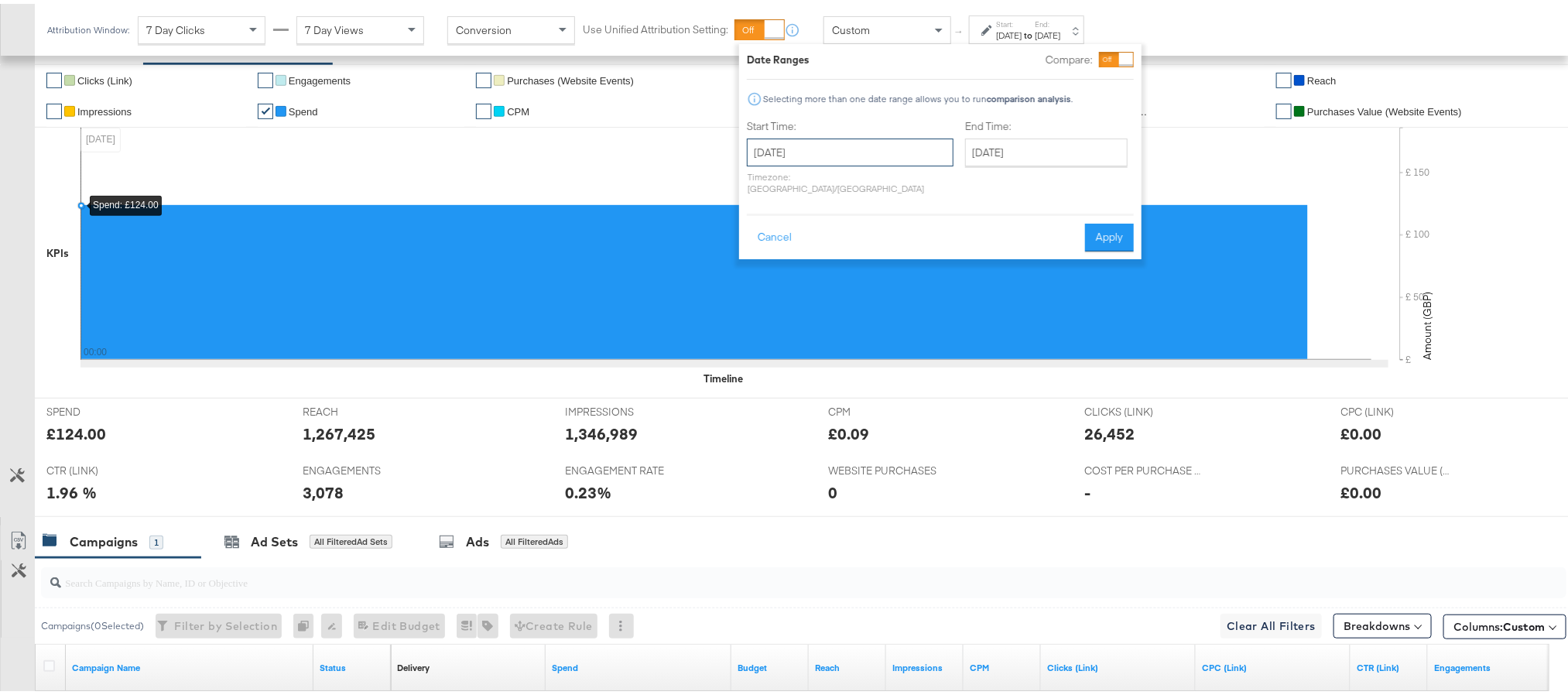
click at [808, 156] on input "[DATE]" at bounding box center [850, 148] width 207 height 28
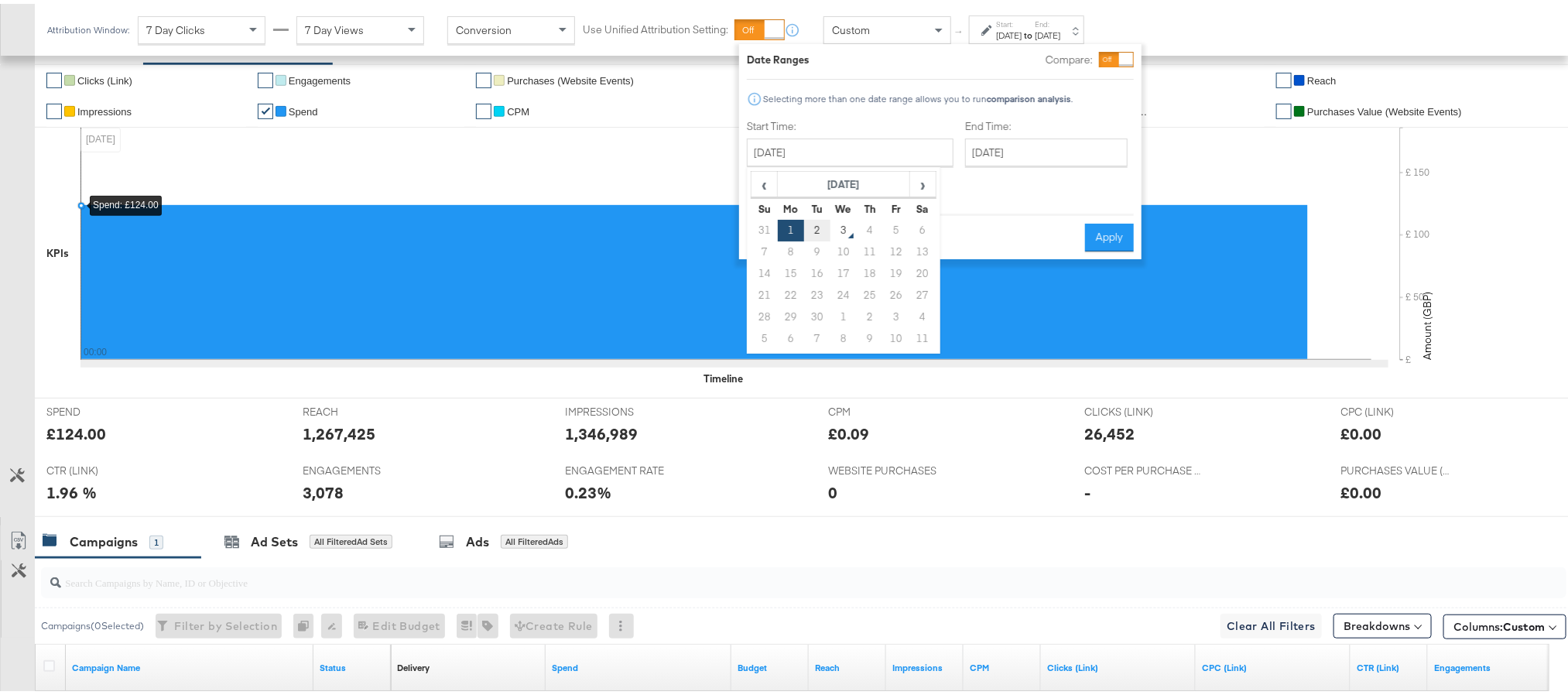
click at [806, 227] on td "2" at bounding box center [817, 226] width 27 height 21
type input "[DATE]"
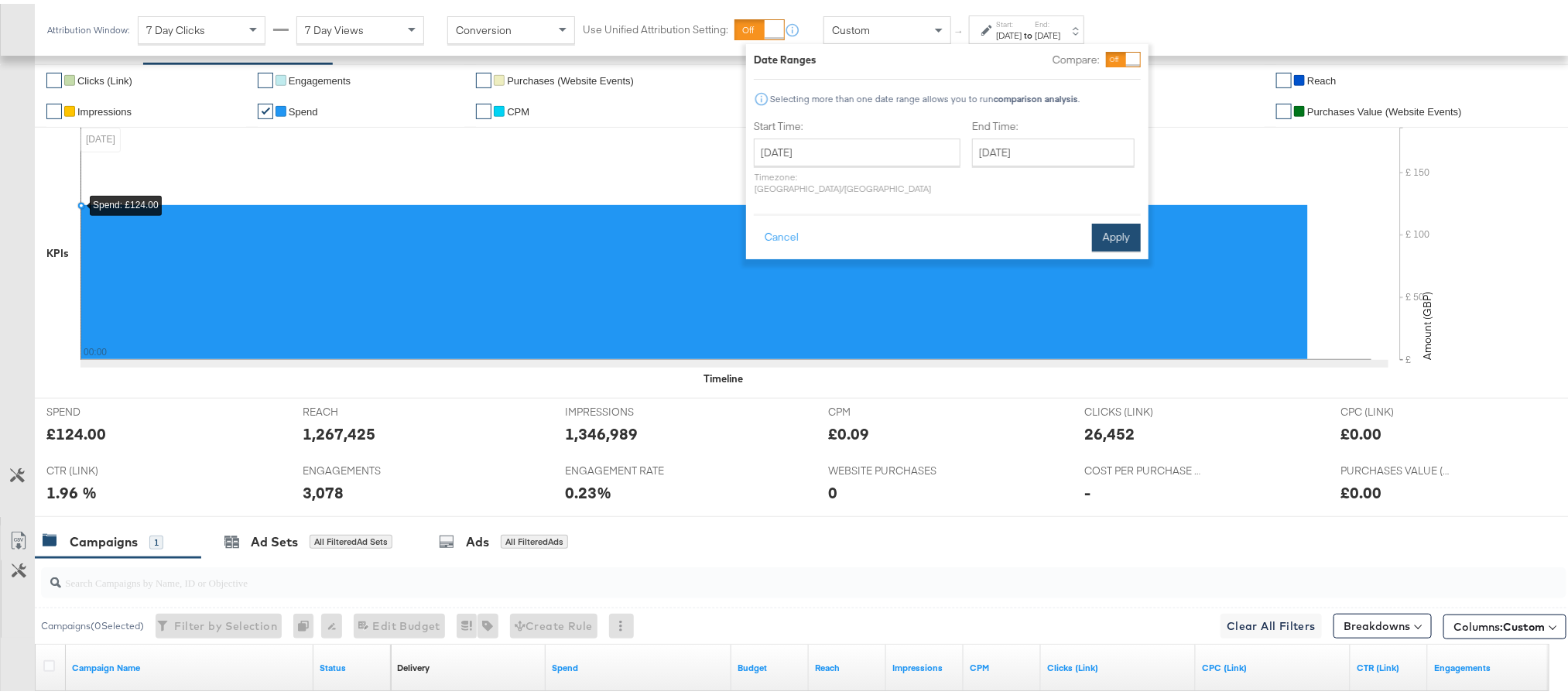
click at [1097, 220] on button "Apply" at bounding box center [1116, 233] width 49 height 28
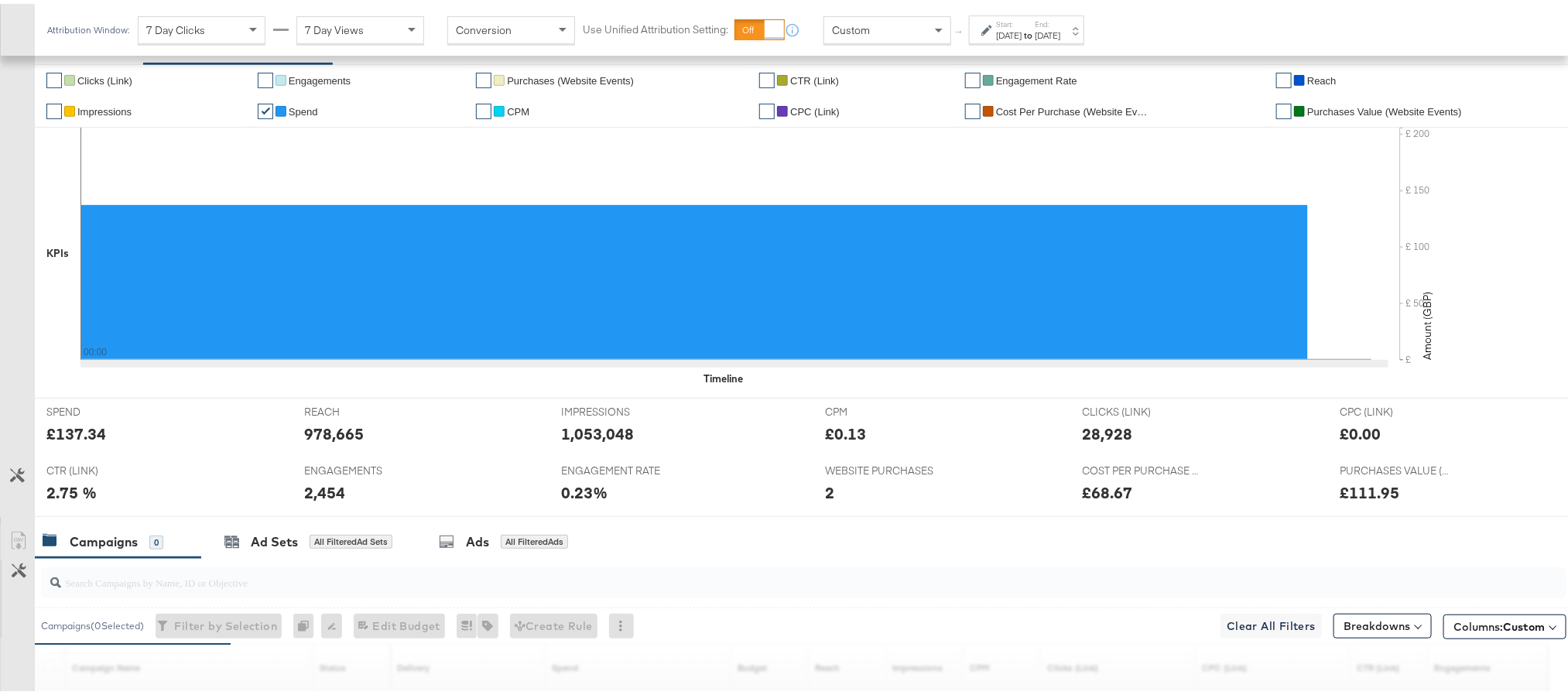
click at [56, 434] on div "£137.34" at bounding box center [76, 429] width 60 height 22
copy div "137.34"
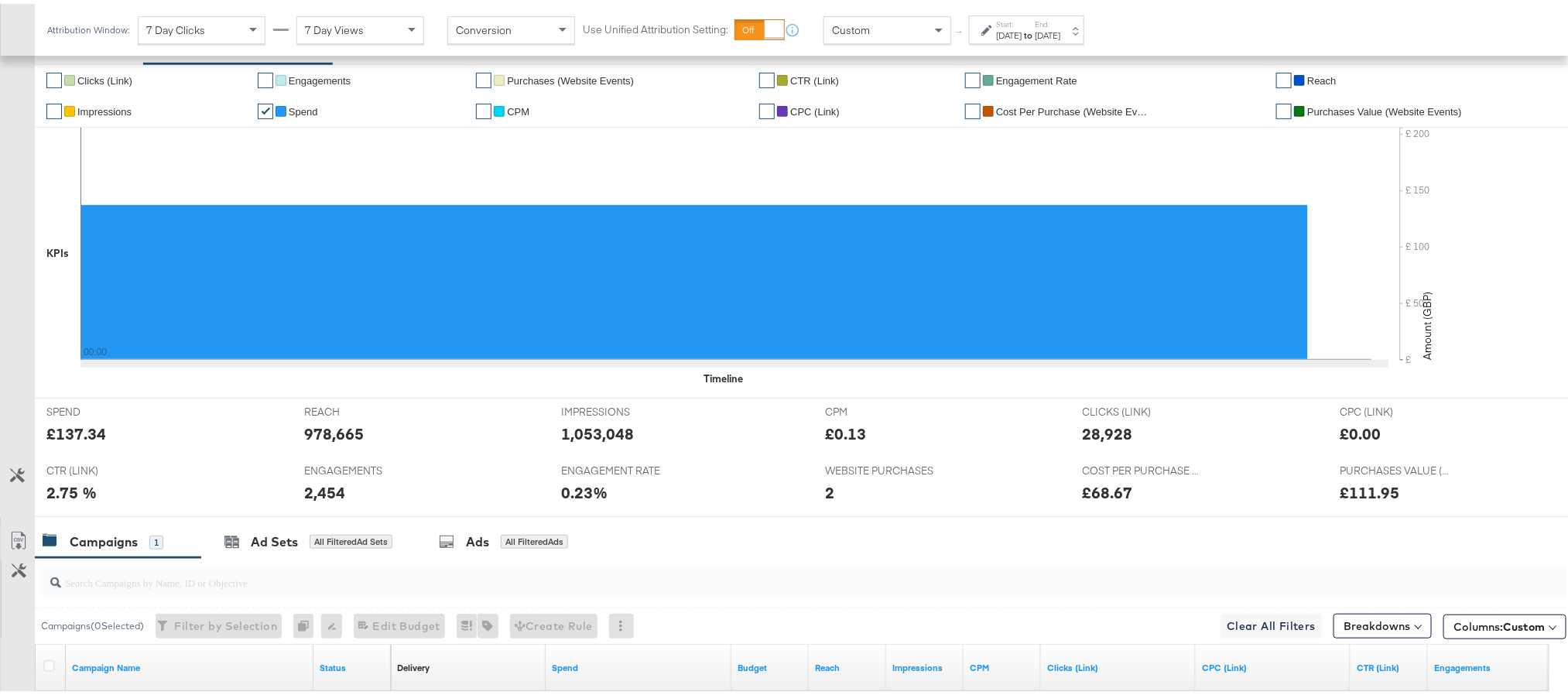
click at [323, 429] on div "978,665" at bounding box center [333, 429] width 60 height 22
copy div "978,665"
click at [569, 441] on div "1,053,048" at bounding box center [598, 429] width 73 height 22
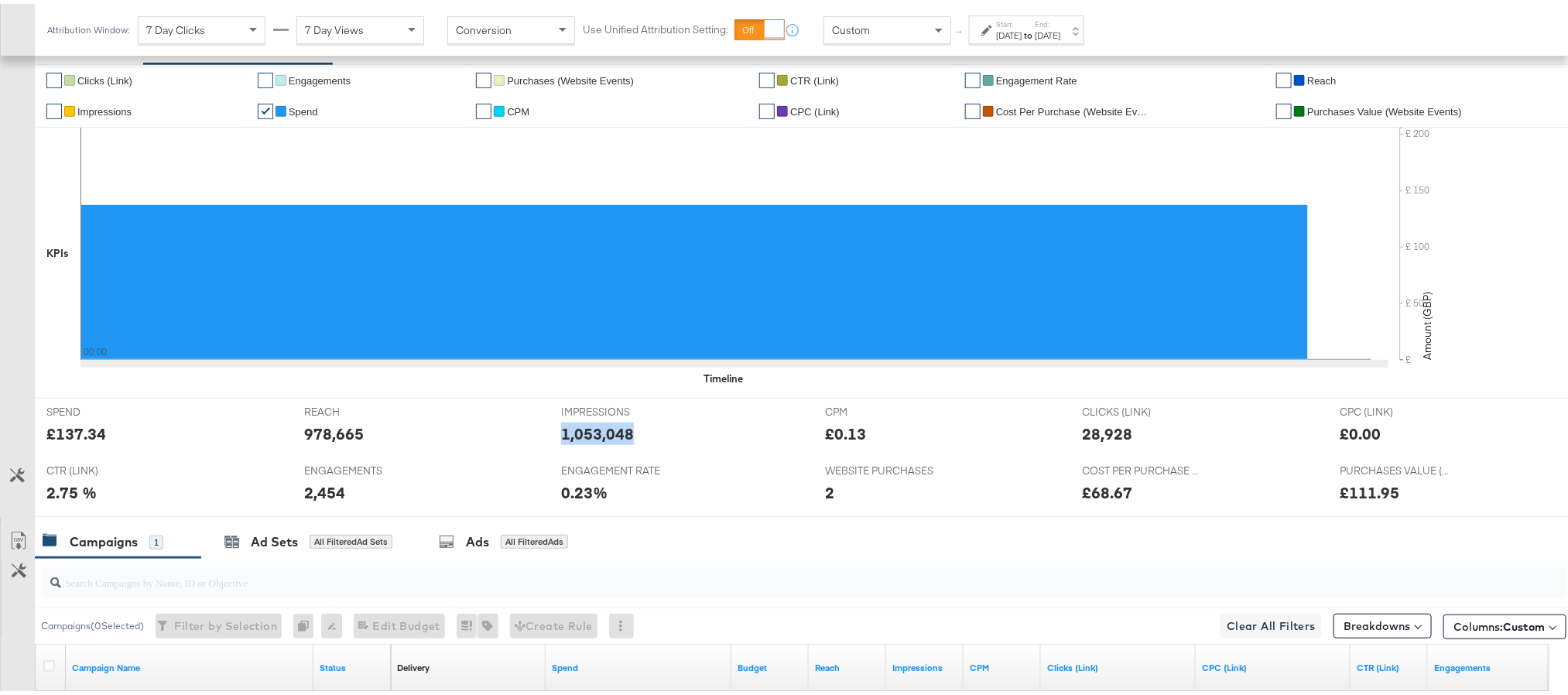
copy div "1,053,048"
click at [1100, 430] on div "28,928" at bounding box center [1107, 429] width 50 height 22
copy div "28,928"
click at [330, 492] on div "2,454" at bounding box center [324, 488] width 41 height 22
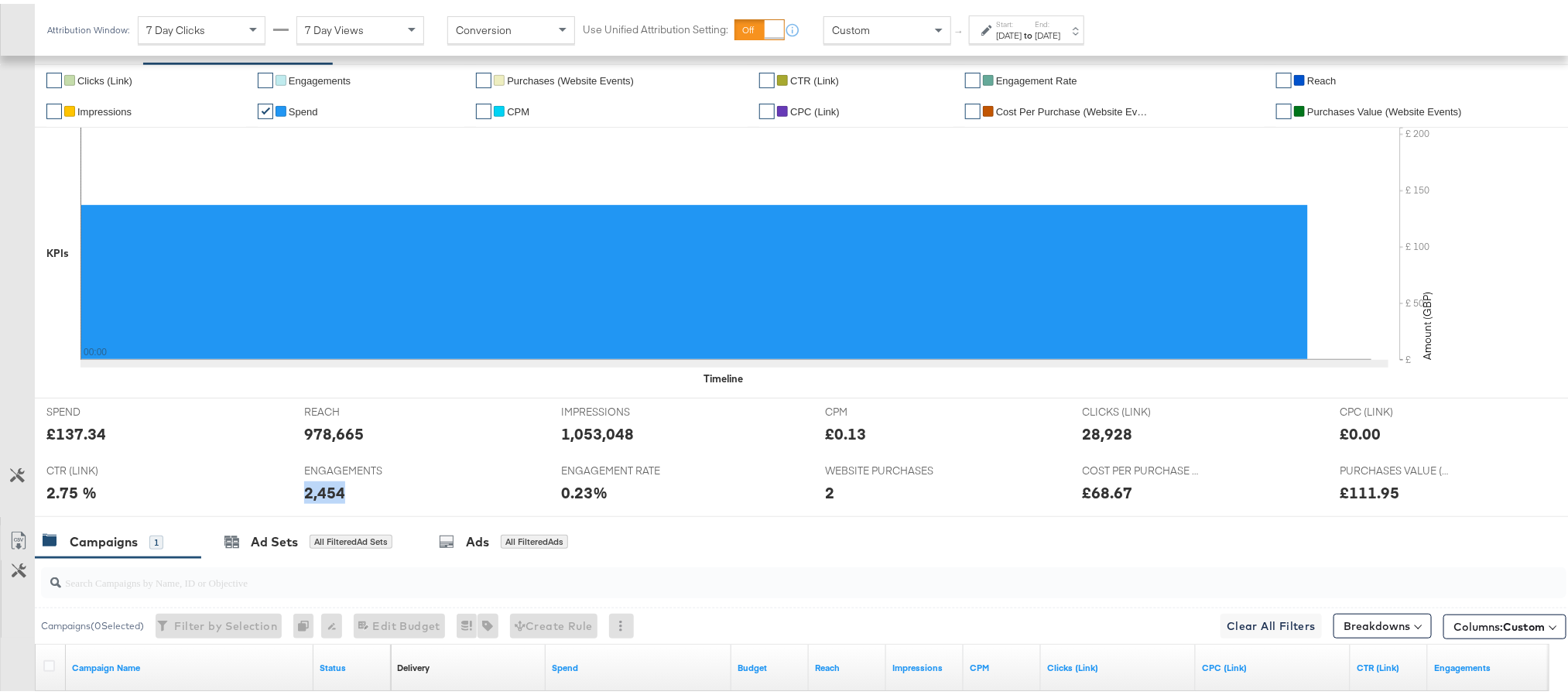
click at [330, 492] on div "2,454" at bounding box center [324, 488] width 41 height 22
copy div "2,454"
click at [1060, 26] on div "[DATE]" at bounding box center [1047, 32] width 26 height 12
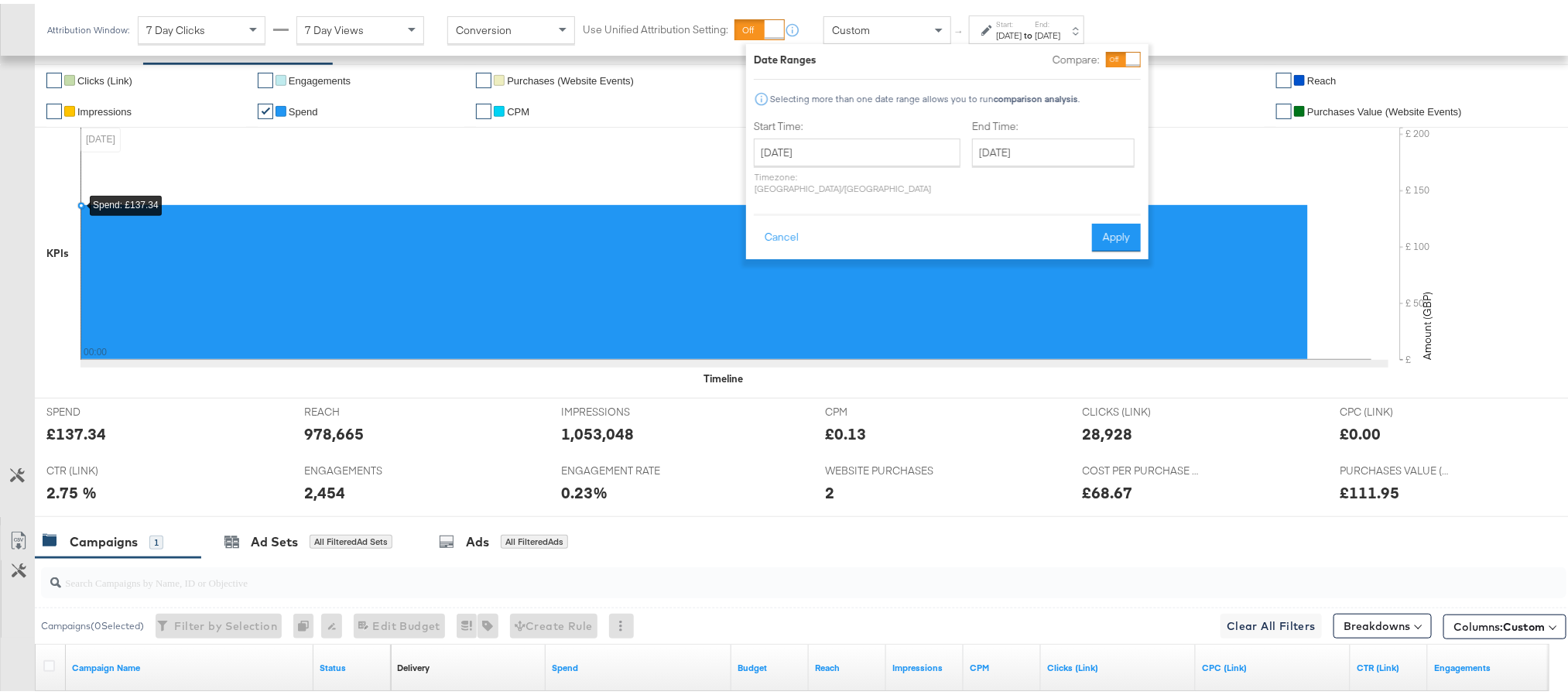
click at [679, 150] on icon at bounding box center [725, 240] width 1291 height 233
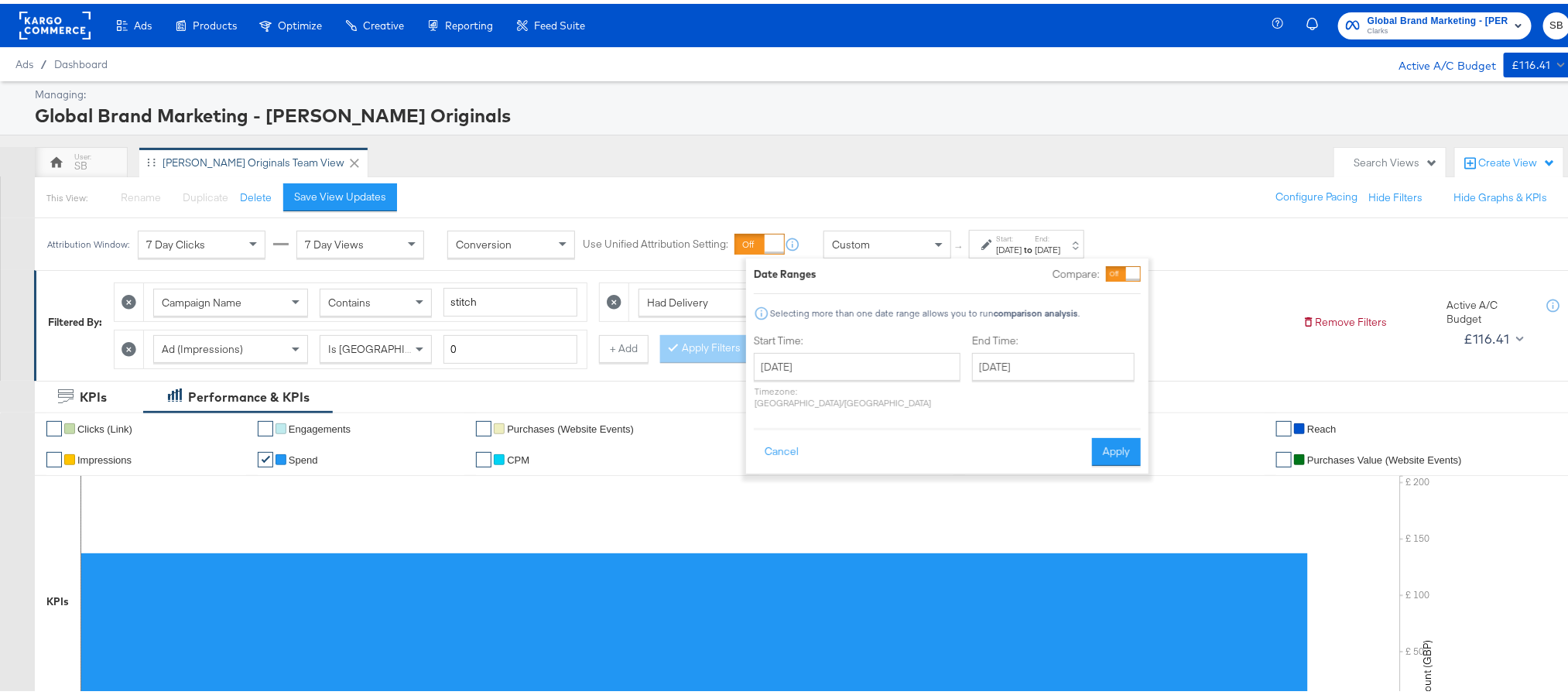
click at [1421, 19] on span "Global Brand Marketing - [PERSON_NAME] Originals" at bounding box center [1438, 17] width 141 height 16
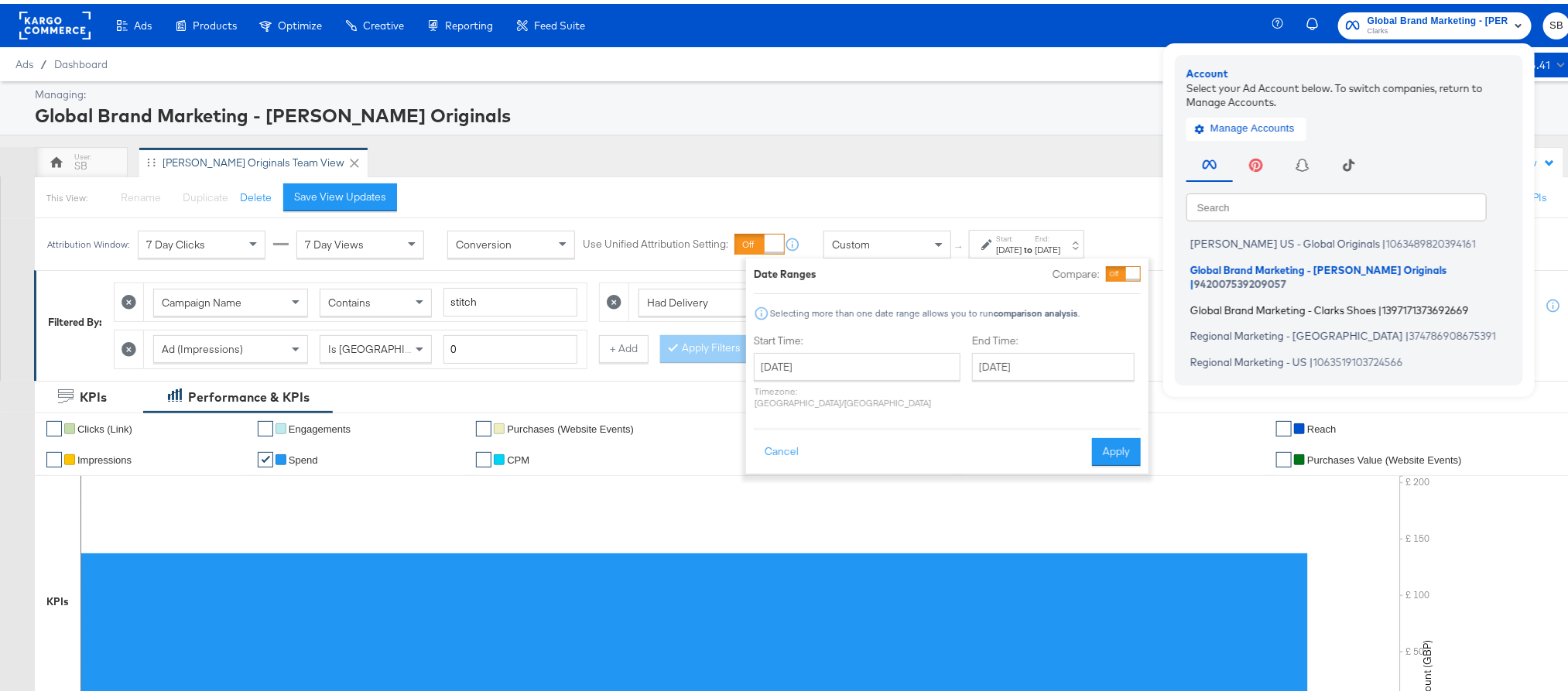
click at [1295, 299] on span "Global Brand Marketing - Clarks Shoes" at bounding box center [1283, 306] width 185 height 12
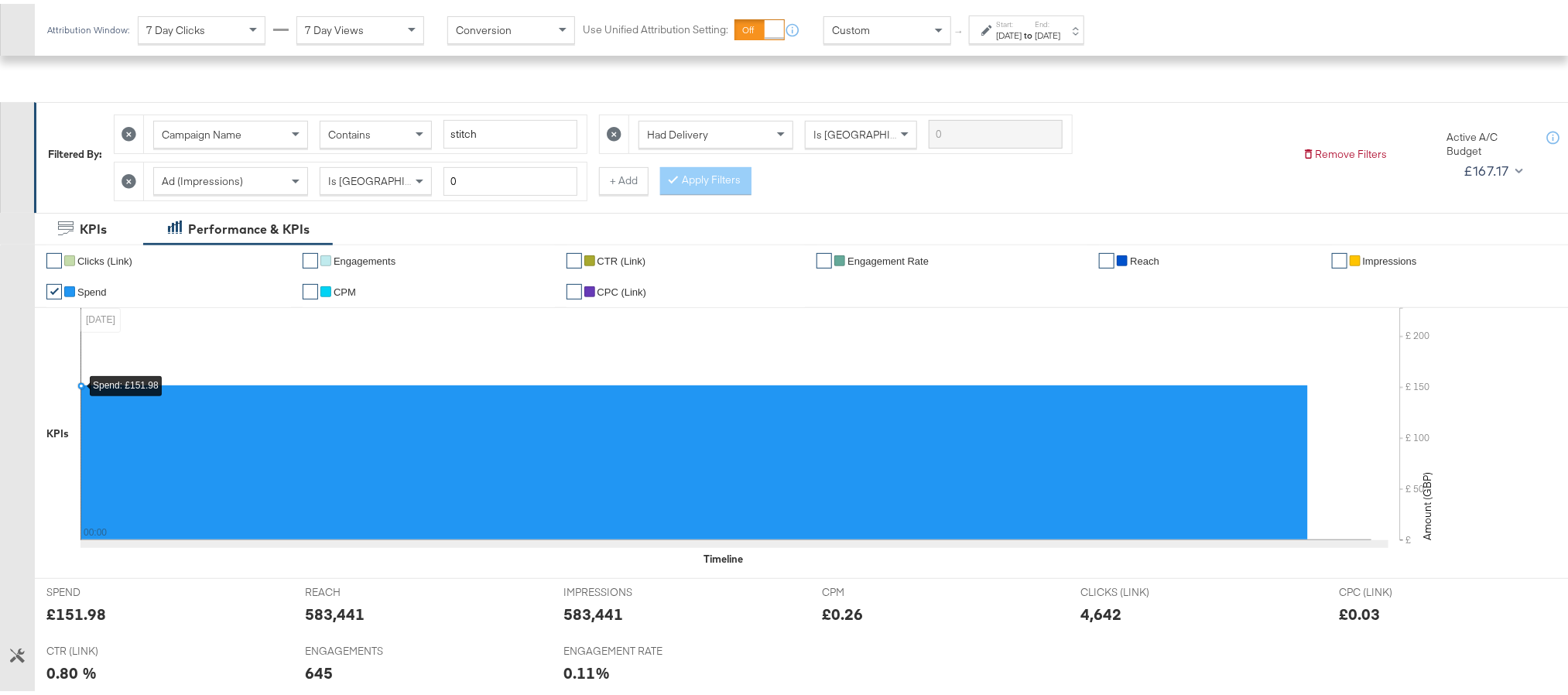
scroll to position [348, 0]
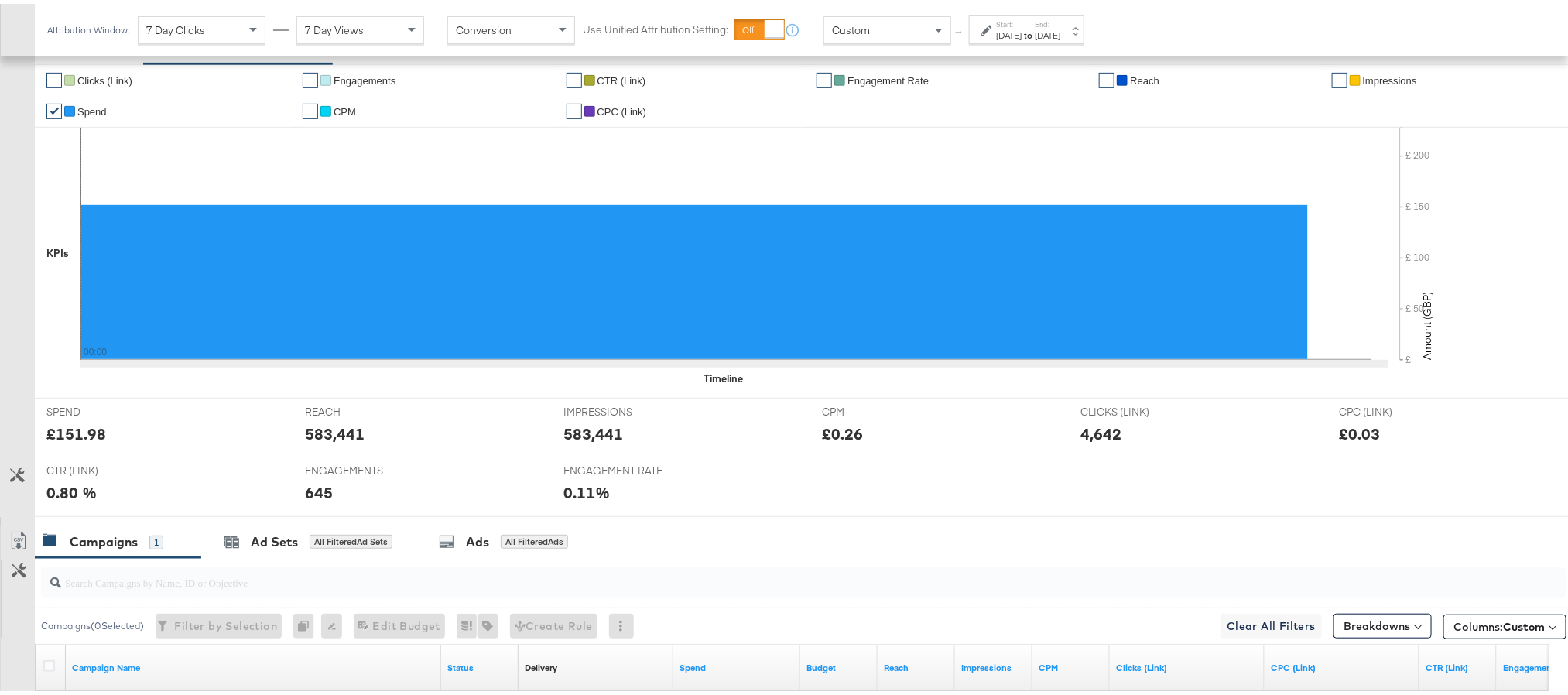
click at [82, 435] on div "£151.98" at bounding box center [76, 429] width 60 height 22
copy div "151.98"
click at [332, 439] on div "583,441" at bounding box center [334, 429] width 60 height 22
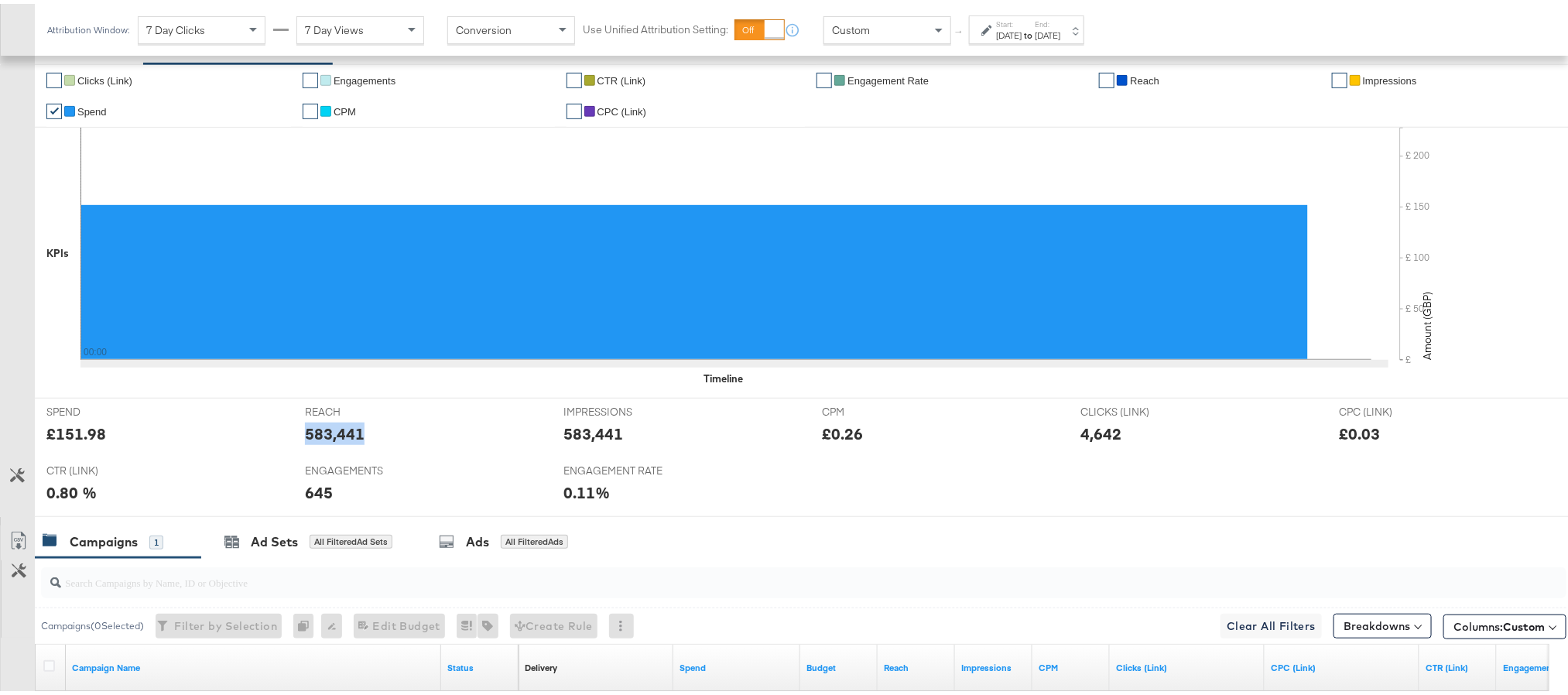
copy div "583,441"
click at [588, 434] on div "583,441" at bounding box center [592, 429] width 60 height 22
copy div "583,441"
click at [1092, 438] on div "4,642" at bounding box center [1100, 429] width 41 height 22
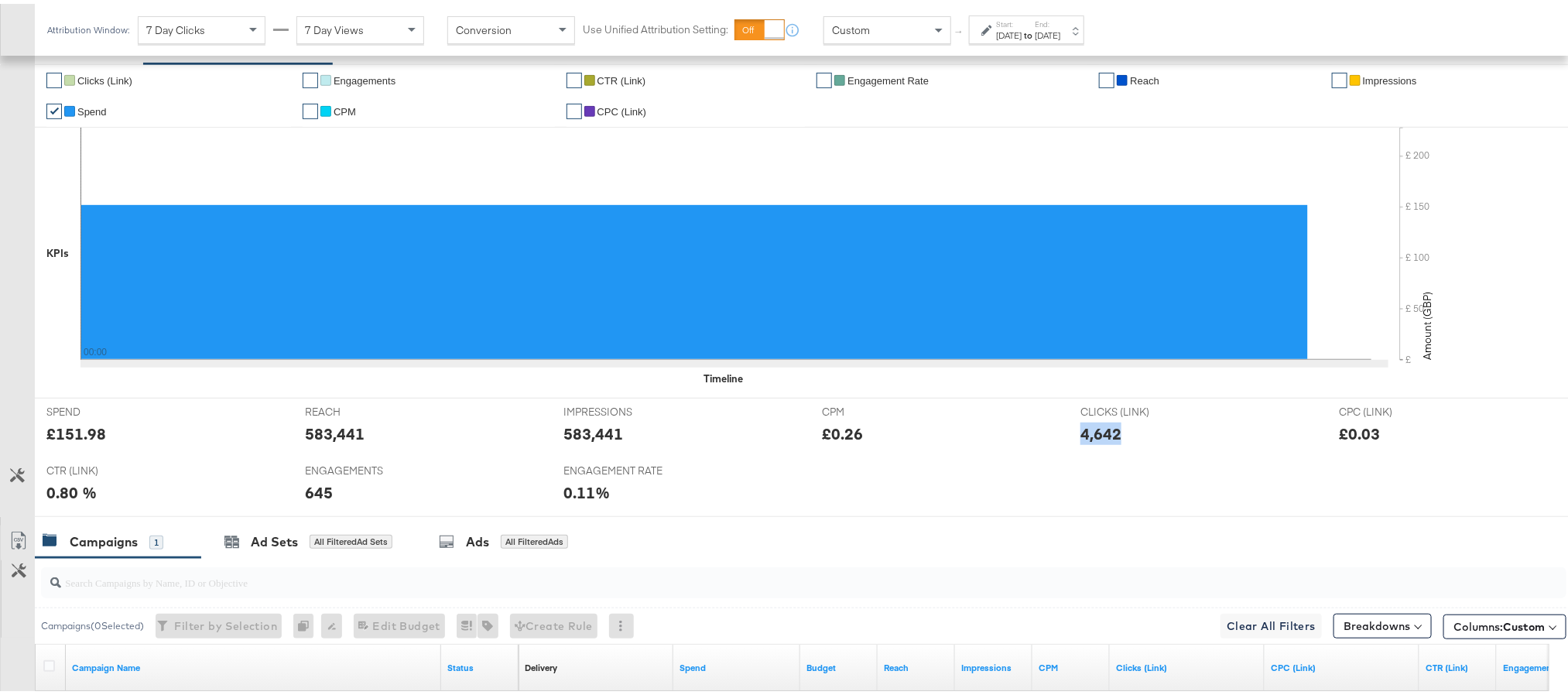
click at [1092, 438] on div "4,642" at bounding box center [1100, 429] width 41 height 22
copy div "4,642"
click at [316, 492] on div "645" at bounding box center [318, 488] width 28 height 22
copy div "645"
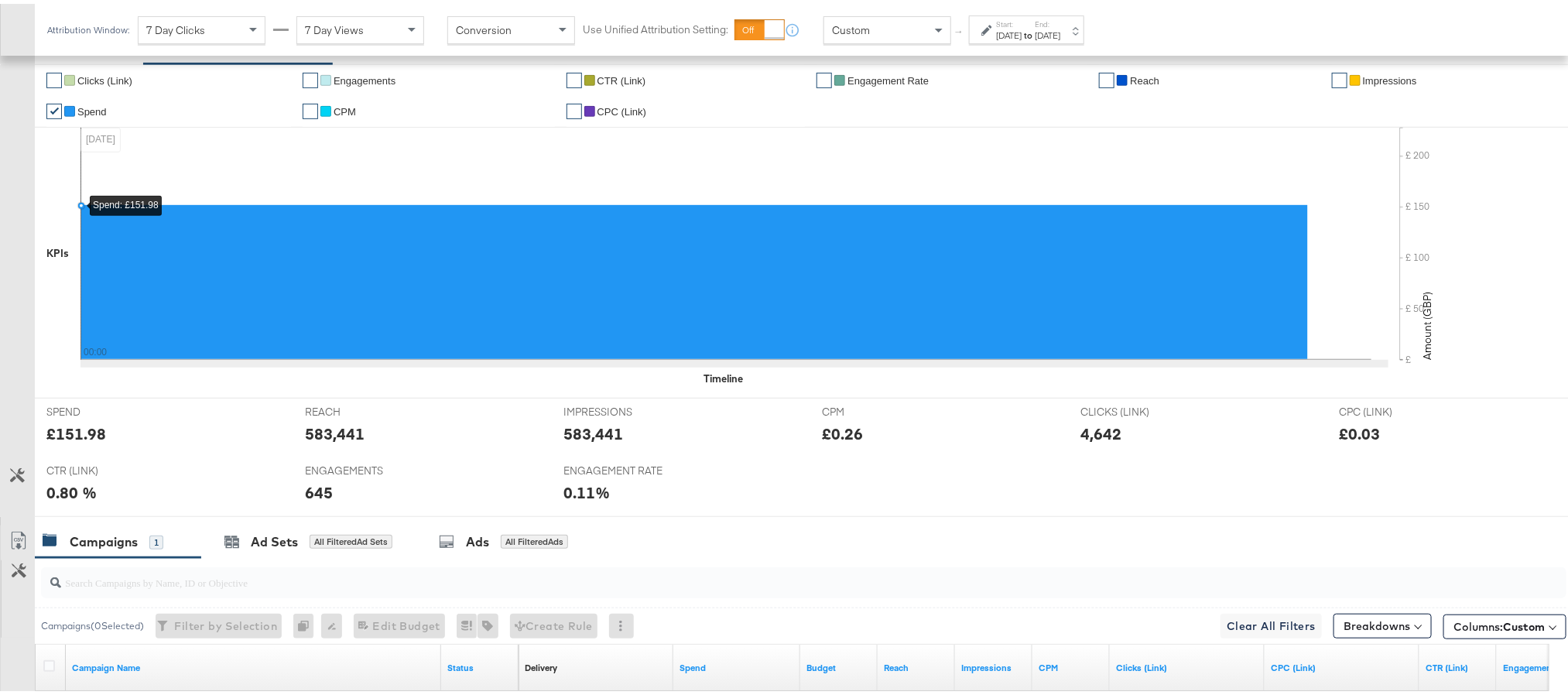
click at [1034, 37] on strong "to" at bounding box center [1027, 31] width 13 height 12
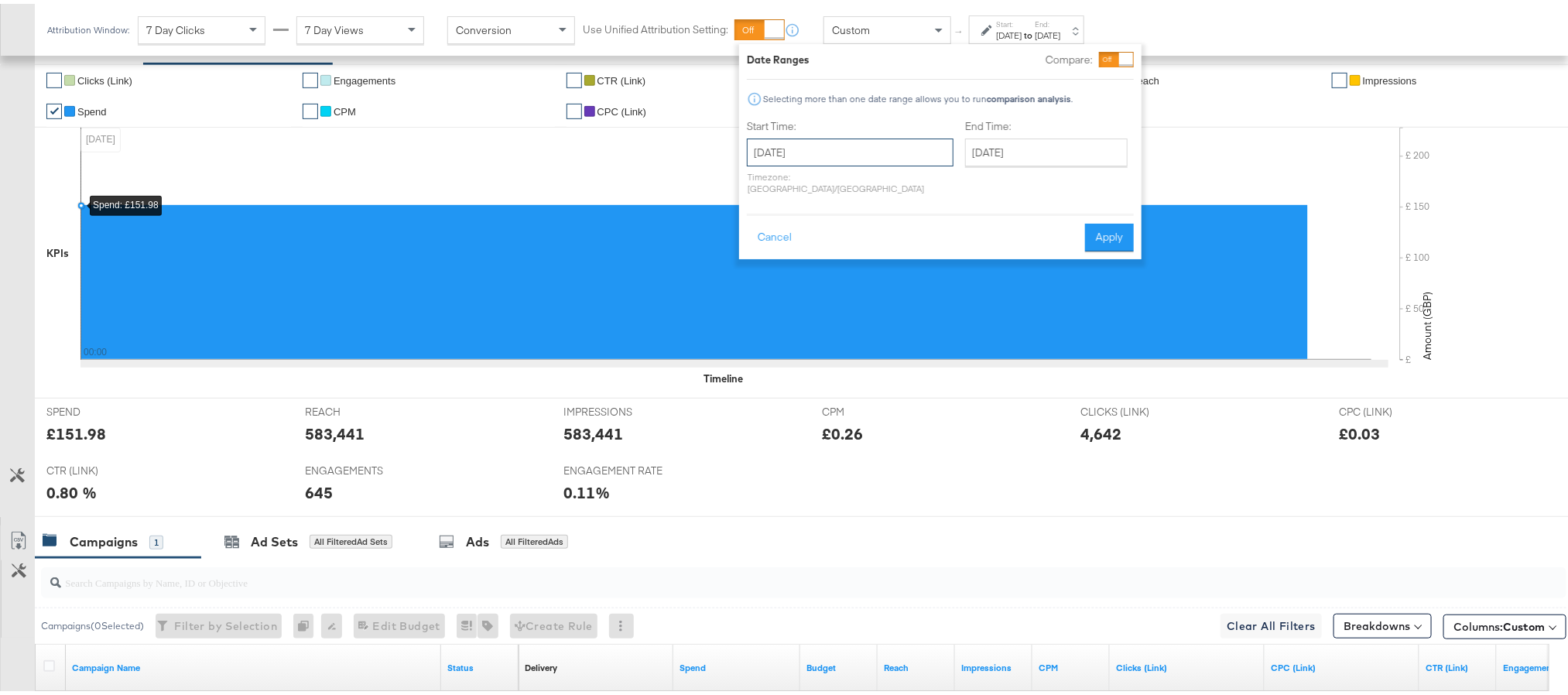
click at [843, 147] on input "[DATE]" at bounding box center [850, 148] width 207 height 28
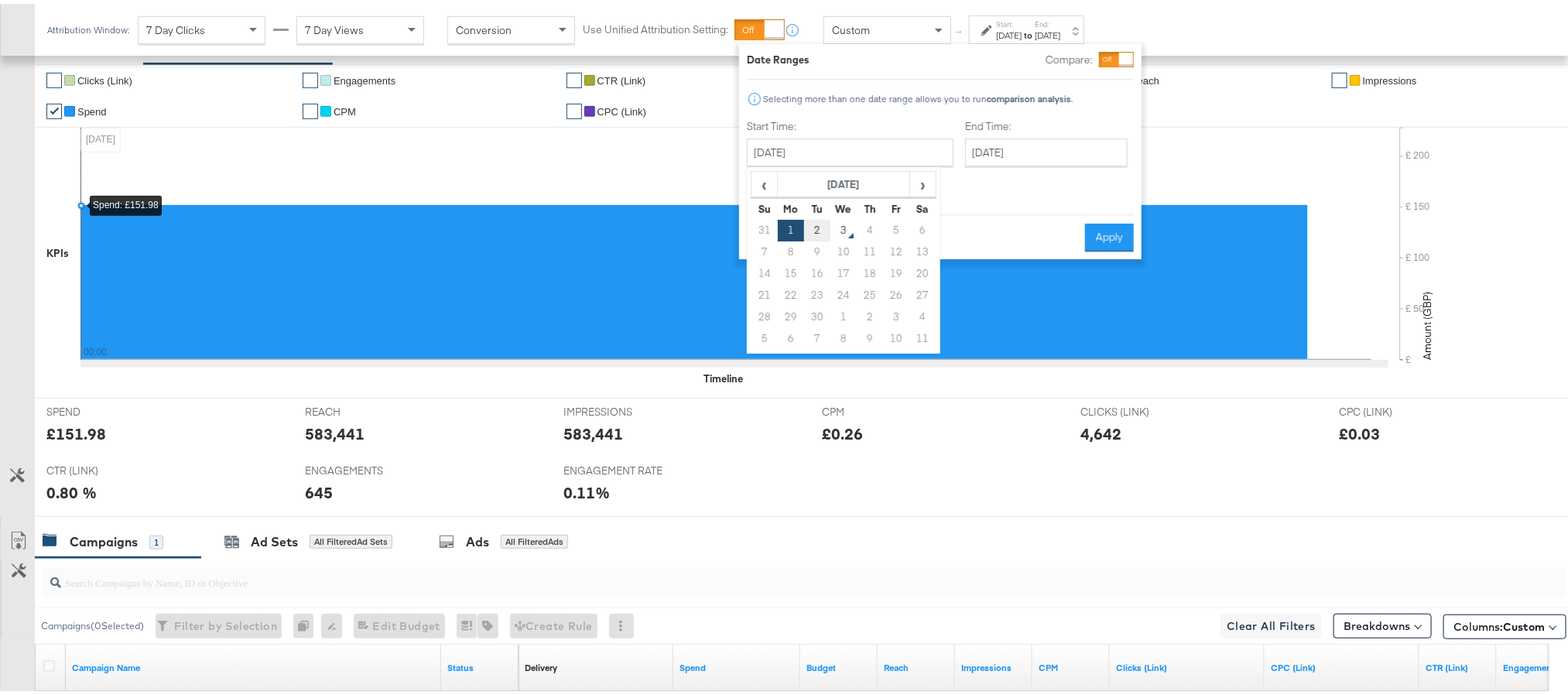
click at [822, 231] on td "2" at bounding box center [817, 226] width 27 height 21
type input "[DATE]"
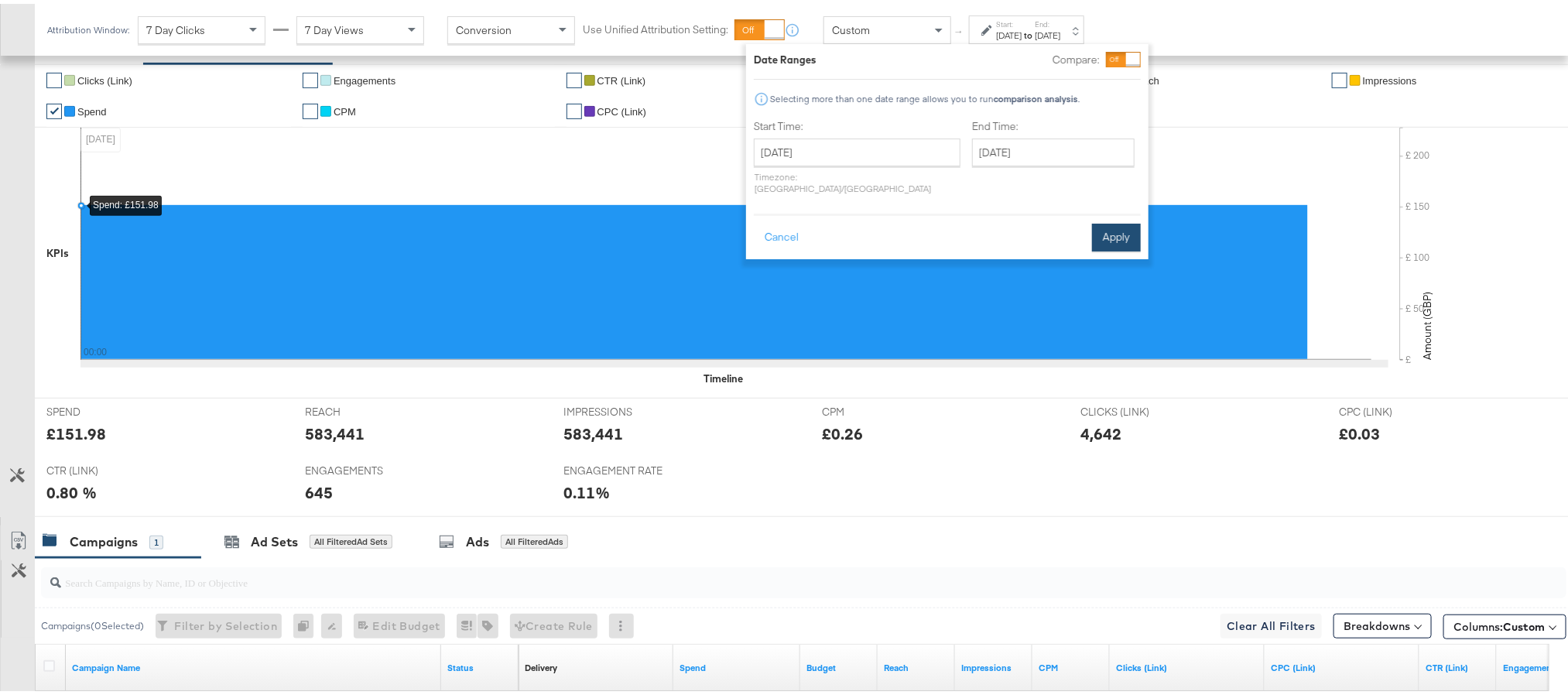
click at [1098, 220] on button "Apply" at bounding box center [1116, 233] width 49 height 28
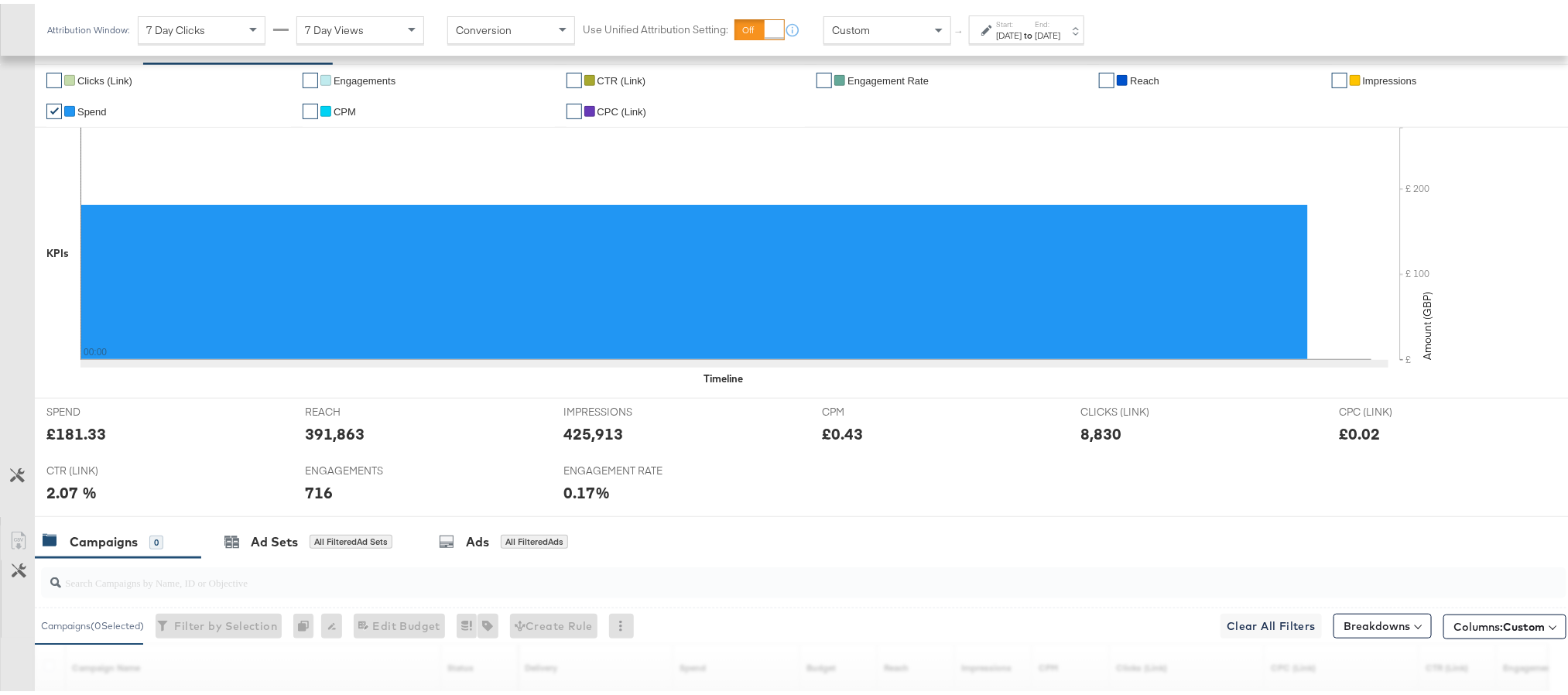
click at [79, 438] on div "£181.33" at bounding box center [76, 429] width 60 height 22
copy div "181.33"
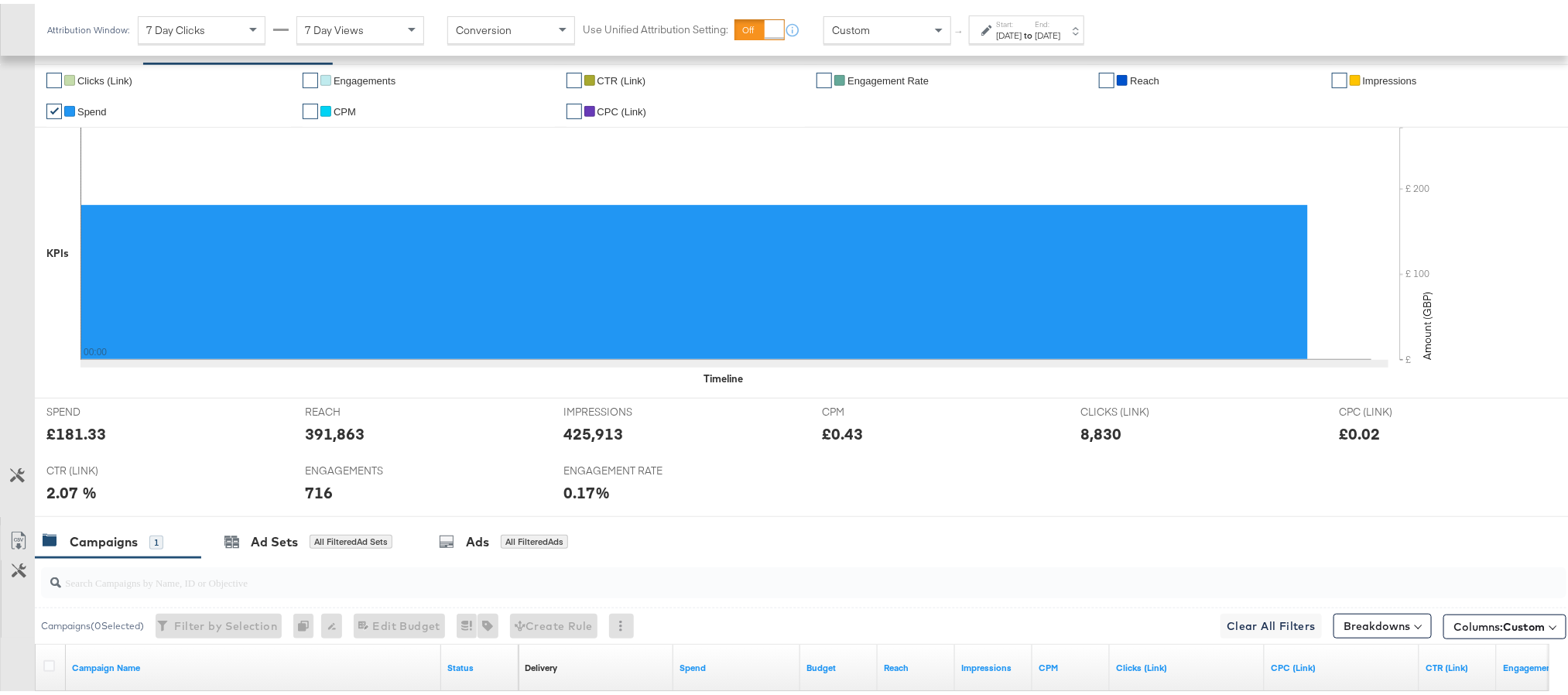
click at [339, 430] on div "391,863" at bounding box center [334, 429] width 60 height 22
copy div "391,863"
click at [600, 430] on div "425,913" at bounding box center [592, 429] width 60 height 22
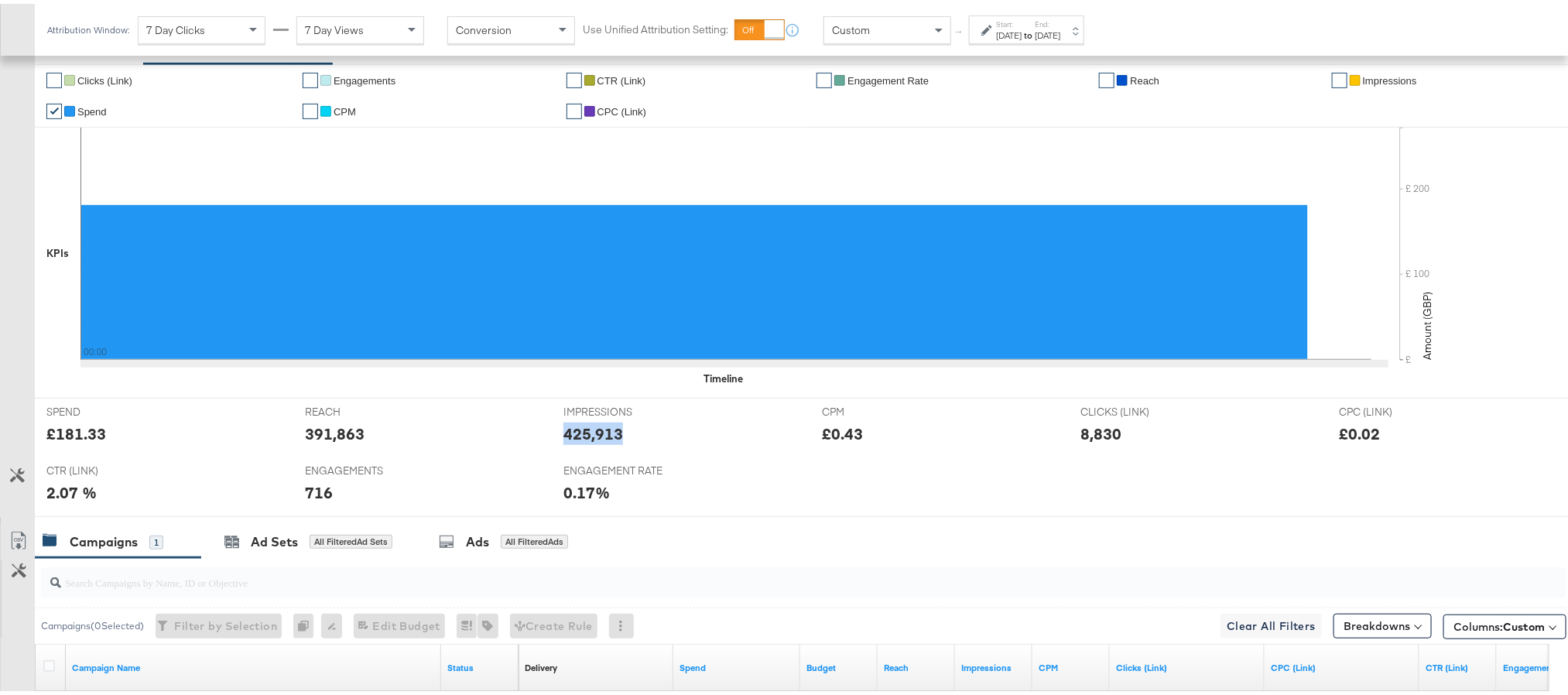
copy div "425,913"
click at [1098, 439] on div "8,830" at bounding box center [1100, 429] width 41 height 22
copy div "8,830"
click at [315, 495] on div "716" at bounding box center [318, 488] width 28 height 22
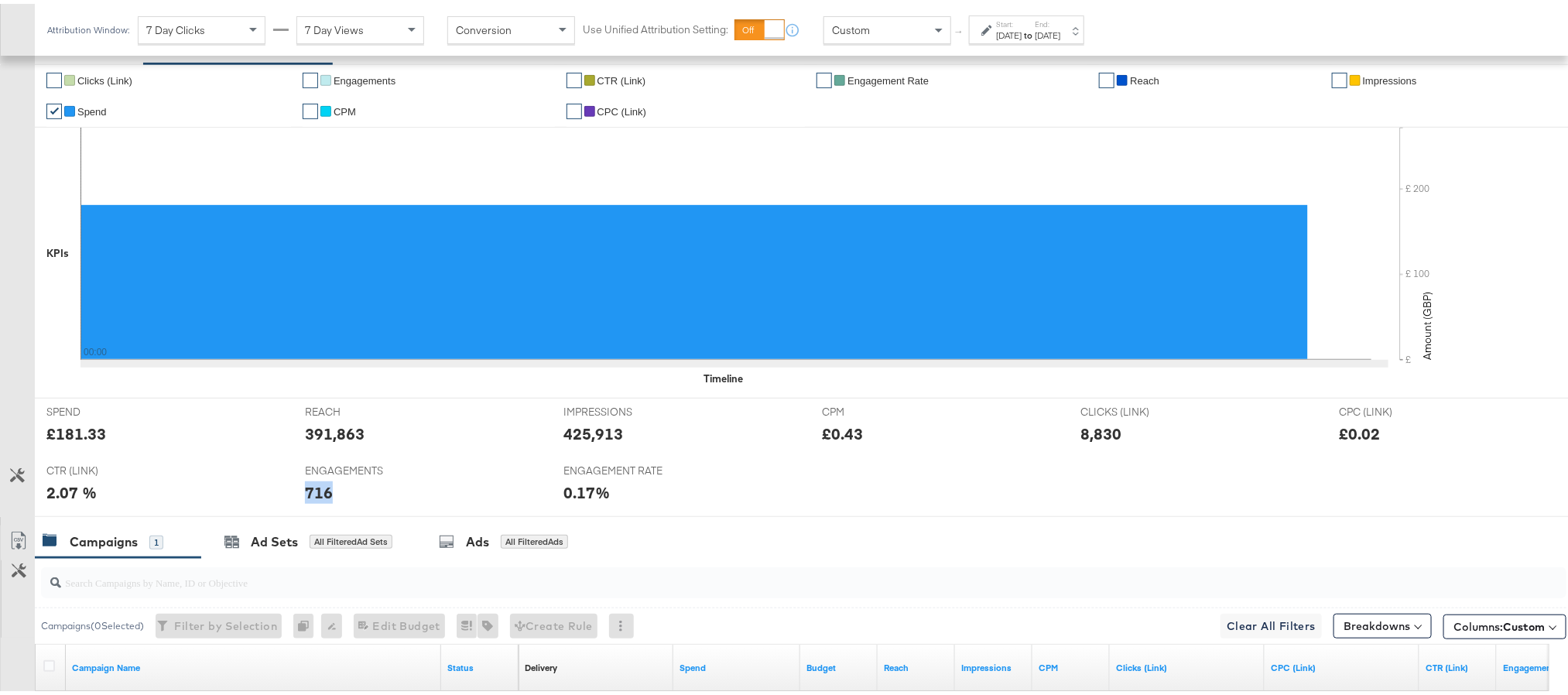
click at [315, 495] on div "716" at bounding box center [318, 488] width 28 height 22
copy div "716"
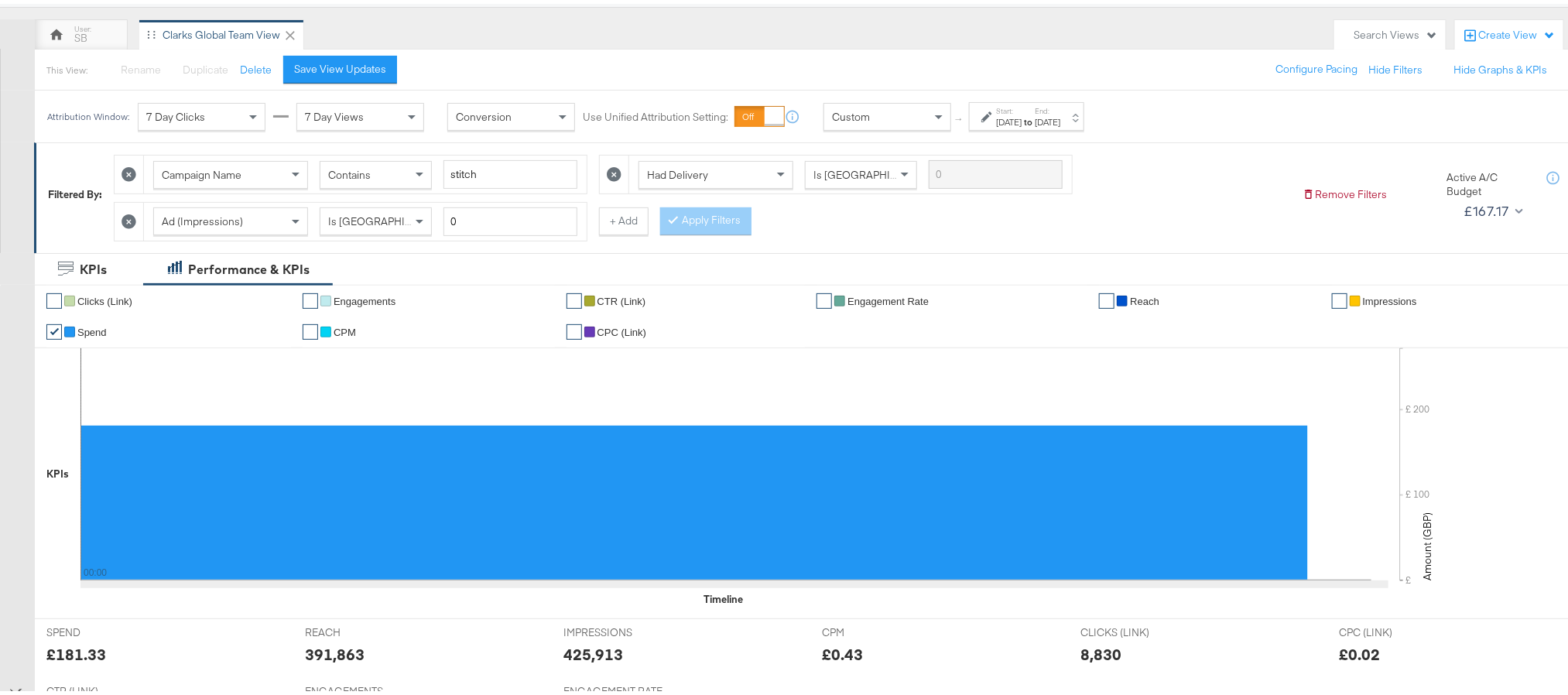
scroll to position [0, 0]
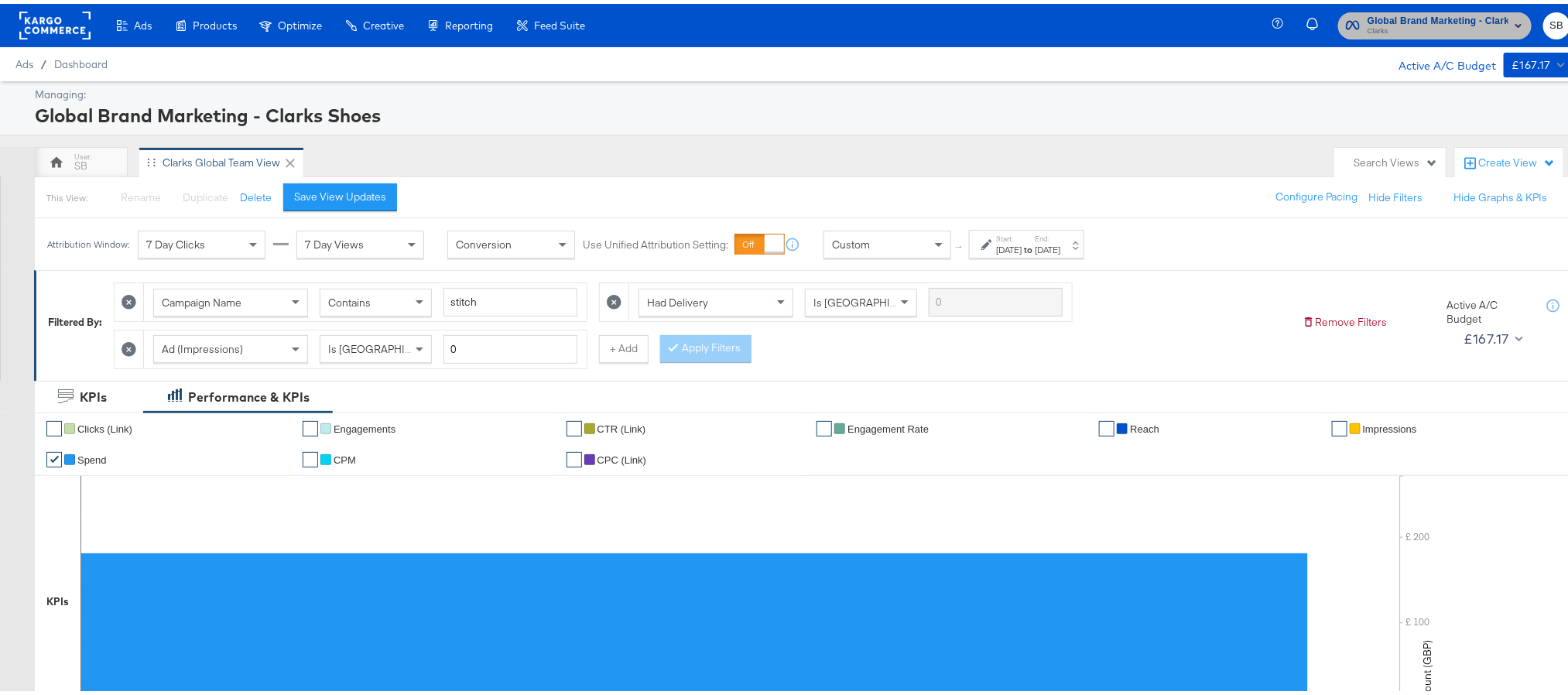
click at [1431, 20] on span "Global Brand Marketing - Clarks Shoes" at bounding box center [1438, 17] width 141 height 16
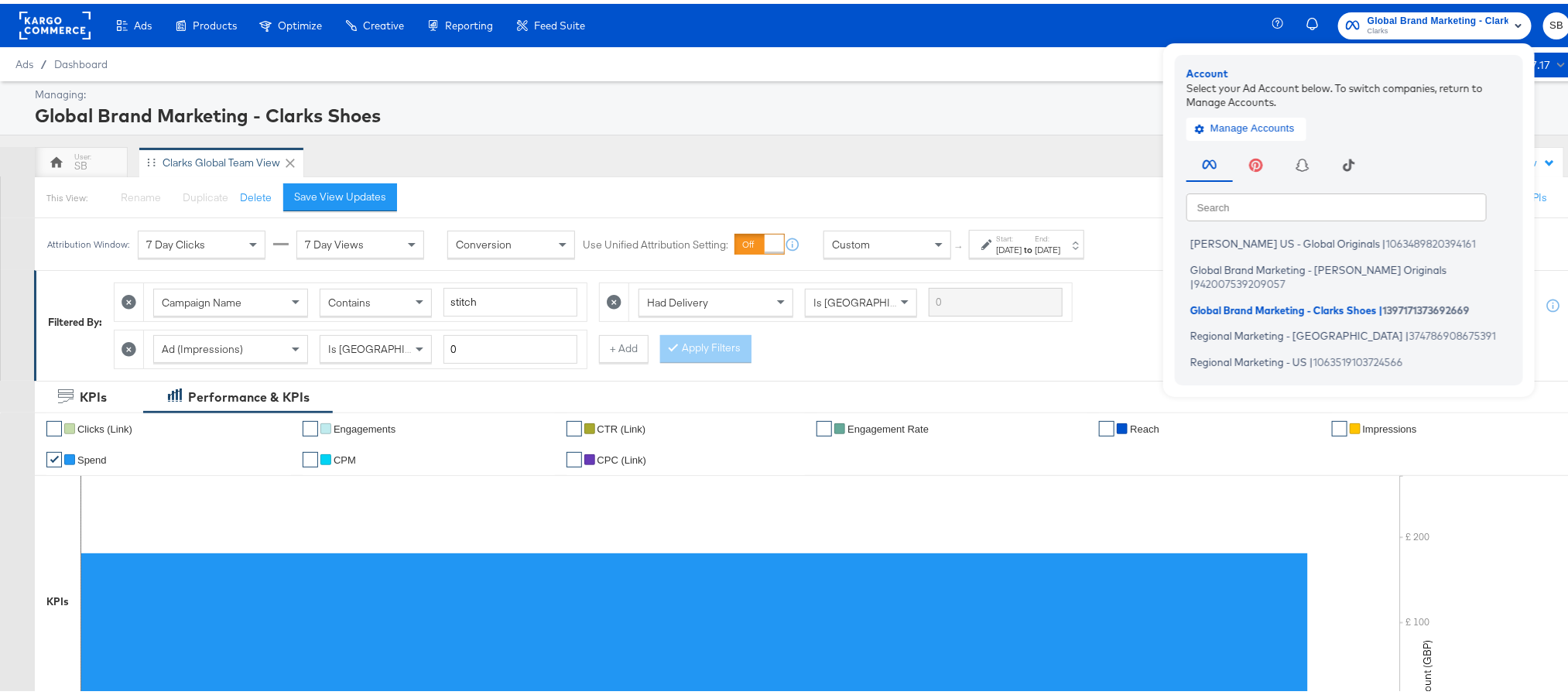
click at [1058, 153] on div "SB Clarks Global Team View" at bounding box center [681, 159] width 1292 height 31
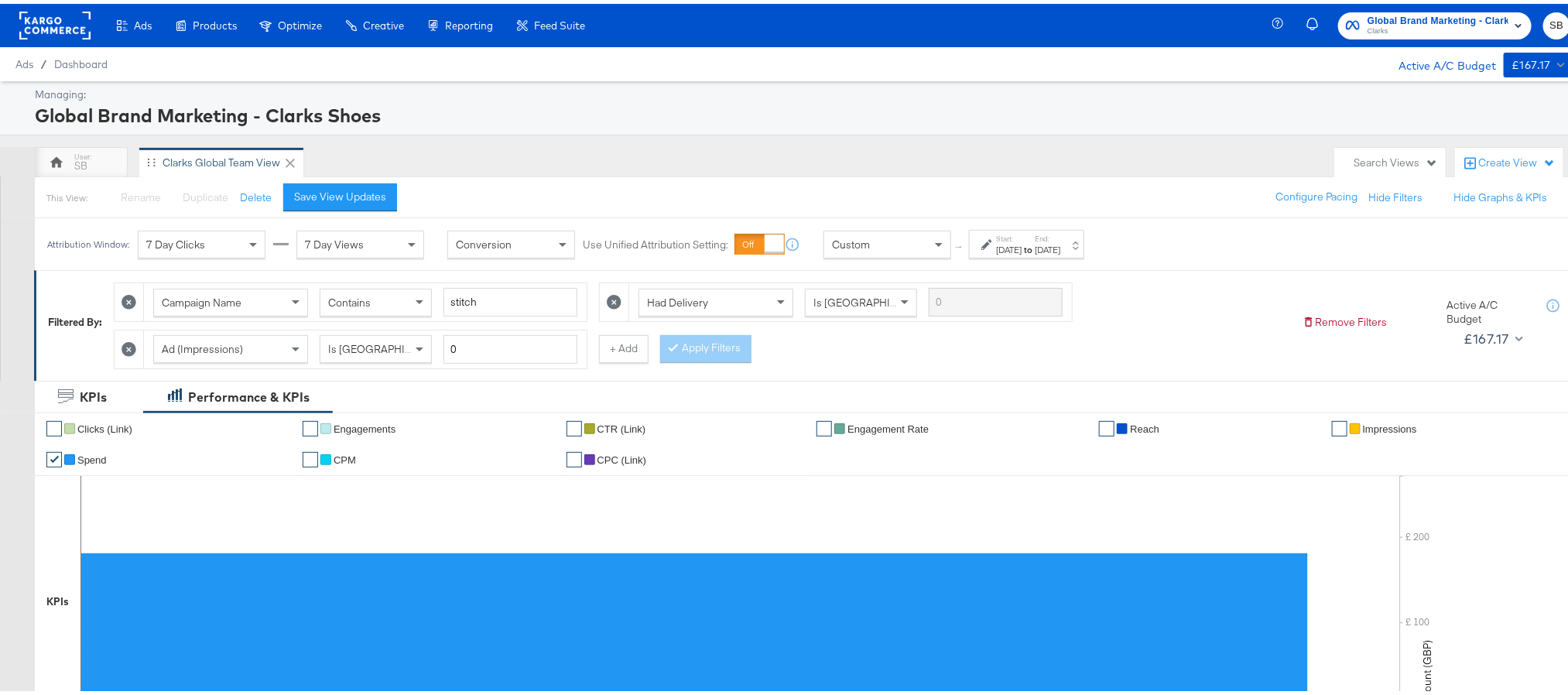
click at [1060, 249] on div "[DATE]" at bounding box center [1047, 246] width 26 height 12
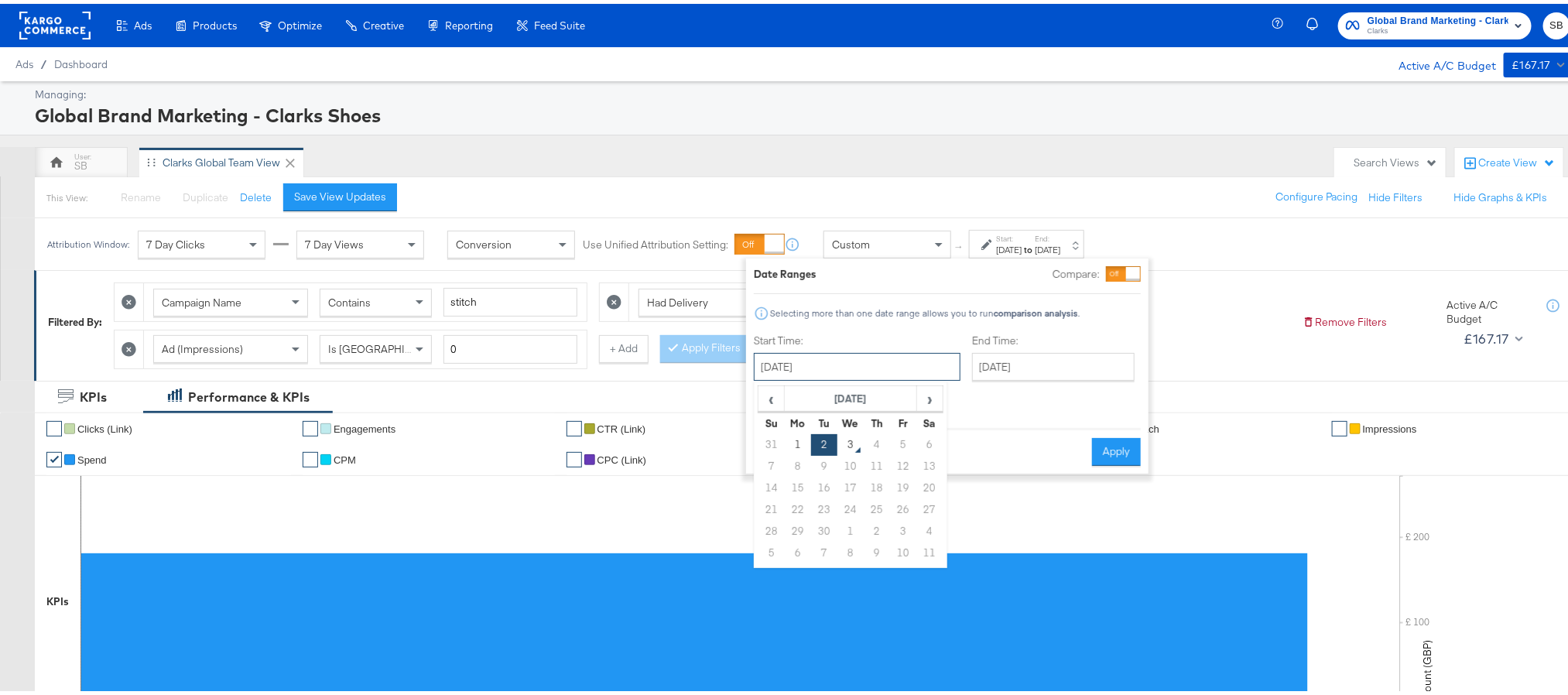
click at [869, 350] on input "[DATE]" at bounding box center [857, 363] width 207 height 28
click at [805, 437] on td "1" at bounding box center [798, 441] width 27 height 21
type input "[DATE]"
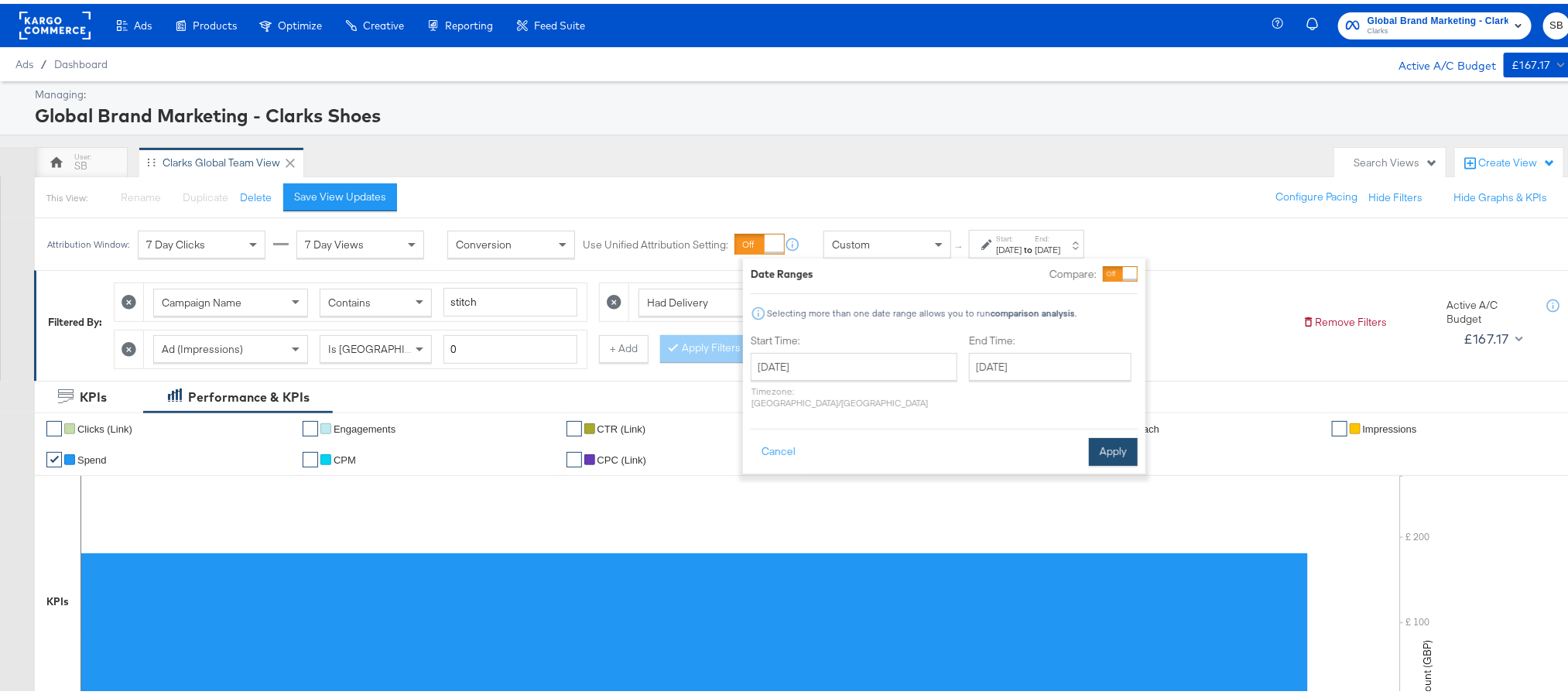
click at [1101, 444] on button "Apply" at bounding box center [1113, 447] width 49 height 28
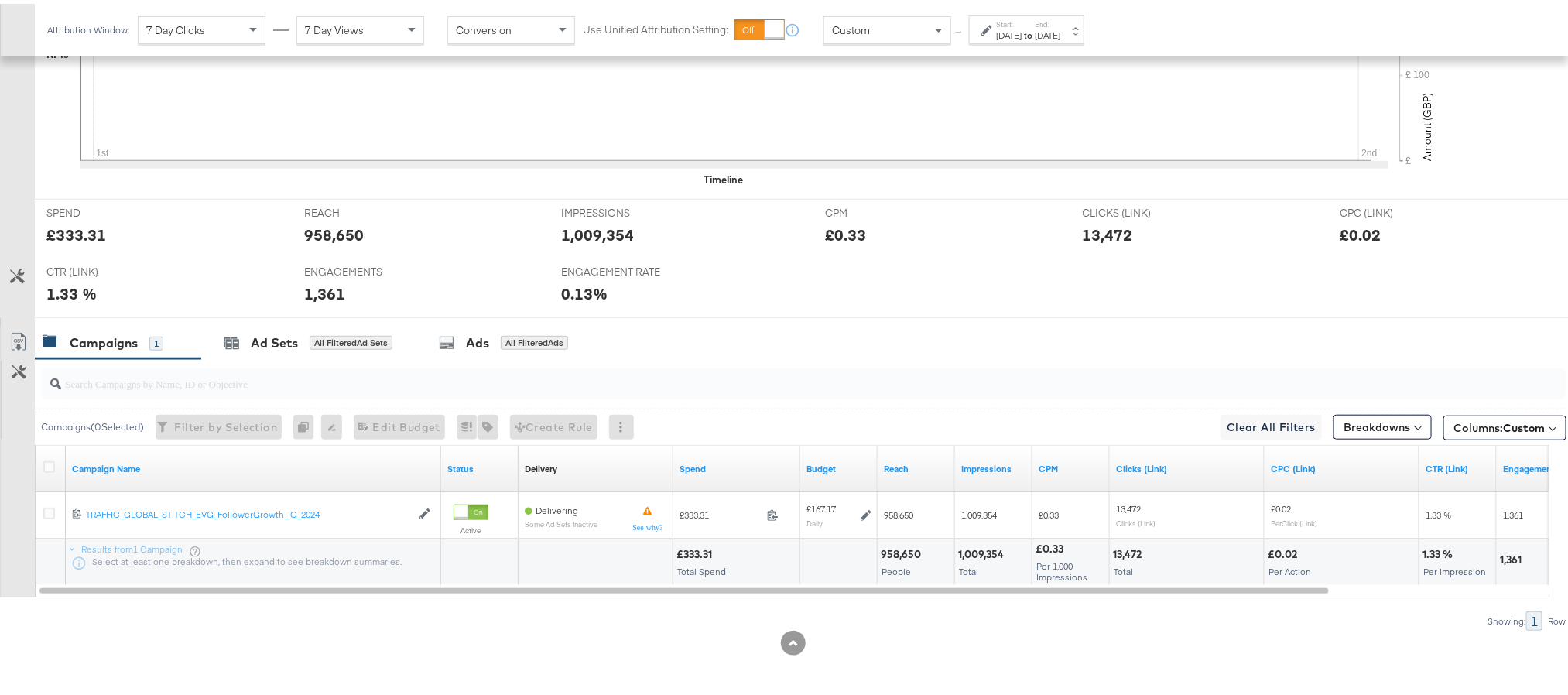
scroll to position [553, 0]
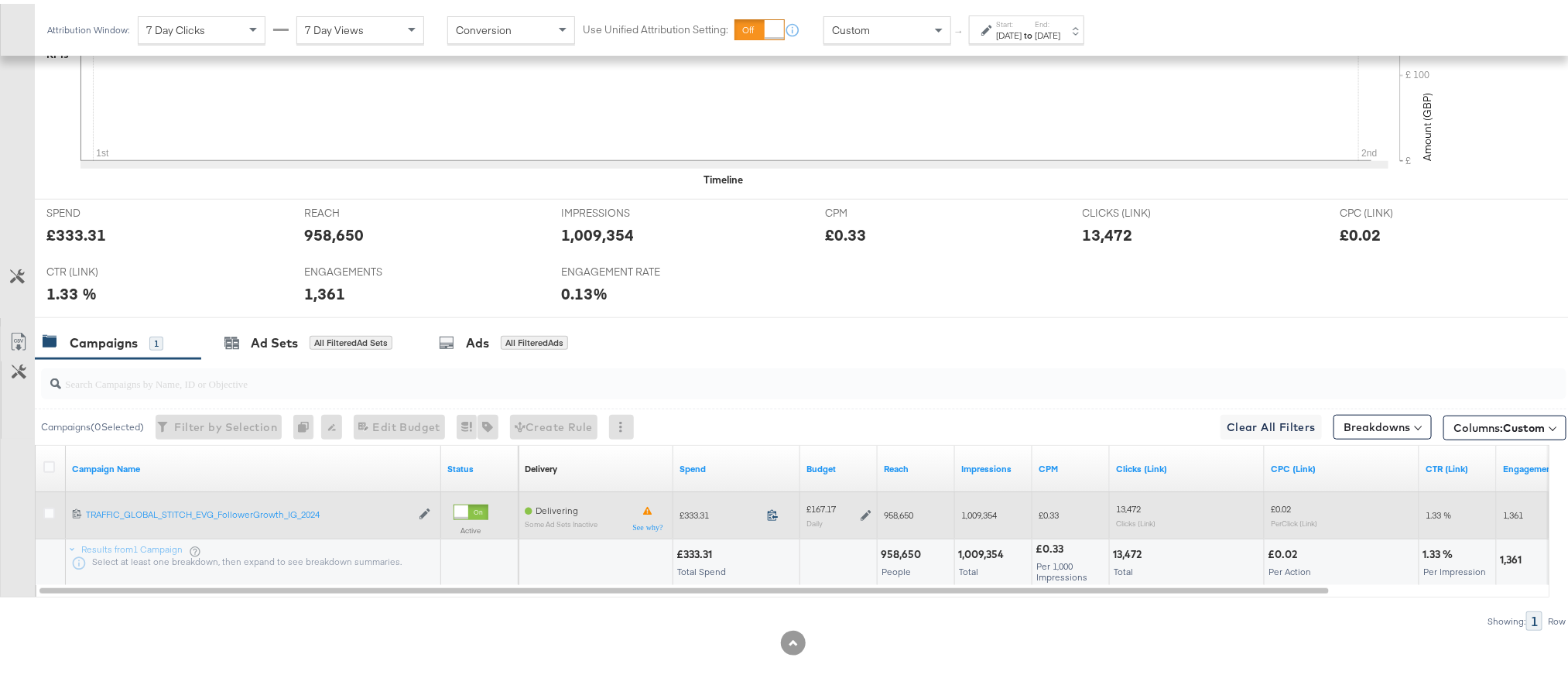
click at [771, 513] on icon at bounding box center [772, 511] width 12 height 12
click at [859, 511] on div "£167.17 Daily" at bounding box center [838, 511] width 65 height 24
click at [862, 514] on icon at bounding box center [866, 511] width 11 height 11
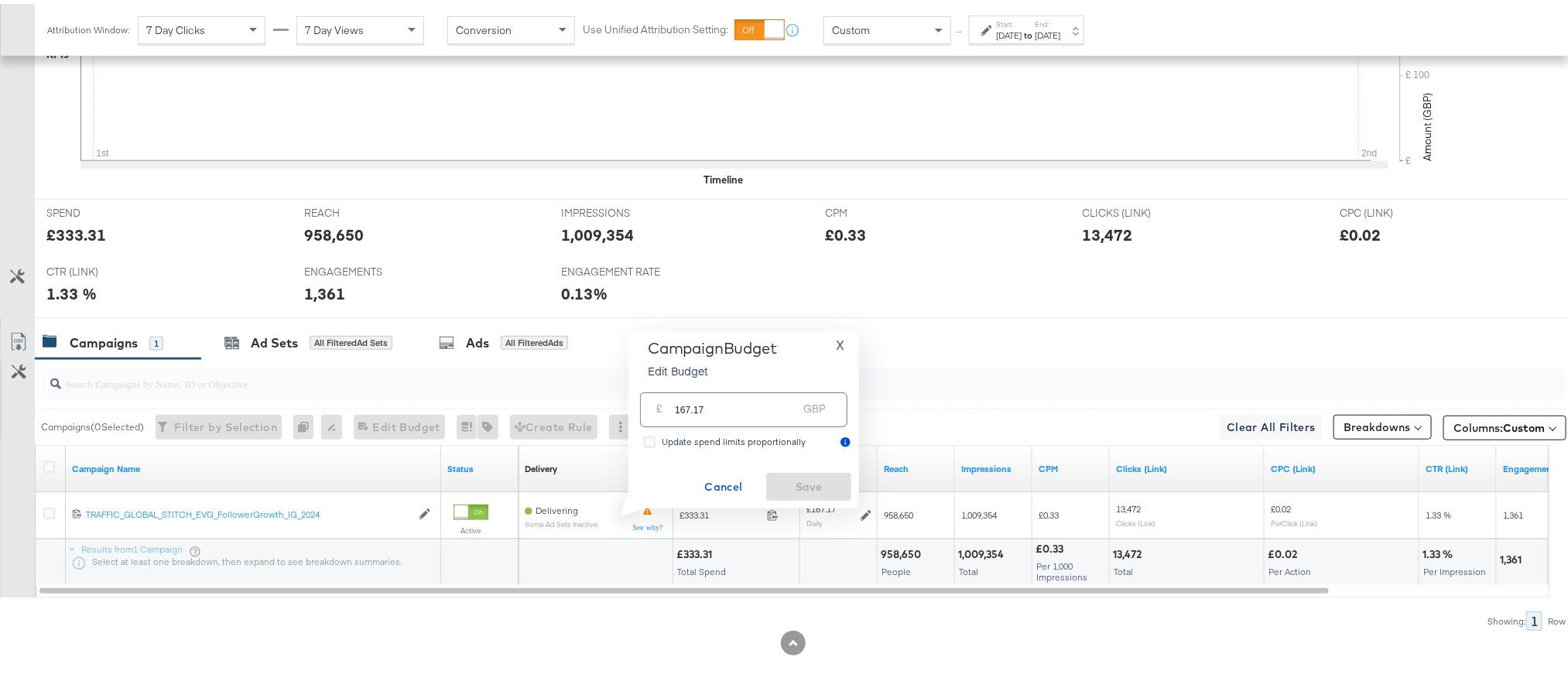
click at [764, 409] on input "167.17" at bounding box center [735, 399] width 122 height 33
paste input "£166.6"
type input "166.67"
click at [787, 488] on span "Save" at bounding box center [809, 484] width 73 height 20
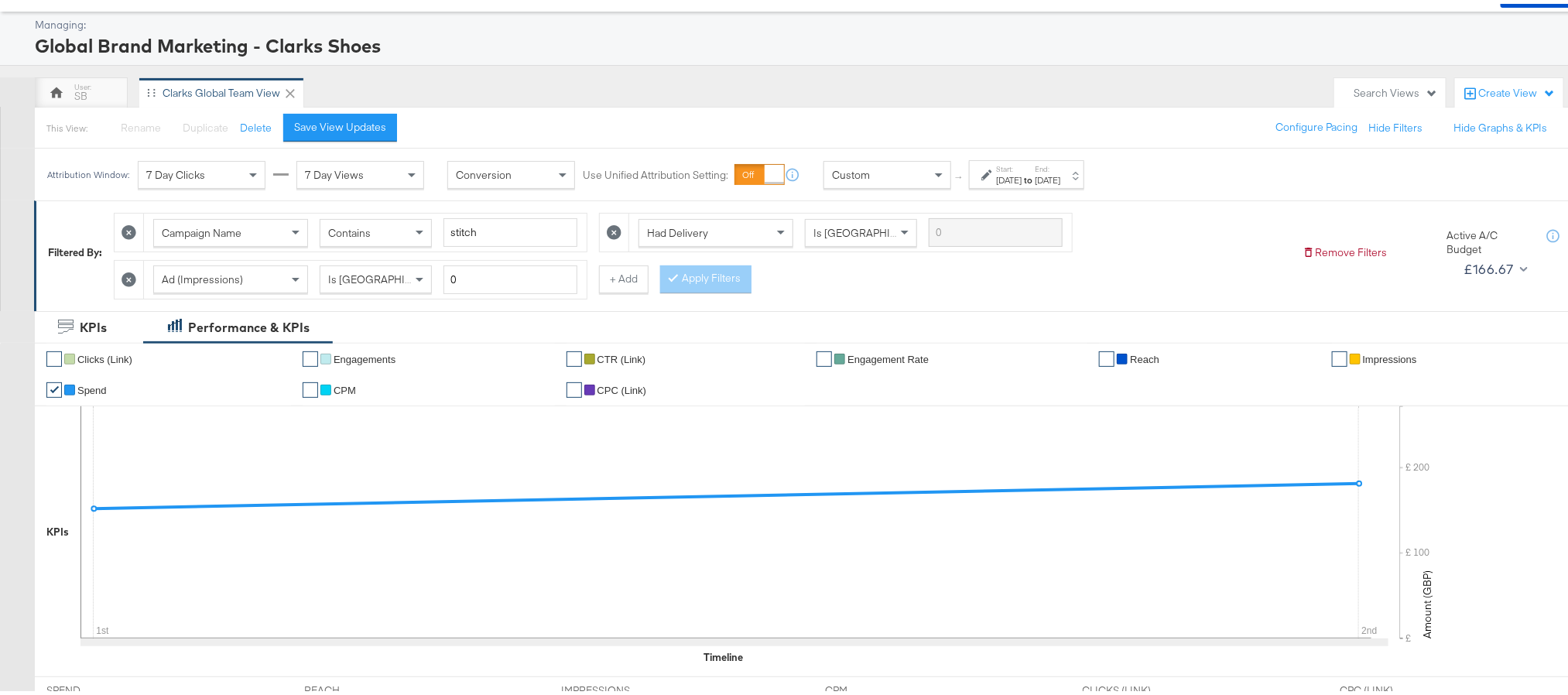
scroll to position [0, 0]
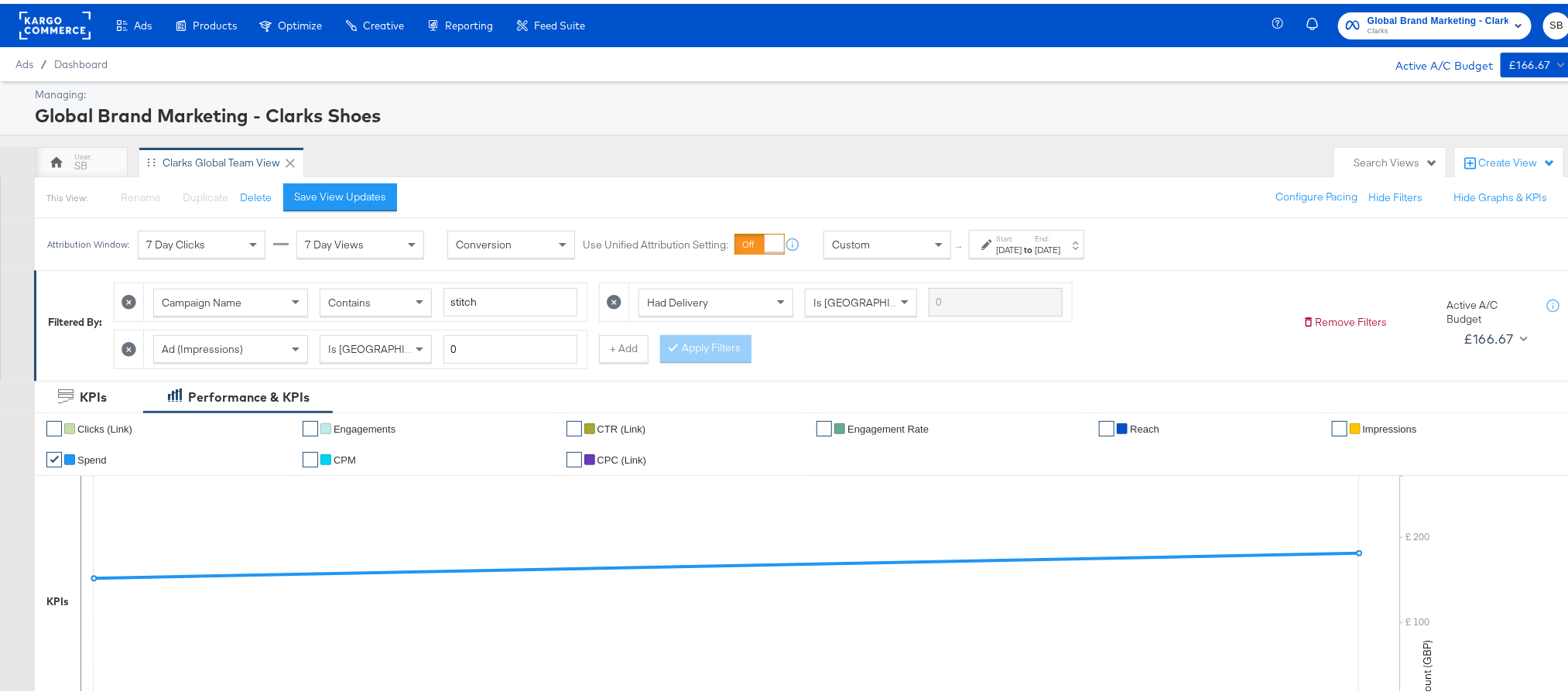
click at [1447, 26] on span "Clarks" at bounding box center [1438, 28] width 141 height 12
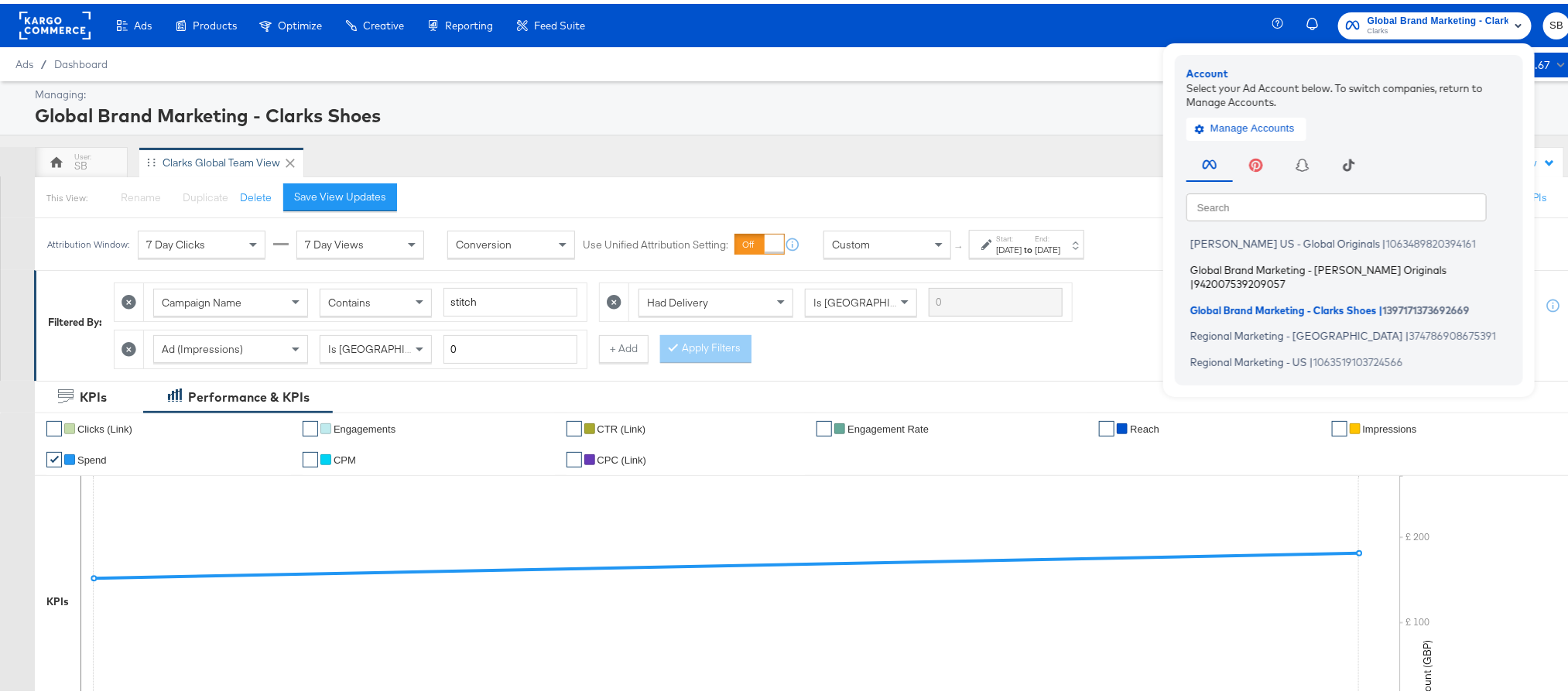
click at [1351, 270] on span "Global Brand Marketing - [PERSON_NAME] Originals" at bounding box center [1318, 266] width 256 height 12
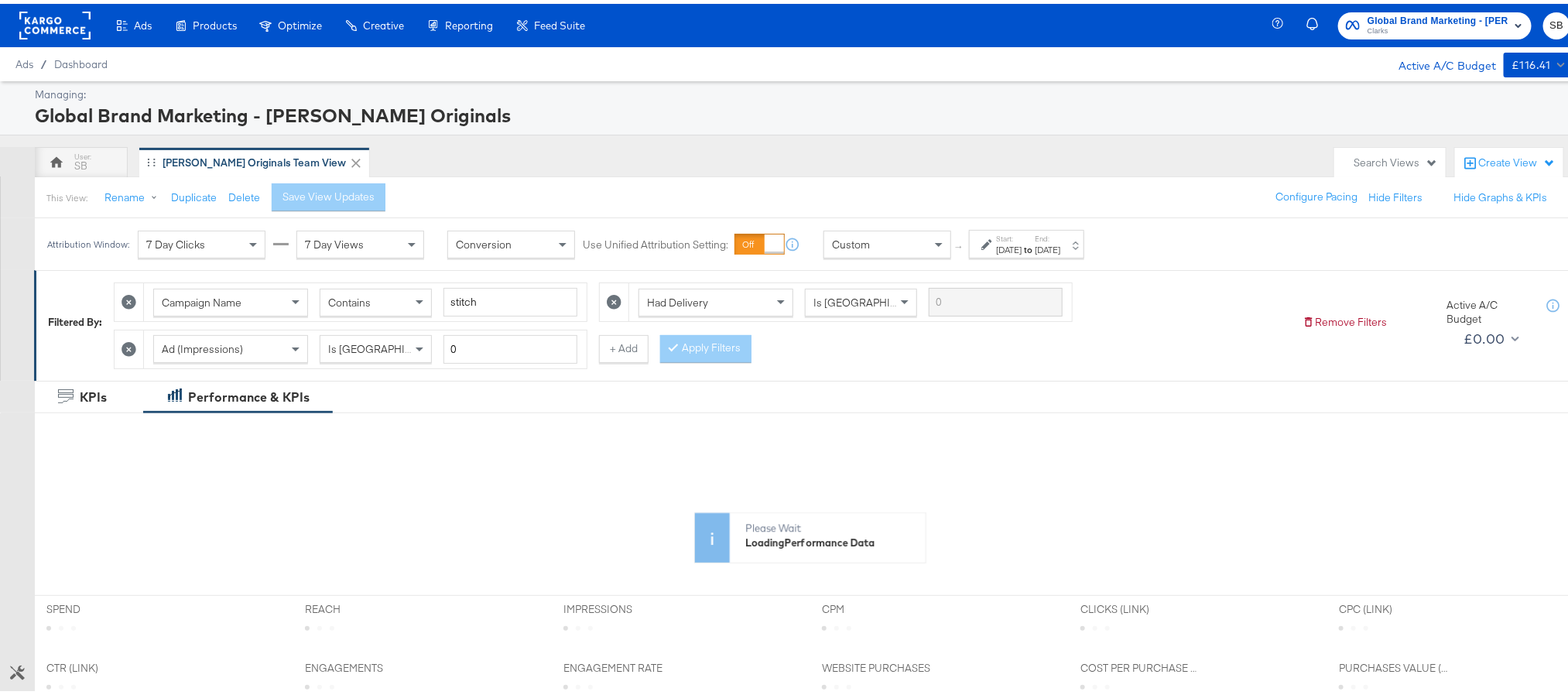
click at [1021, 250] on div "[DATE]" at bounding box center [1009, 246] width 26 height 12
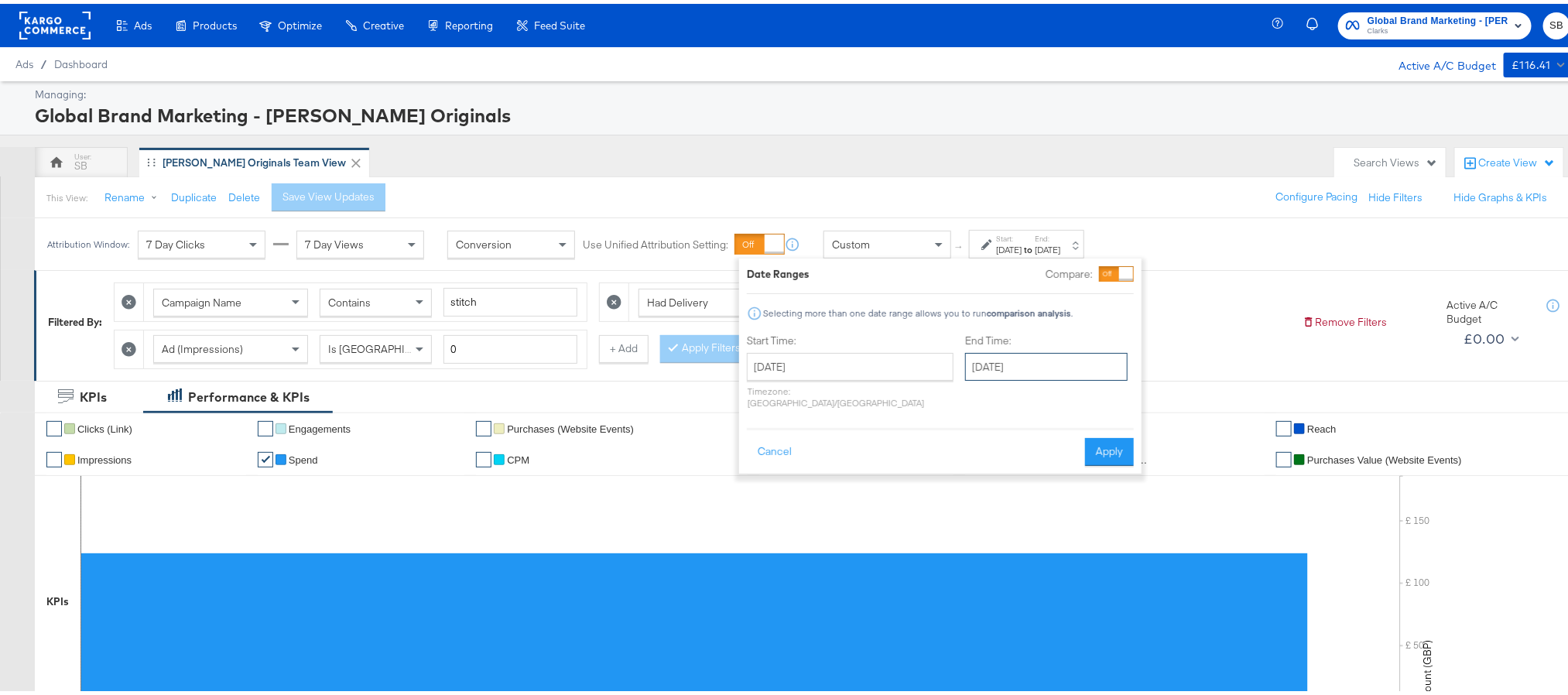
click at [1017, 362] on input "[DATE]" at bounding box center [1046, 363] width 162 height 28
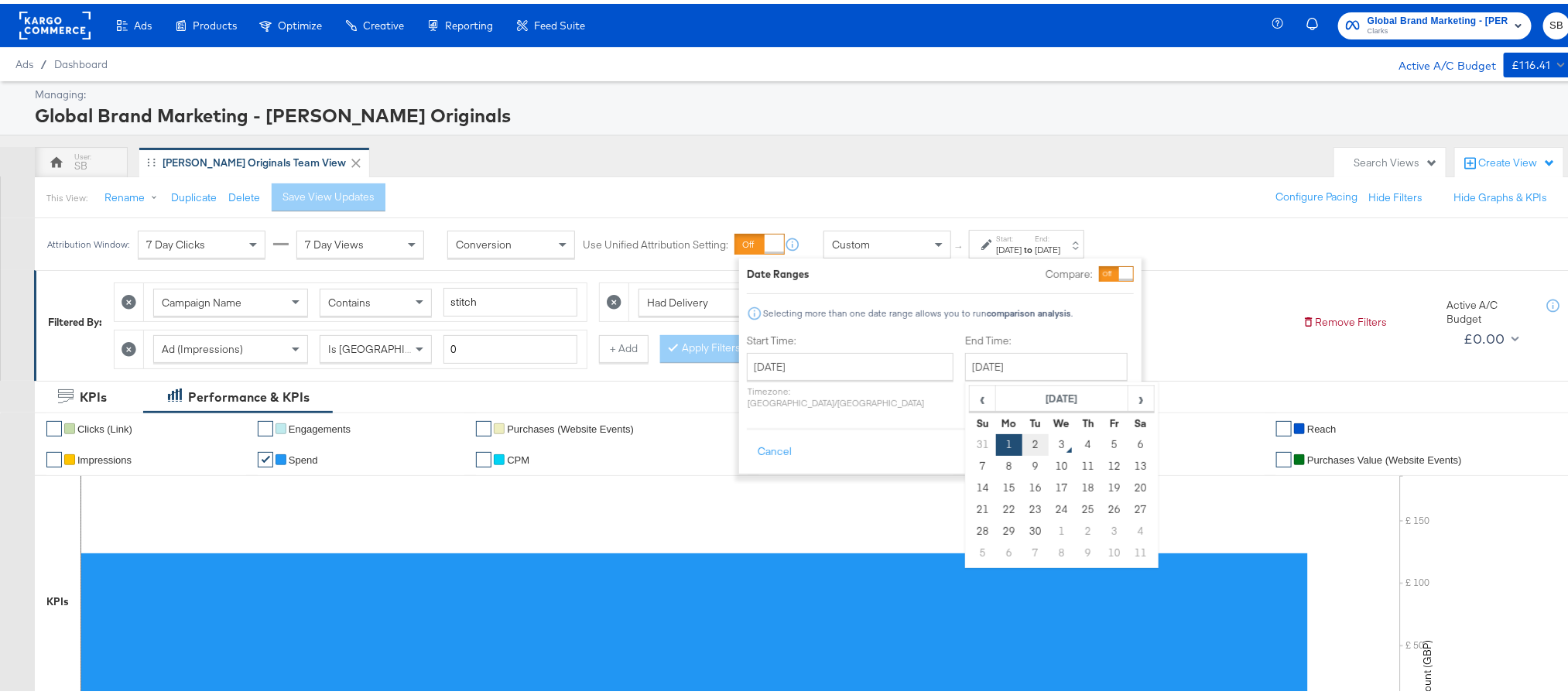
click at [1022, 446] on td "2" at bounding box center [1035, 441] width 27 height 21
type input "[DATE]"
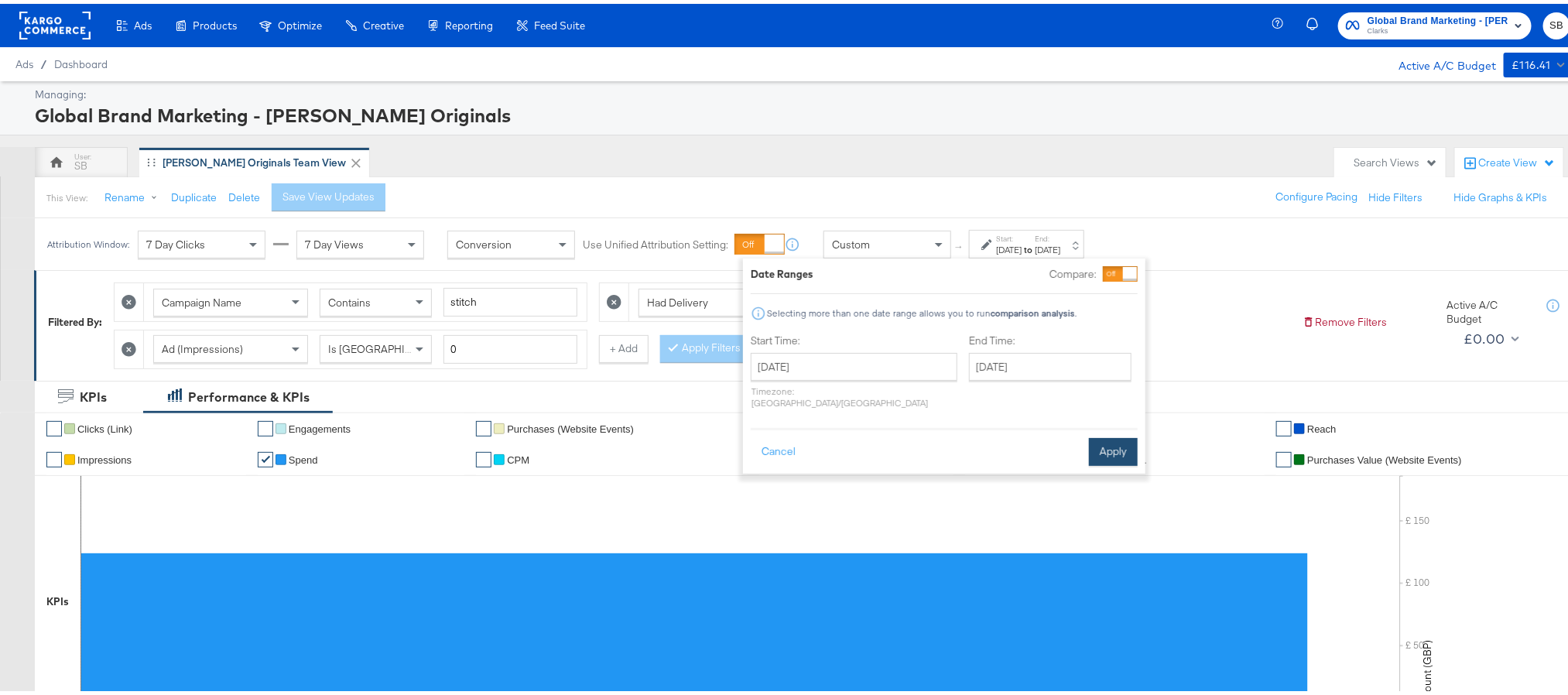
click at [1098, 434] on button "Apply" at bounding box center [1113, 447] width 49 height 28
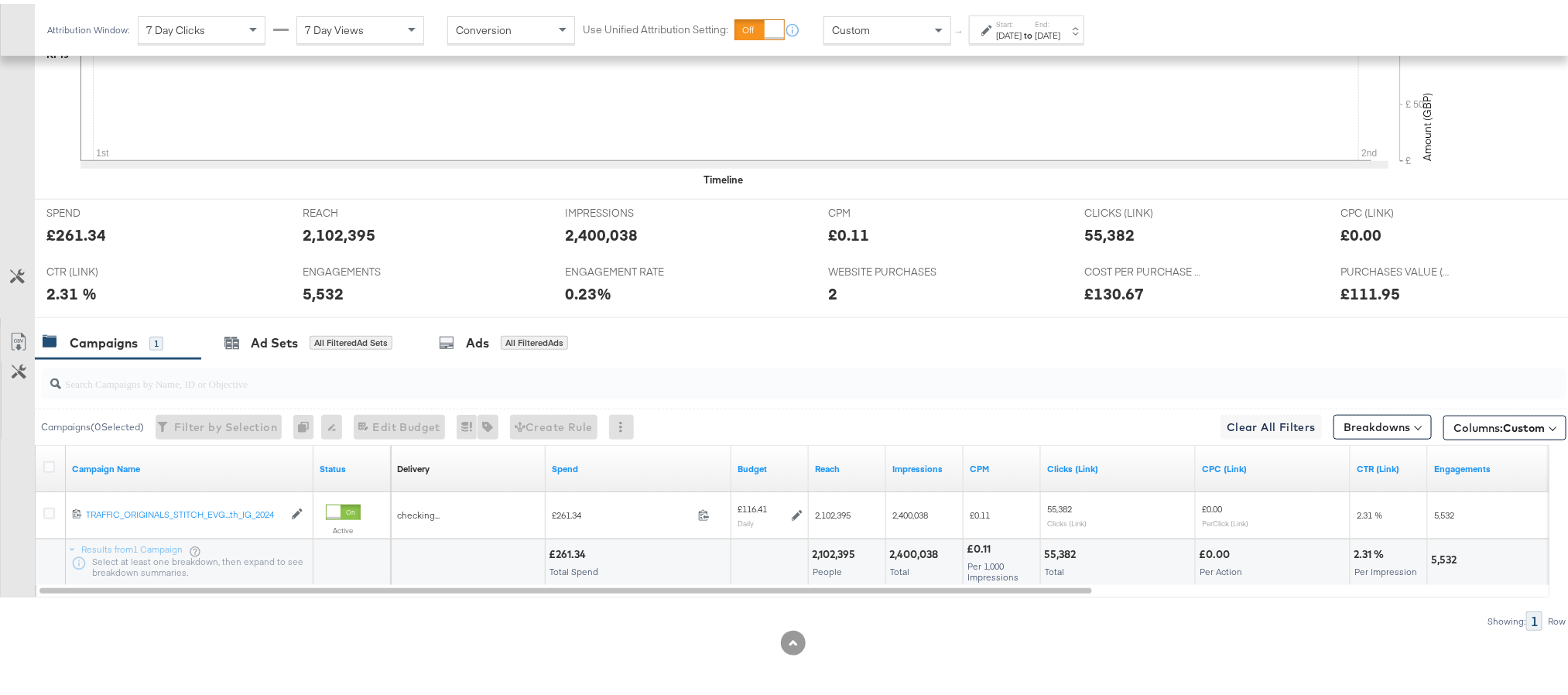
scroll to position [553, 0]
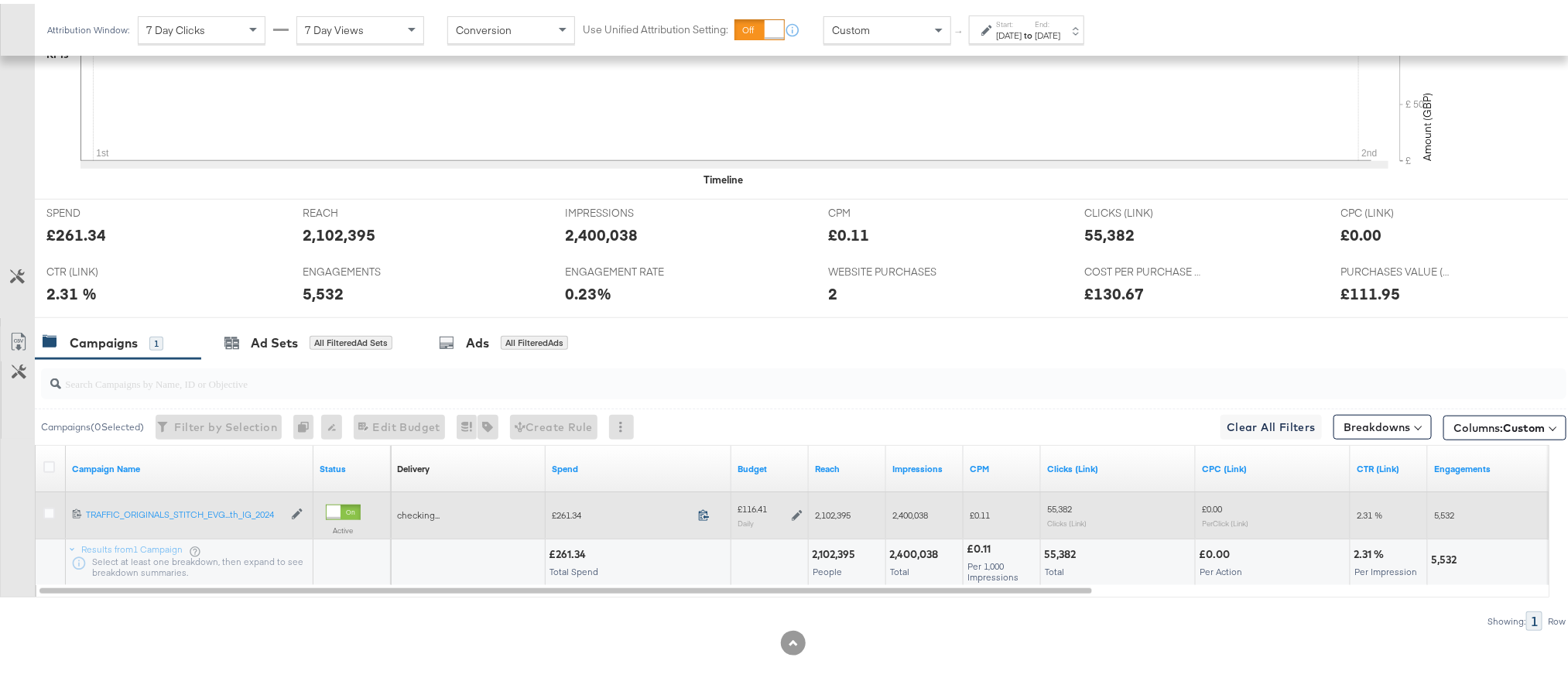
click at [704, 513] on icon at bounding box center [703, 511] width 12 height 12
click at [804, 513] on div "£116.41 Daily" at bounding box center [770, 511] width 78 height 37
click at [798, 511] on icon at bounding box center [797, 511] width 11 height 11
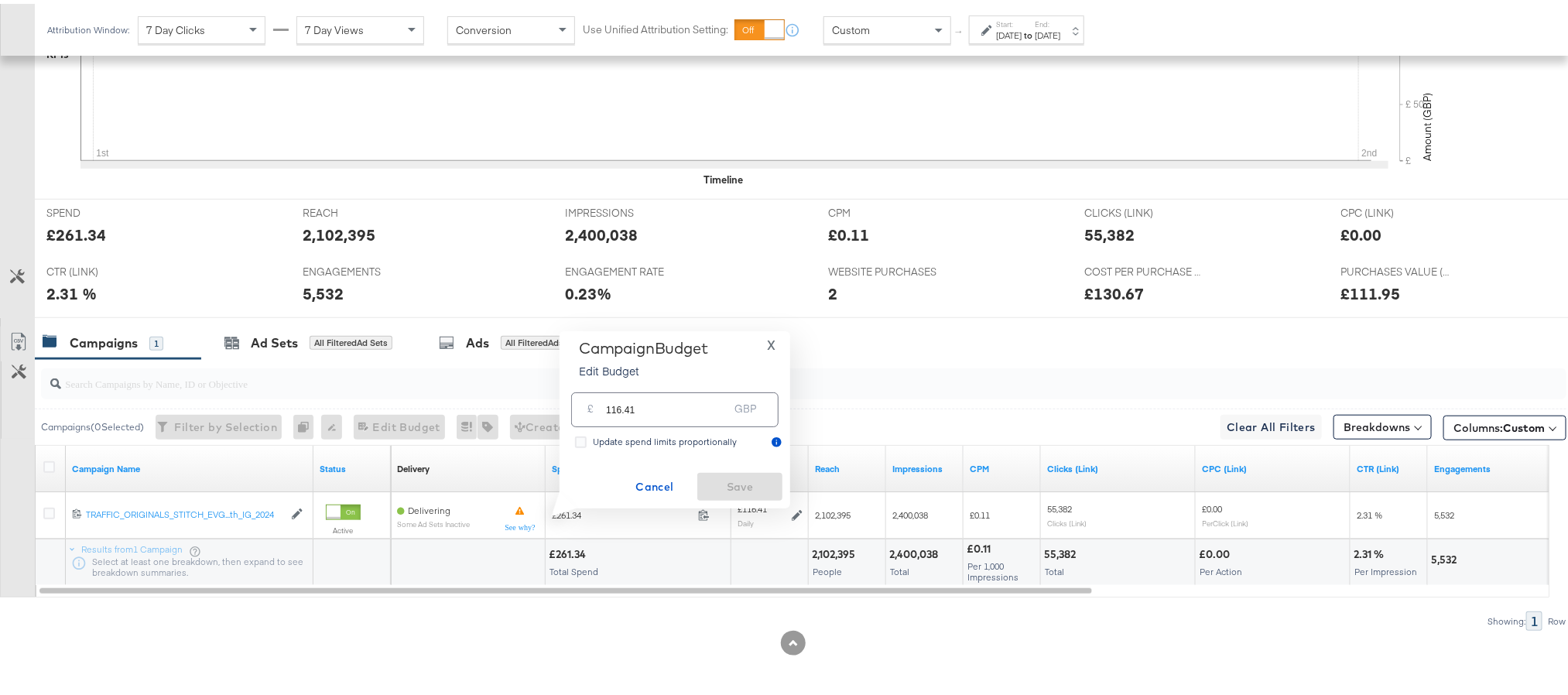
click at [702, 409] on input "116.41" at bounding box center [666, 399] width 122 height 33
paste input "£115.67"
type input "115.67"
click at [744, 474] on span "Save" at bounding box center [740, 484] width 73 height 20
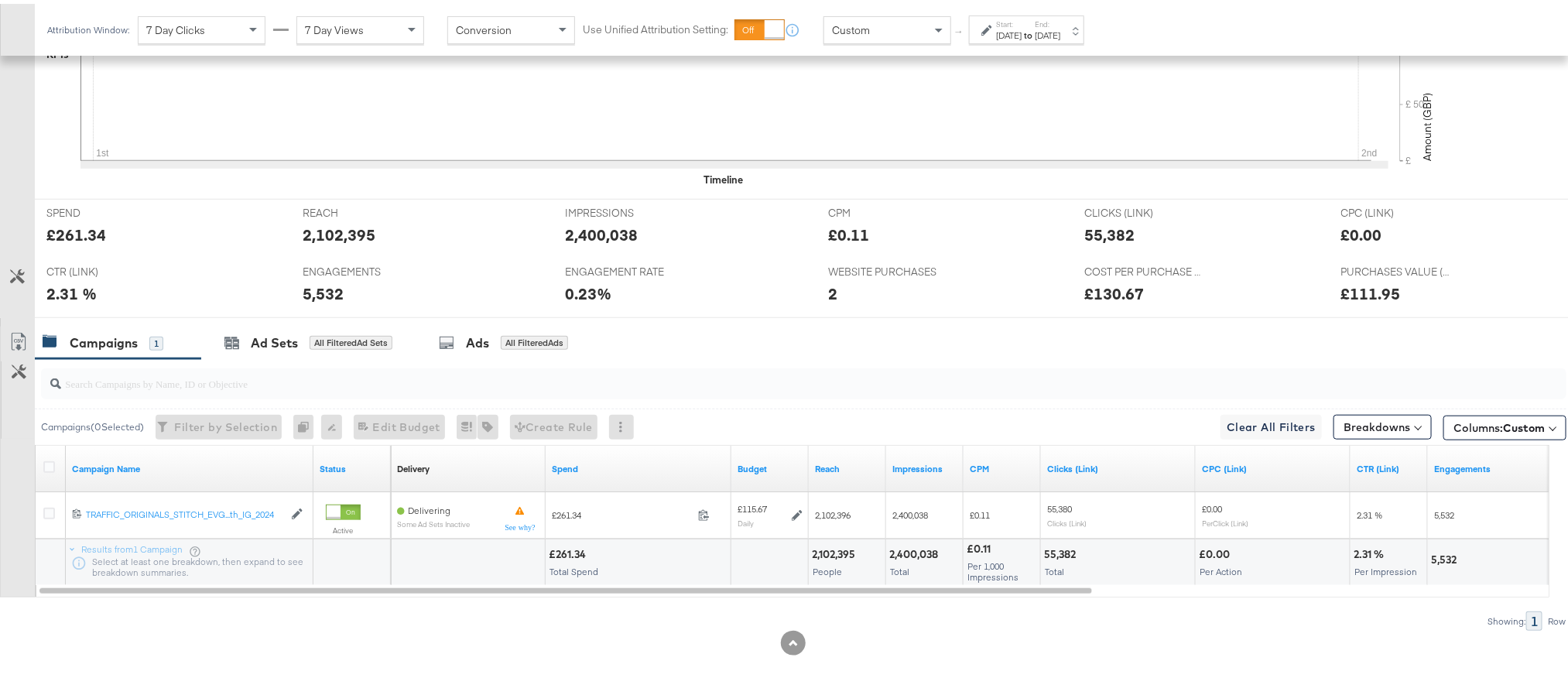
drag, startPoint x: 571, startPoint y: 192, endPoint x: 971, endPoint y: 105, distance: 409.4
click at [971, 105] on icon at bounding box center [725, 41] width 1291 height 233
